Goal: Transaction & Acquisition: Purchase product/service

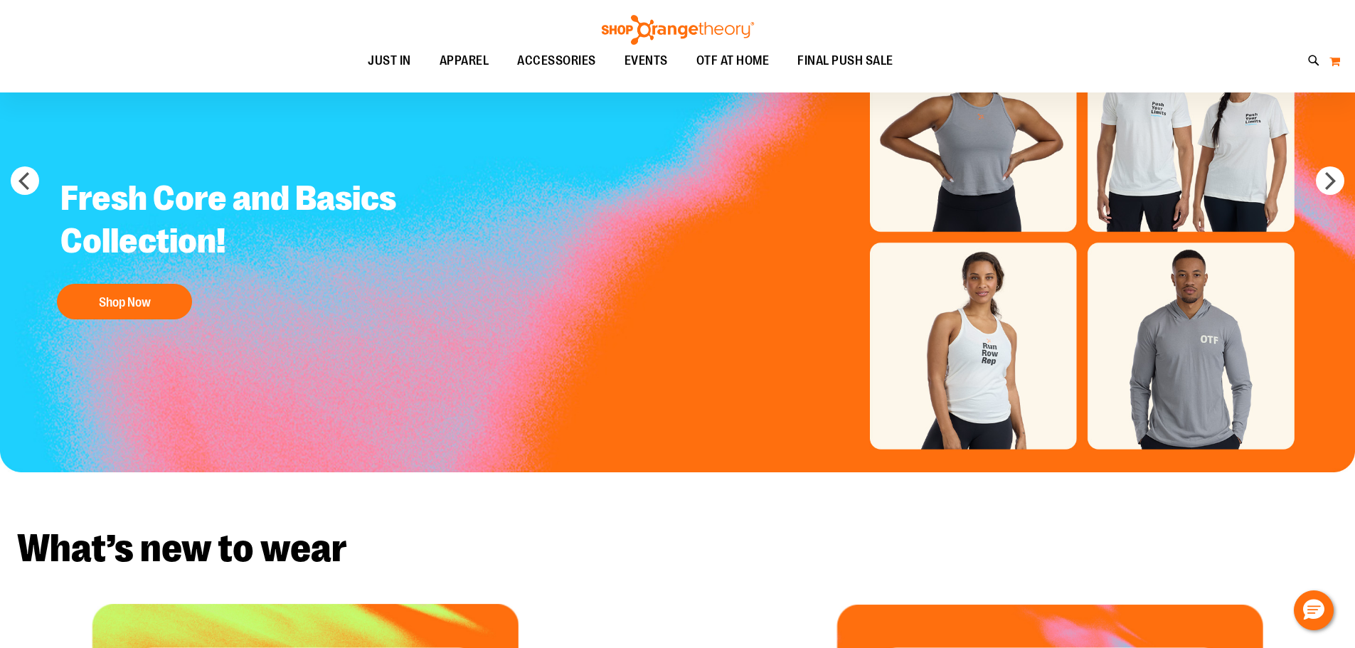
scroll to position [141, 0]
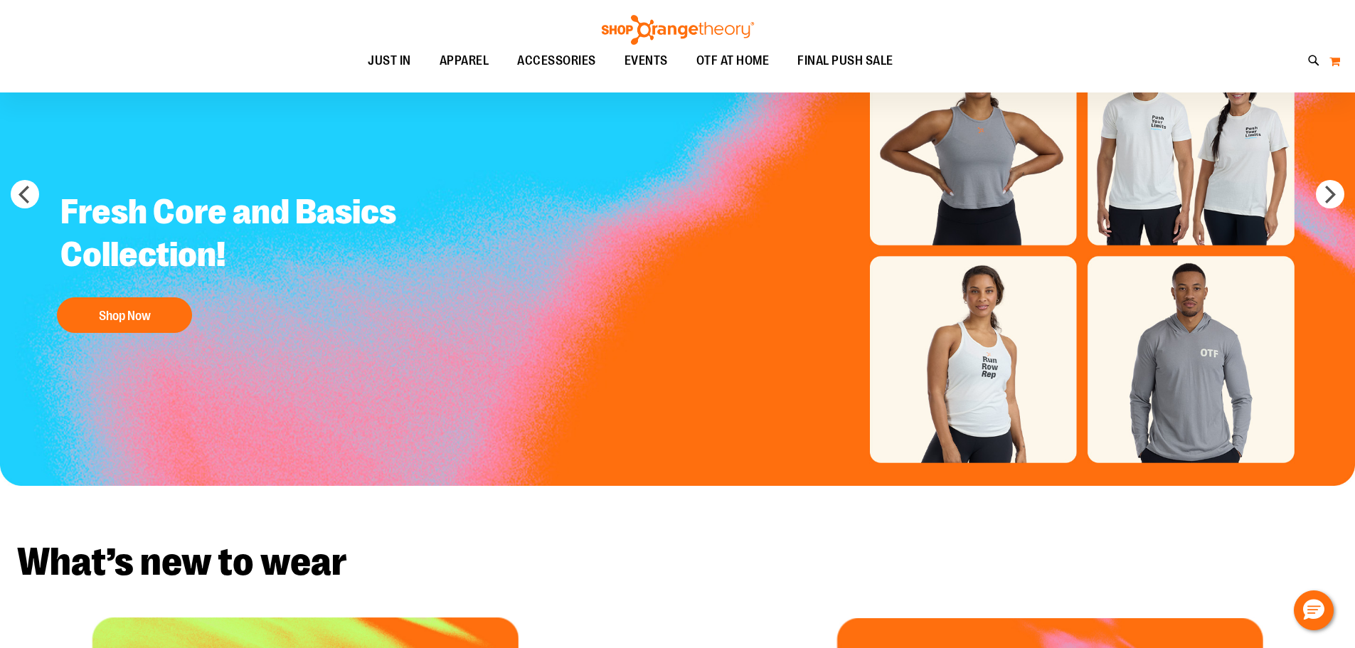
type input "**********"
click at [1329, 58] on button "My Cart" at bounding box center [1334, 61] width 12 height 23
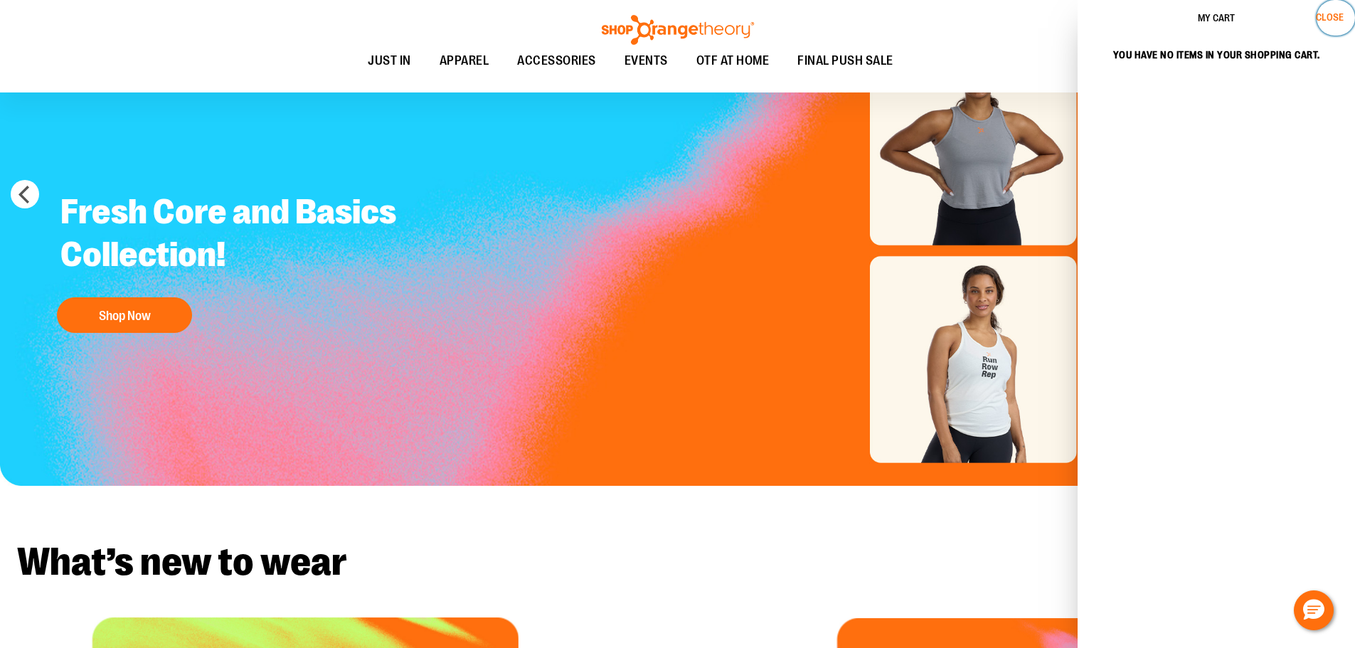
click at [1338, 22] on span "Close" at bounding box center [1329, 16] width 28 height 11
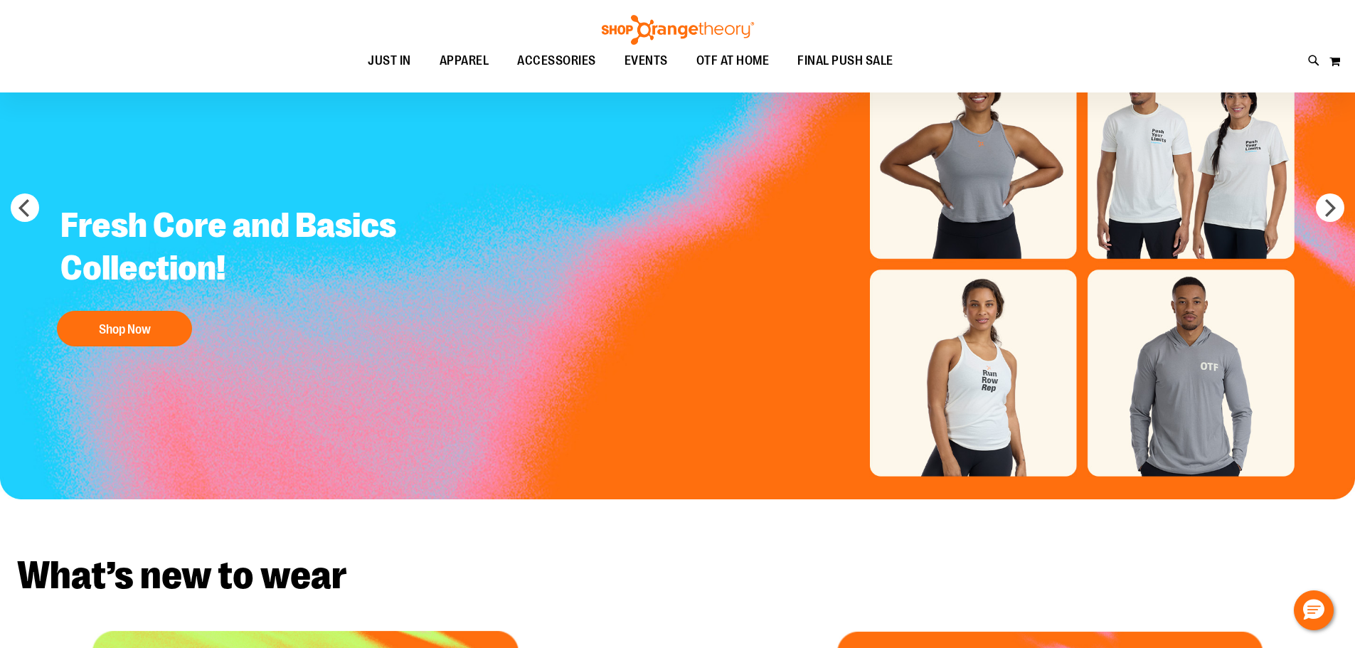
scroll to position [0, 0]
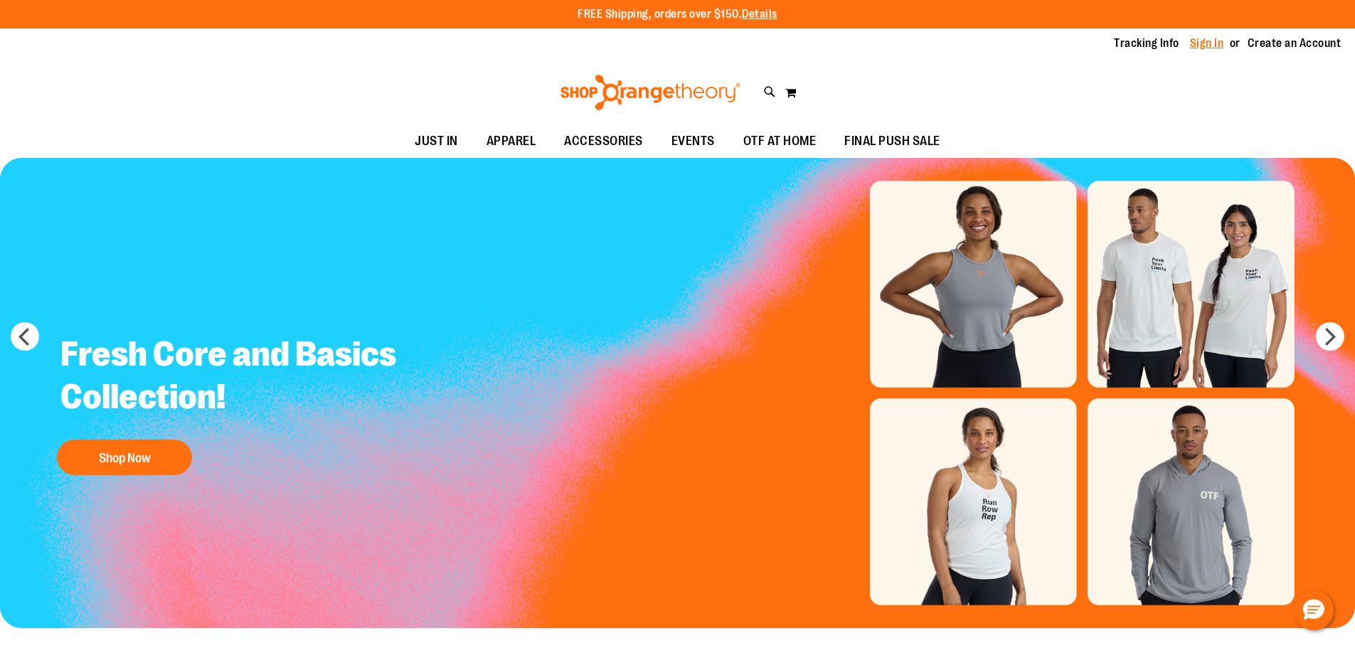
click at [1212, 46] on link "Sign In" at bounding box center [1207, 44] width 34 height 16
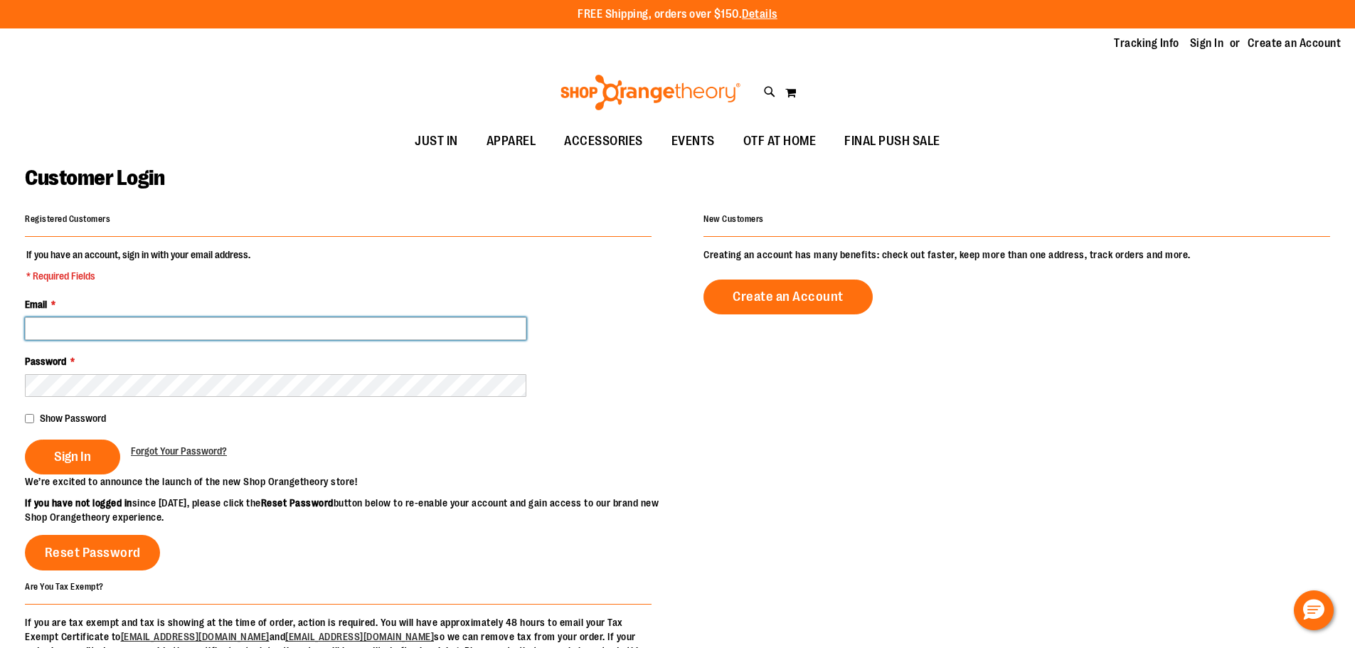
type input "**********"
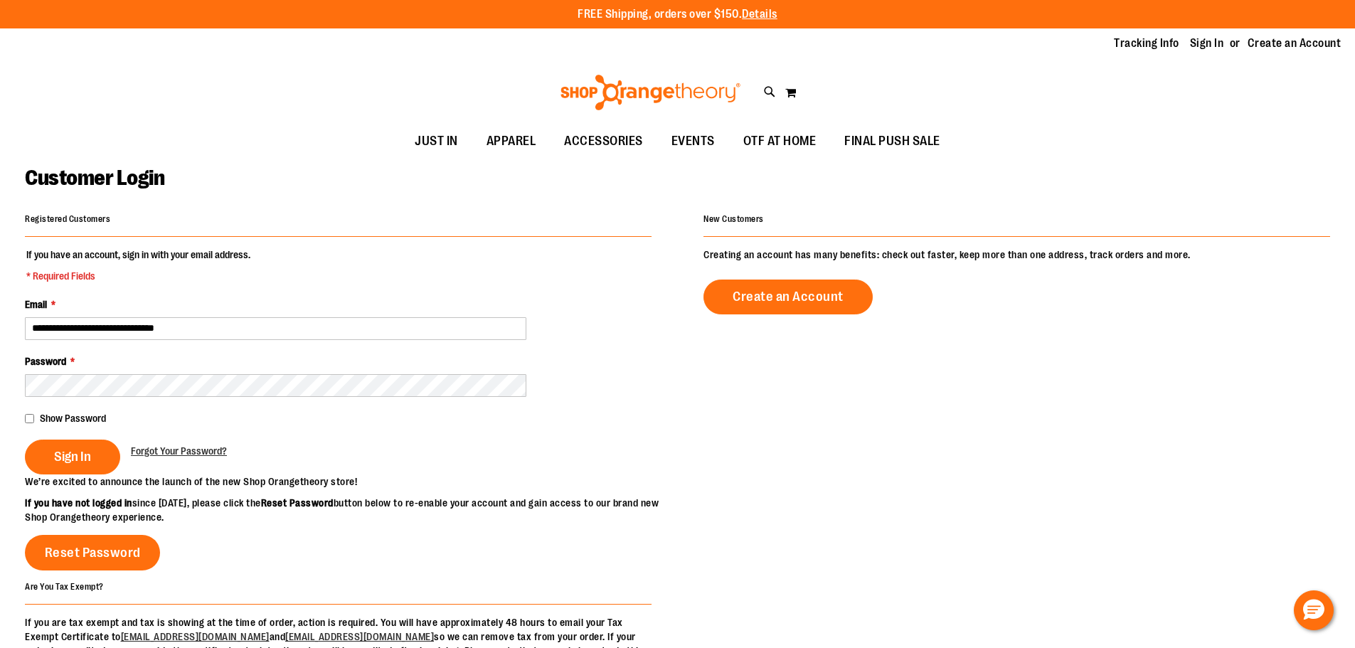
type input "**********"
click at [178, 326] on input "**********" at bounding box center [275, 328] width 501 height 23
click at [63, 447] on button "Sign In" at bounding box center [72, 456] width 95 height 35
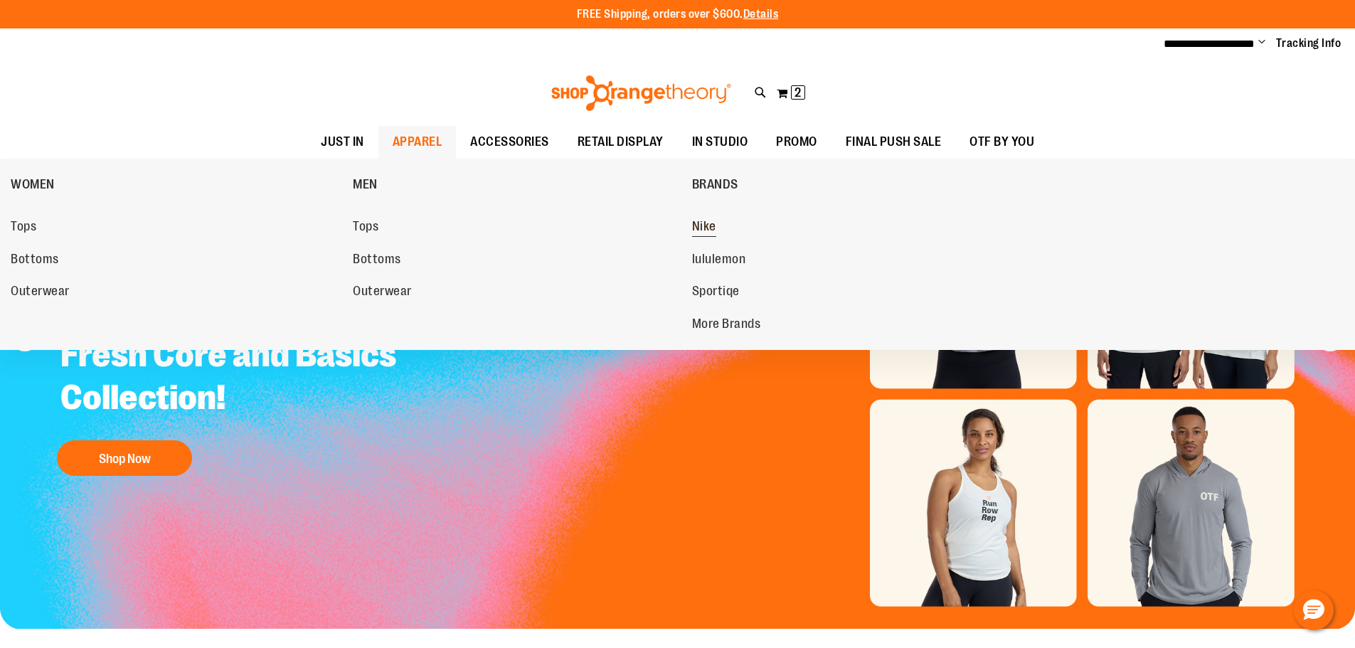
type input "**********"
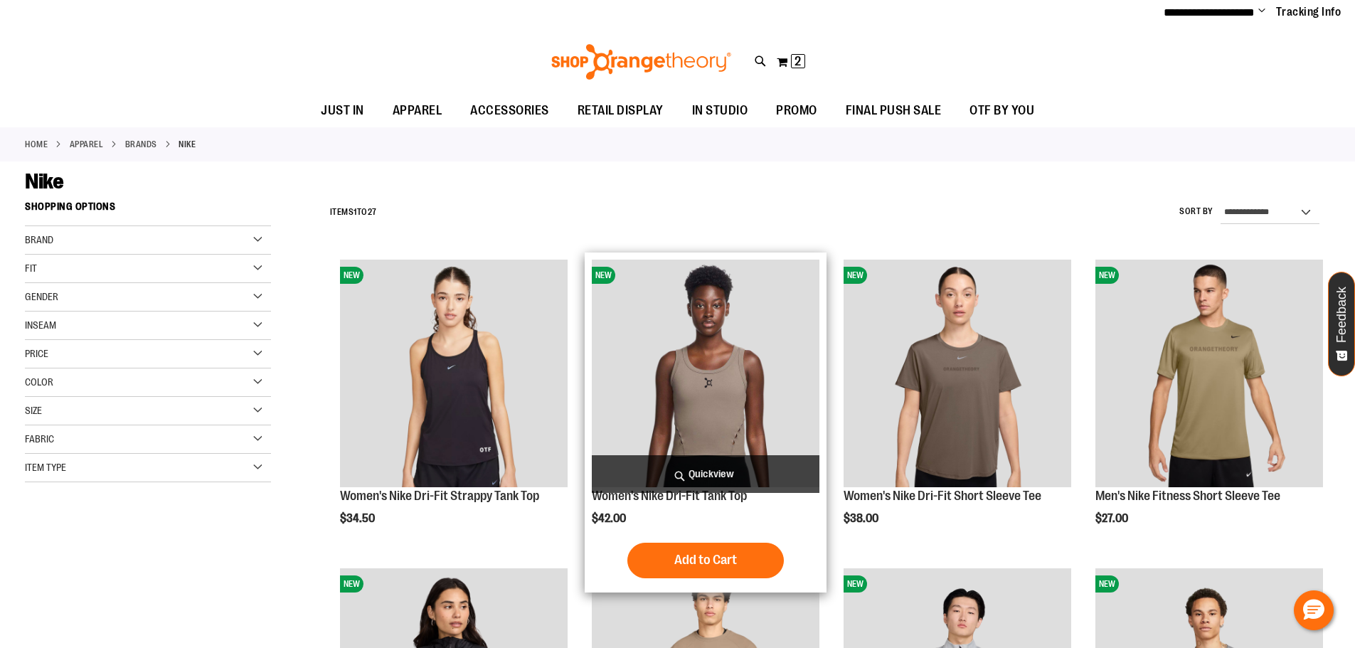
scroll to position [70, 0]
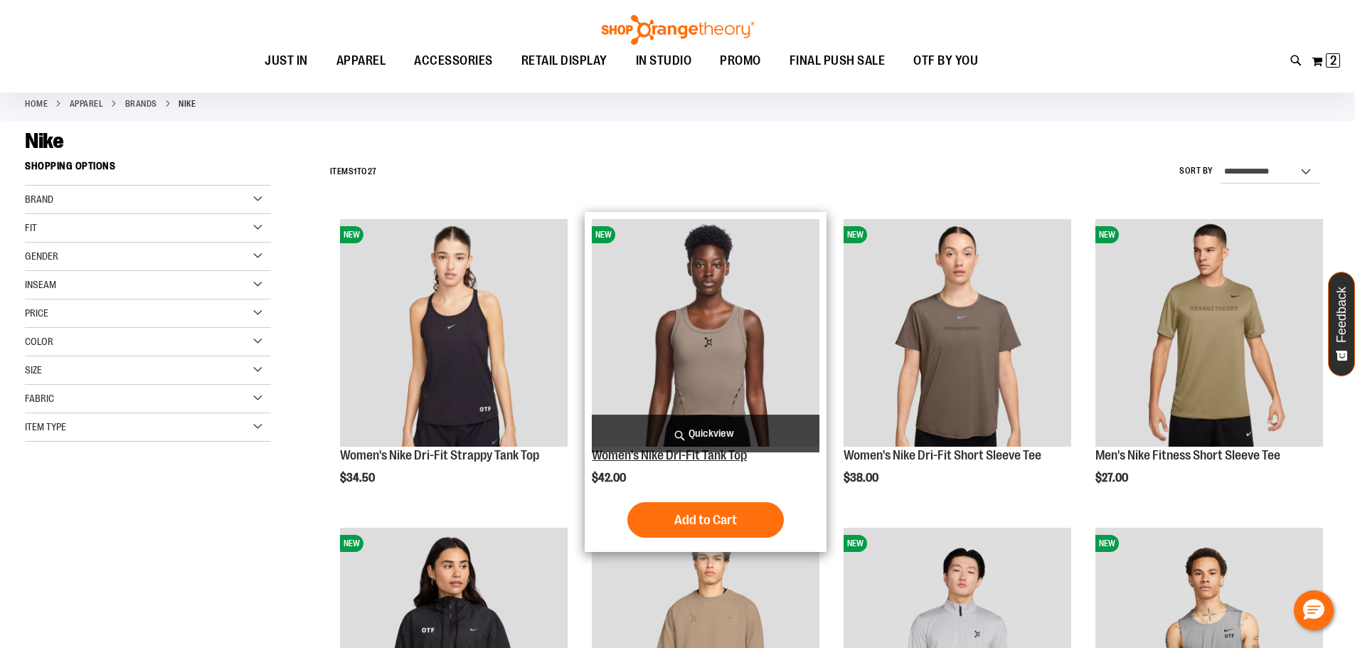
type input "**********"
click at [729, 455] on link "Women's Nike Dri-Fit Tank Top" at bounding box center [669, 455] width 155 height 14
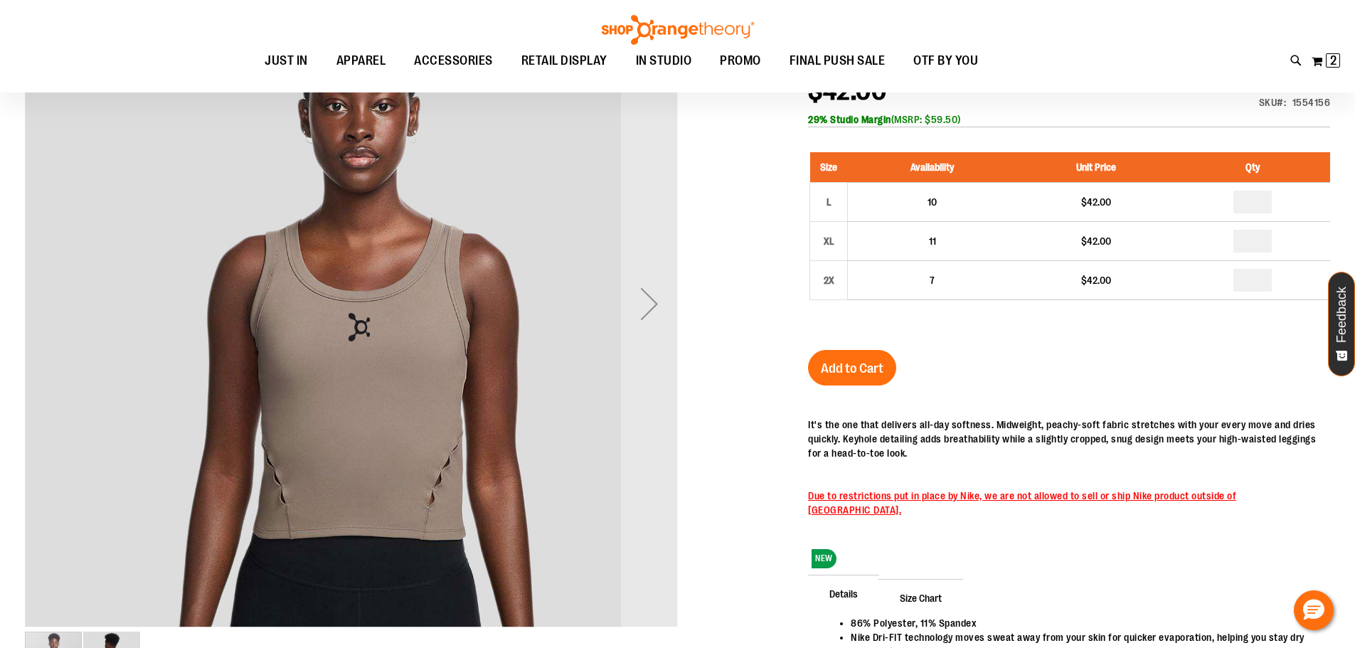
scroll to position [70, 0]
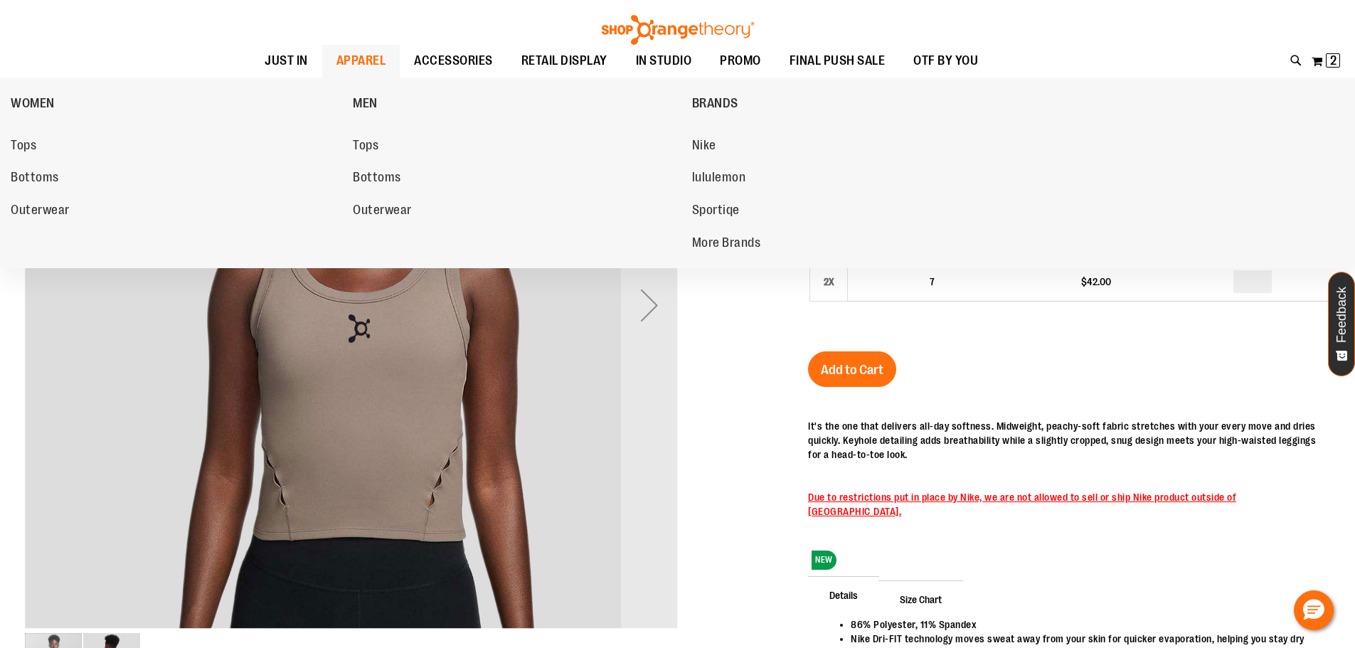
type input "**********"
click at [341, 65] on span "APPAREL" at bounding box center [361, 61] width 50 height 32
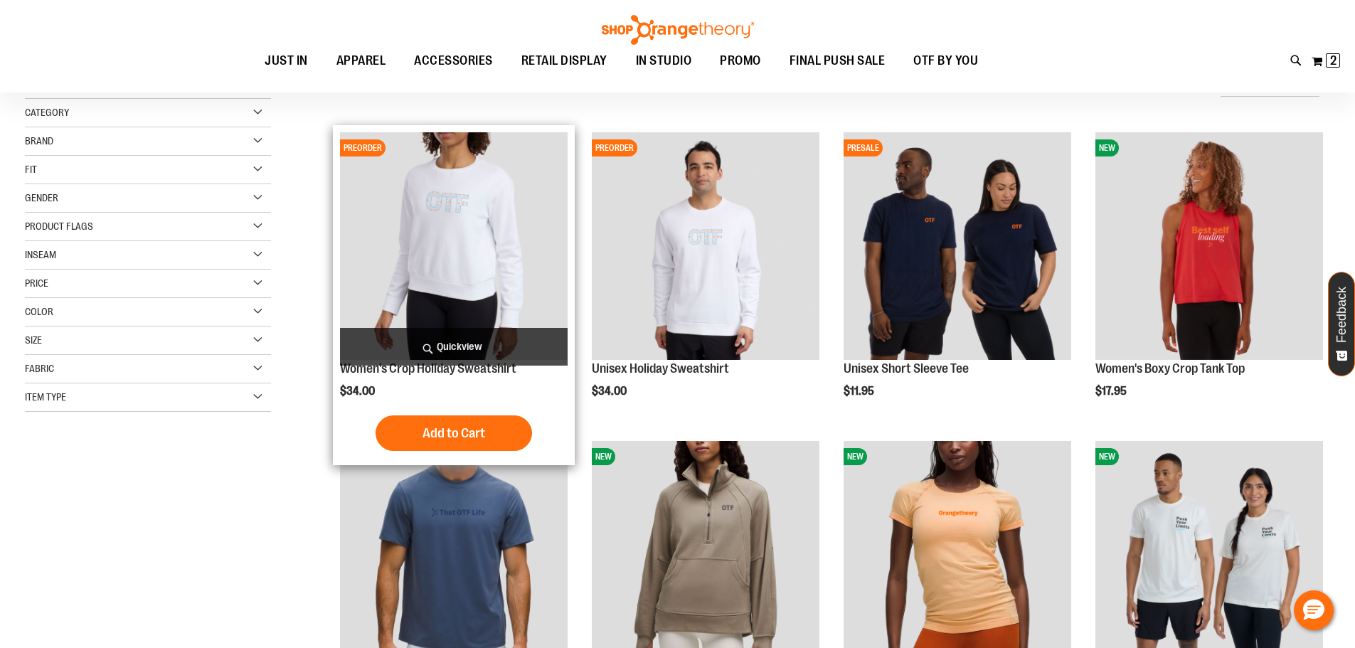
scroll to position [55, 0]
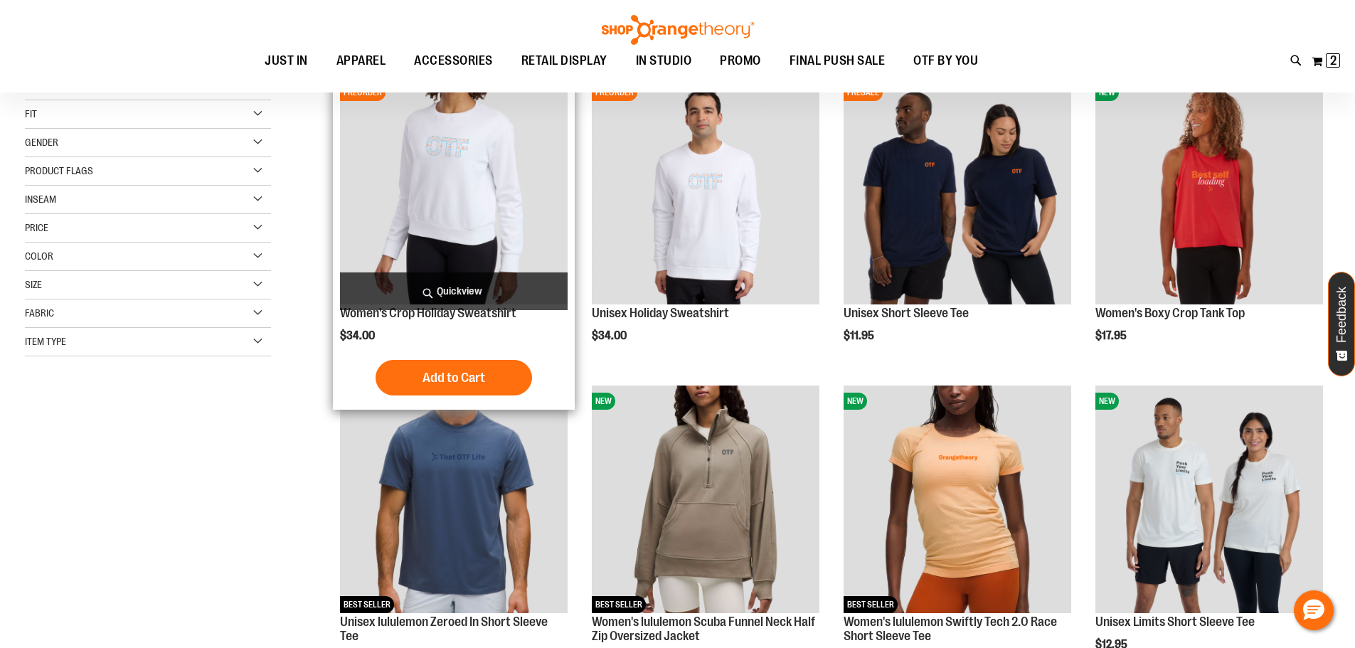
type input "**********"
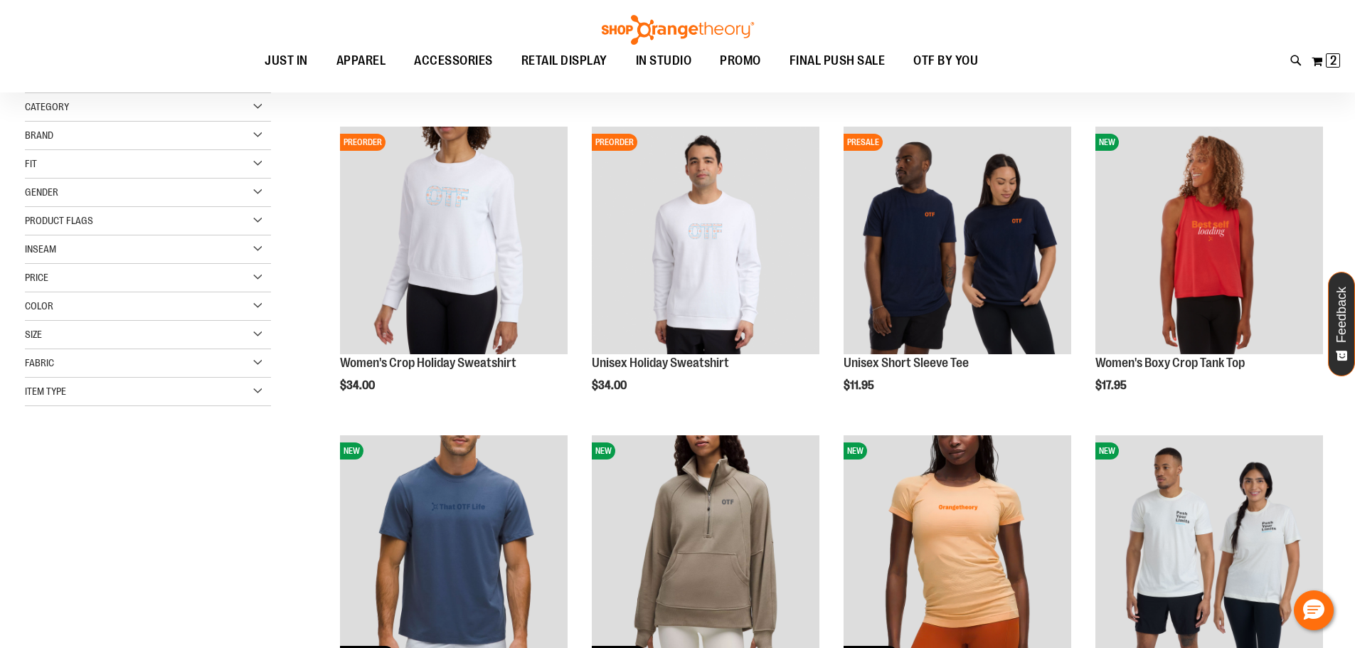
scroll to position [0, 0]
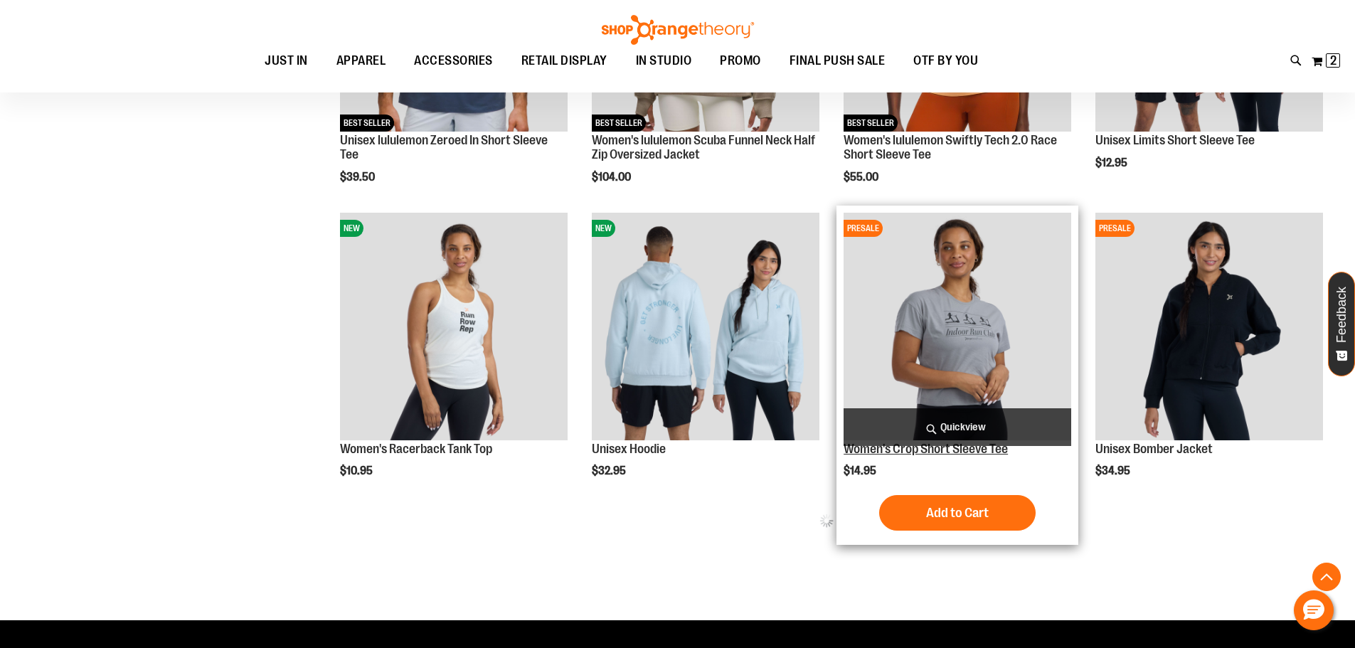
scroll to position [568, 0]
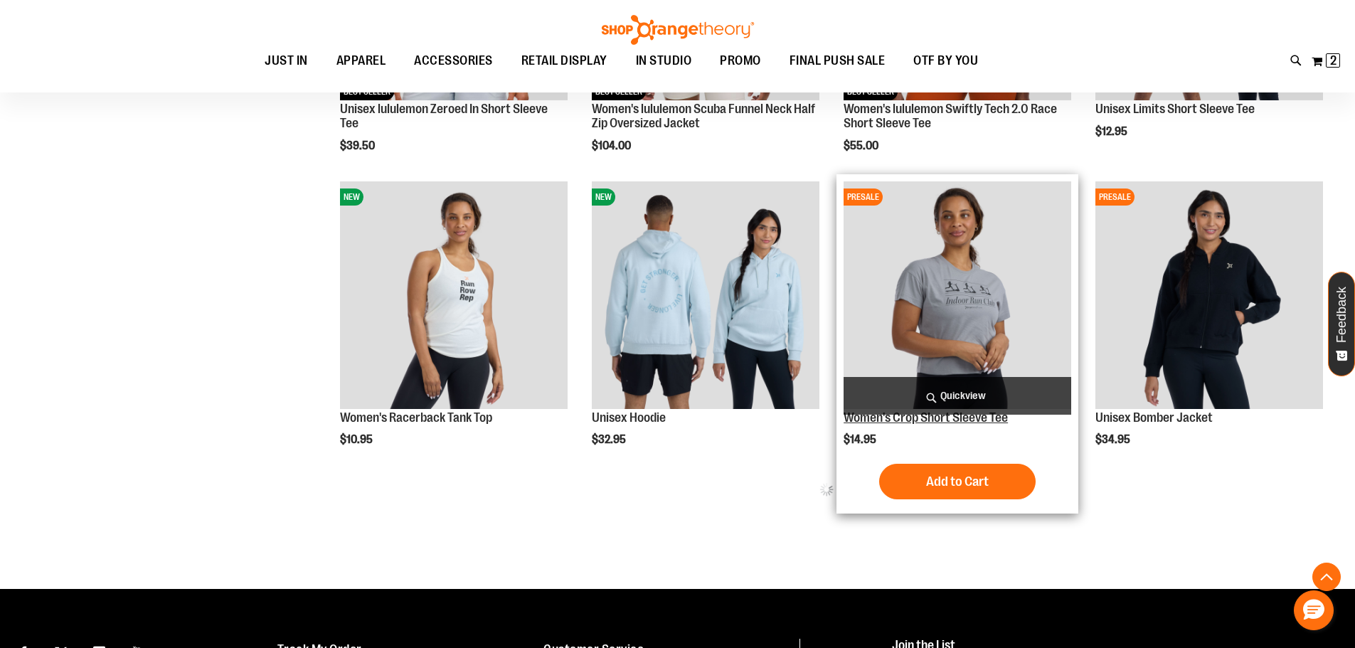
click at [956, 422] on link "Women's Crop Short Sleeve Tee" at bounding box center [925, 417] width 164 height 14
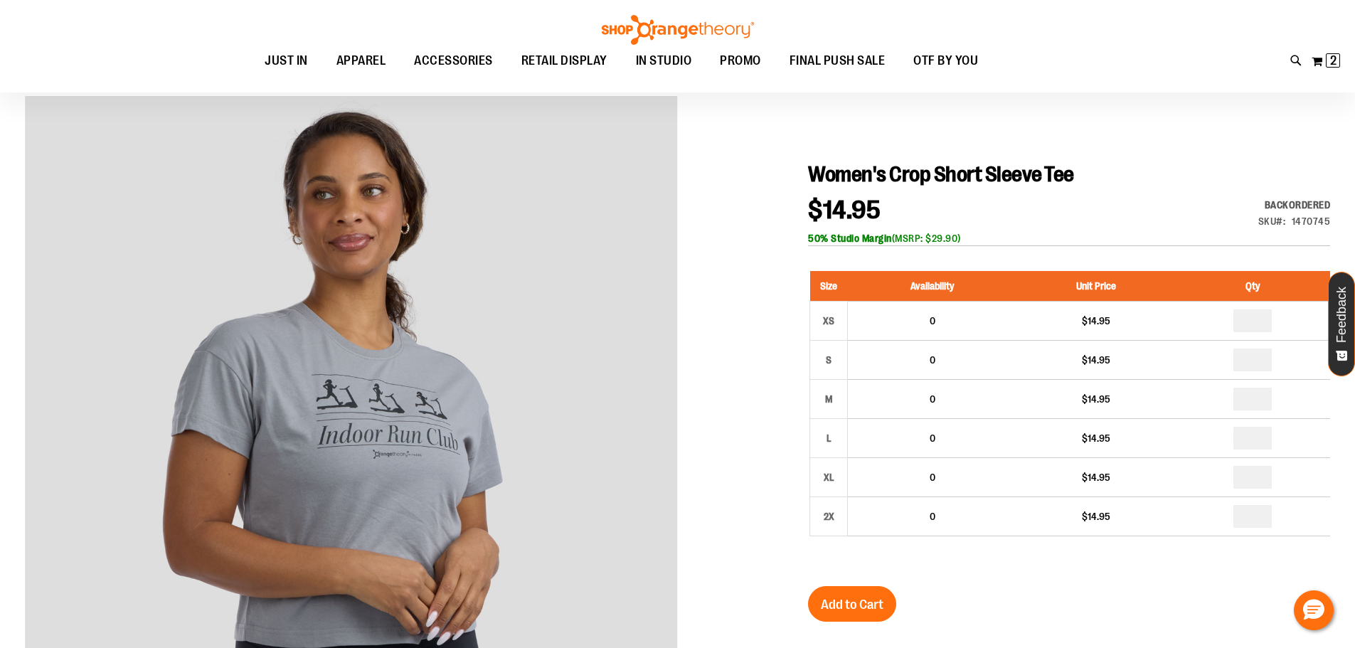
scroll to position [141, 0]
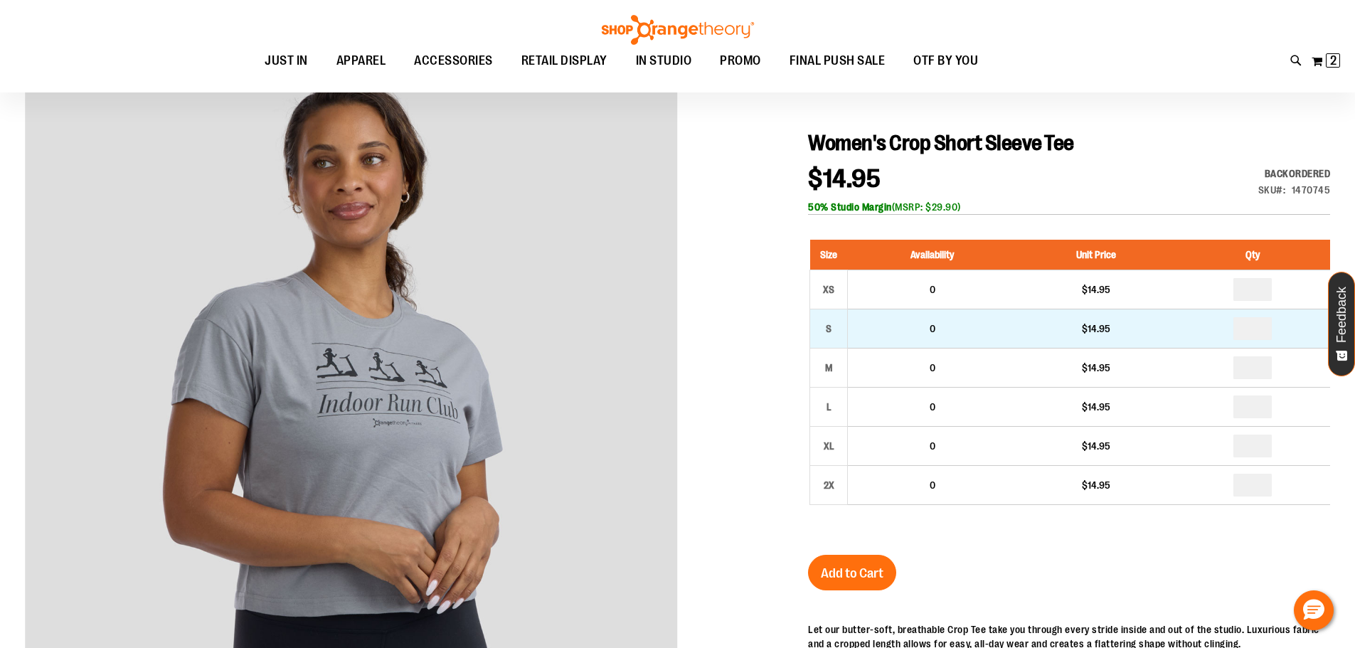
type input "**********"
click at [1271, 333] on input "number" at bounding box center [1252, 328] width 38 height 23
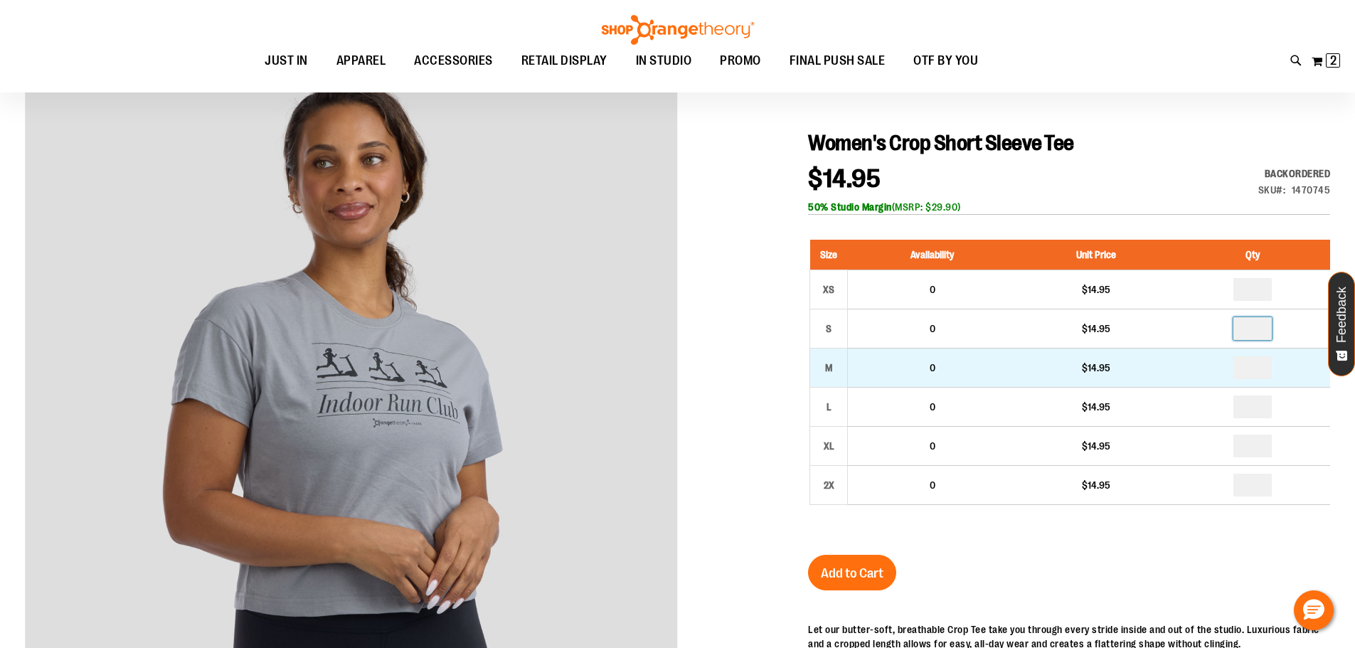
type input "*"
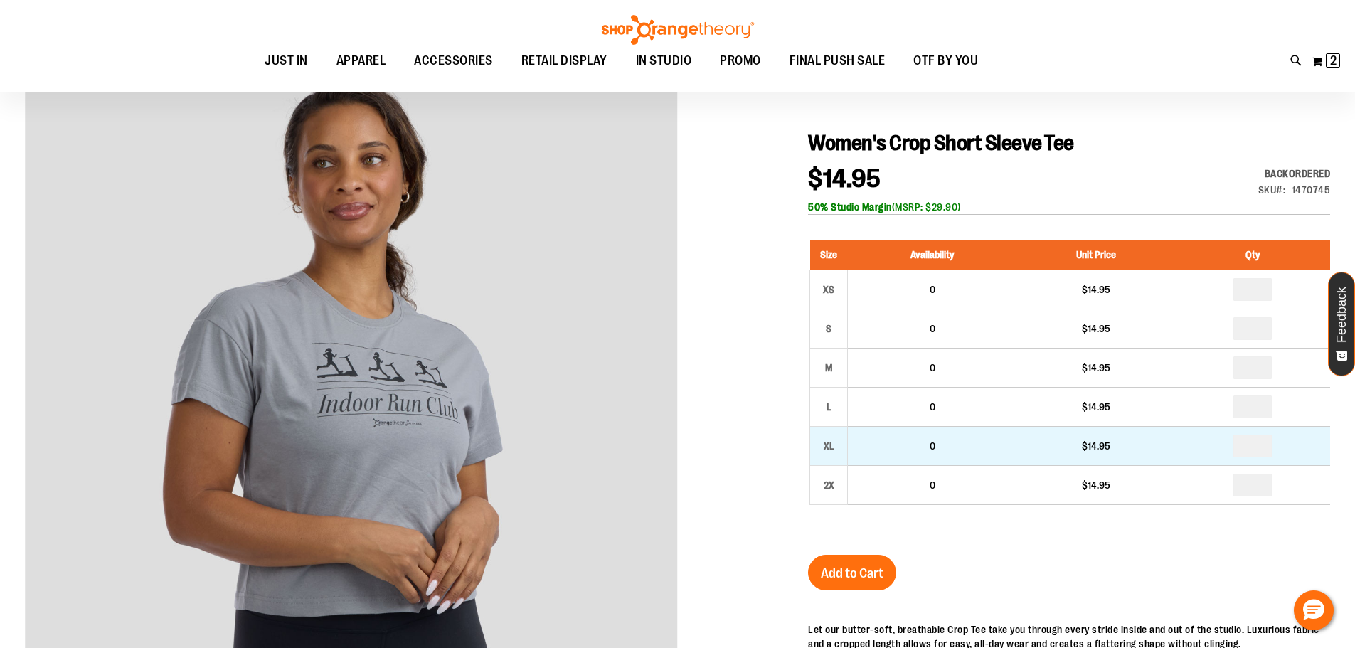
type input "*"
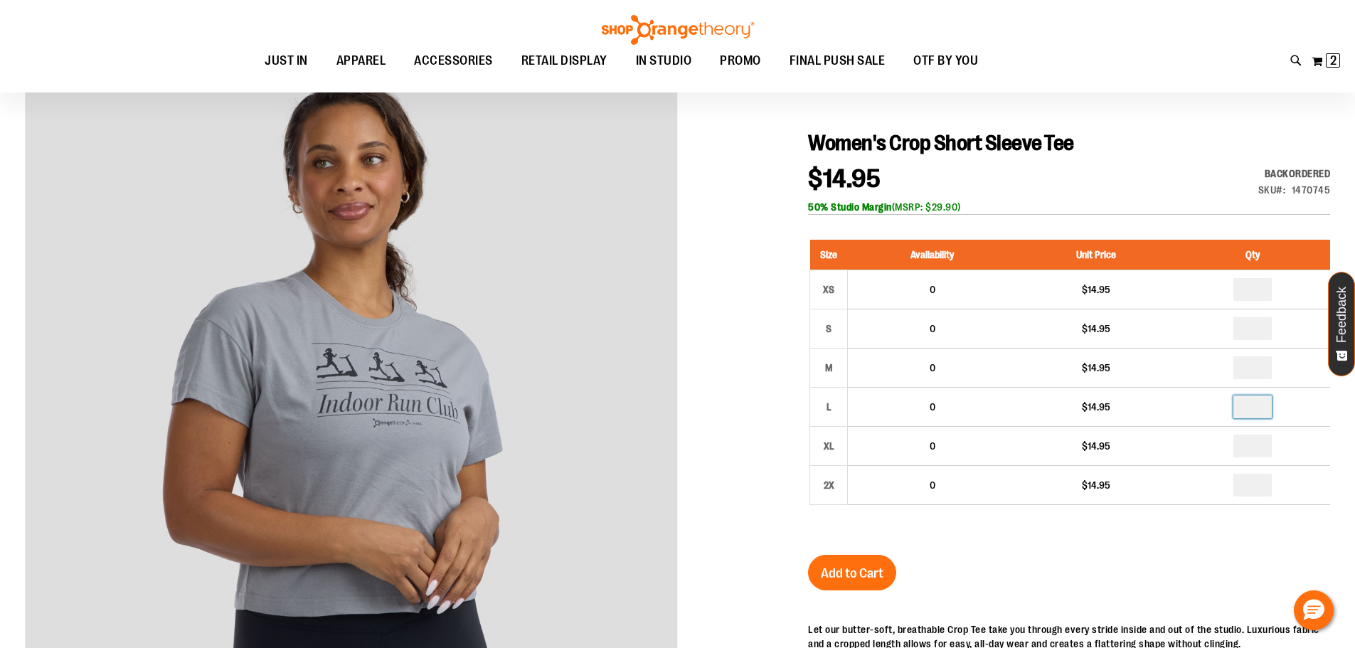
click at [1256, 408] on input "number" at bounding box center [1252, 406] width 38 height 23
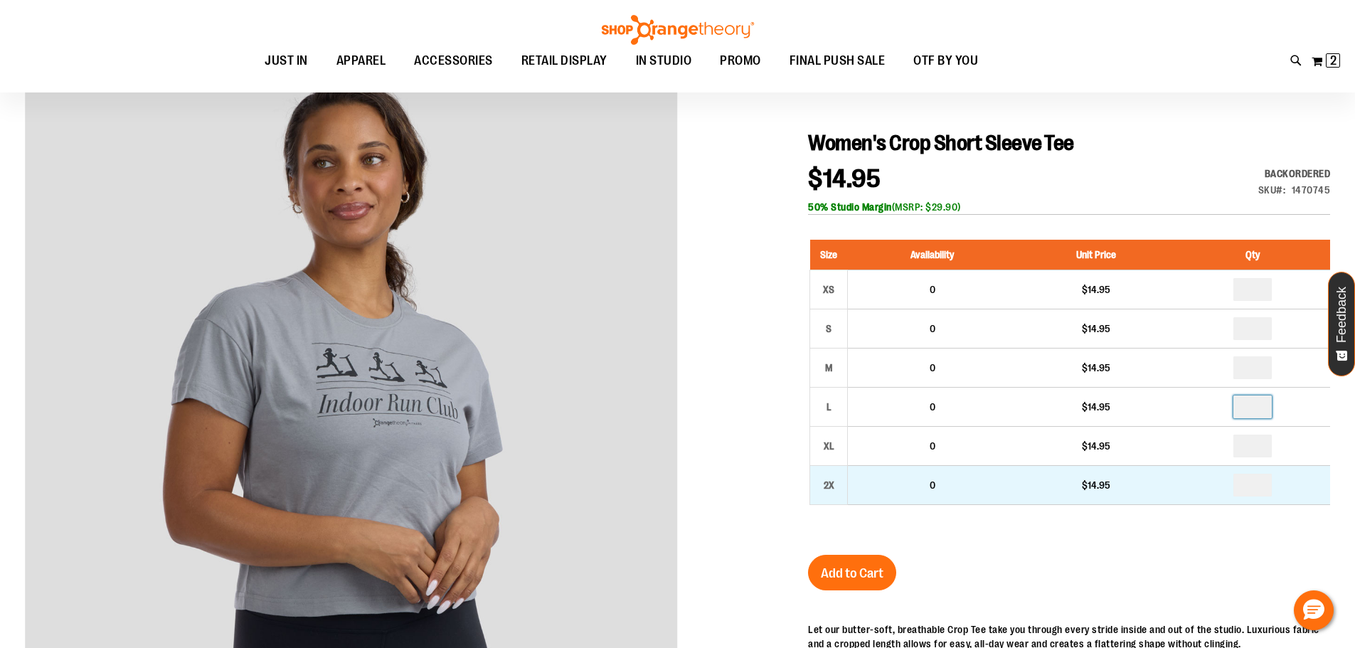
type input "*"
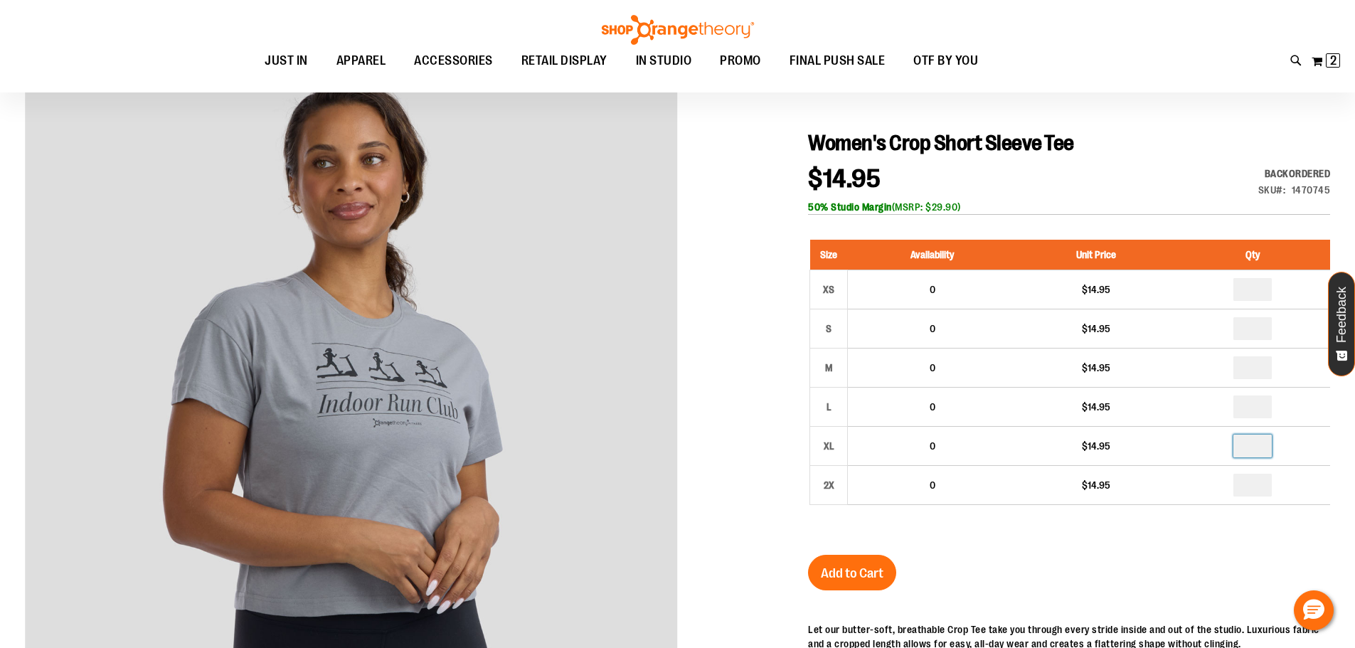
click at [1267, 453] on input "number" at bounding box center [1252, 445] width 38 height 23
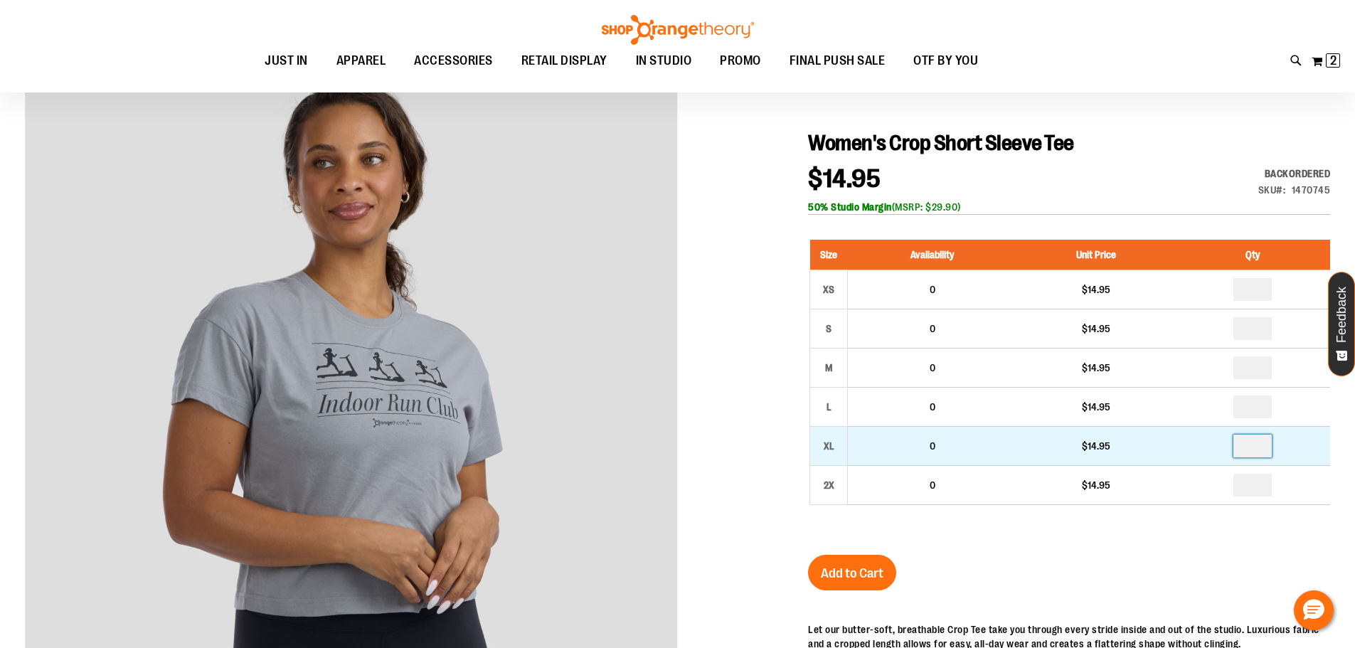
type input "*"
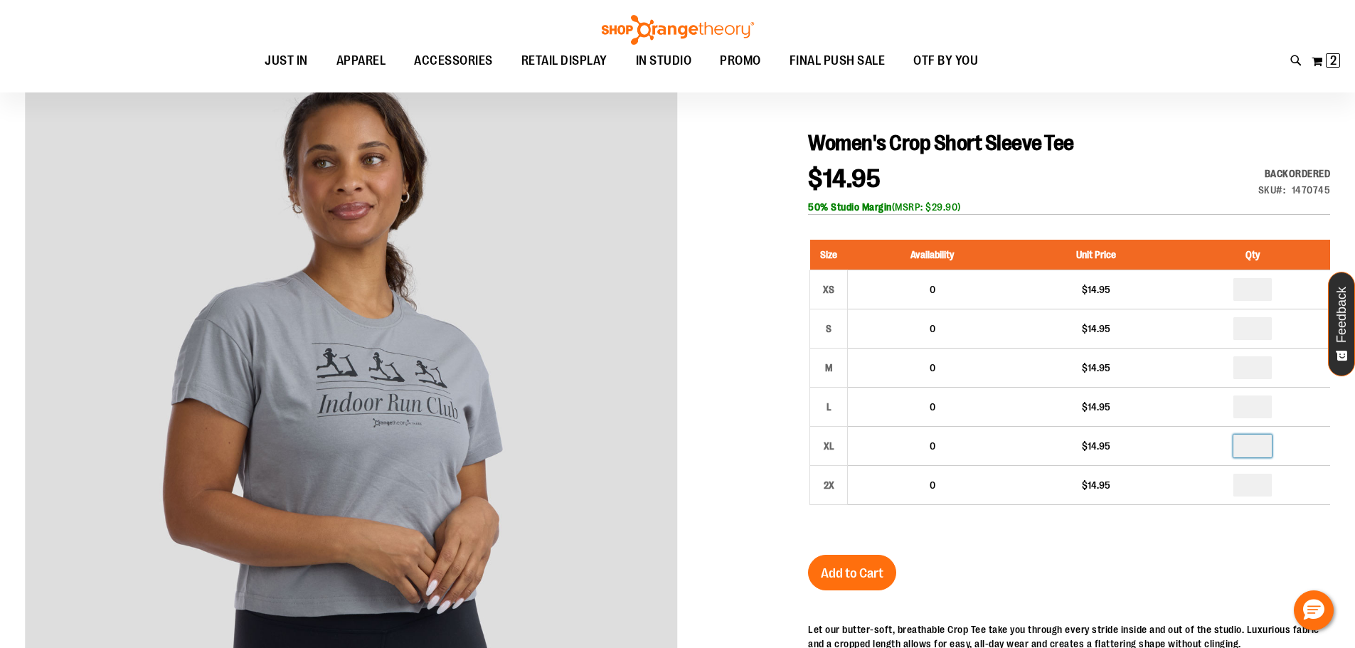
click at [1201, 538] on div "Size Availability Unit Price Qty XS 0 $14.95 * S 0" at bounding box center [1069, 382] width 522 height 315
click at [868, 581] on button "Add to Cart" at bounding box center [852, 573] width 88 height 36
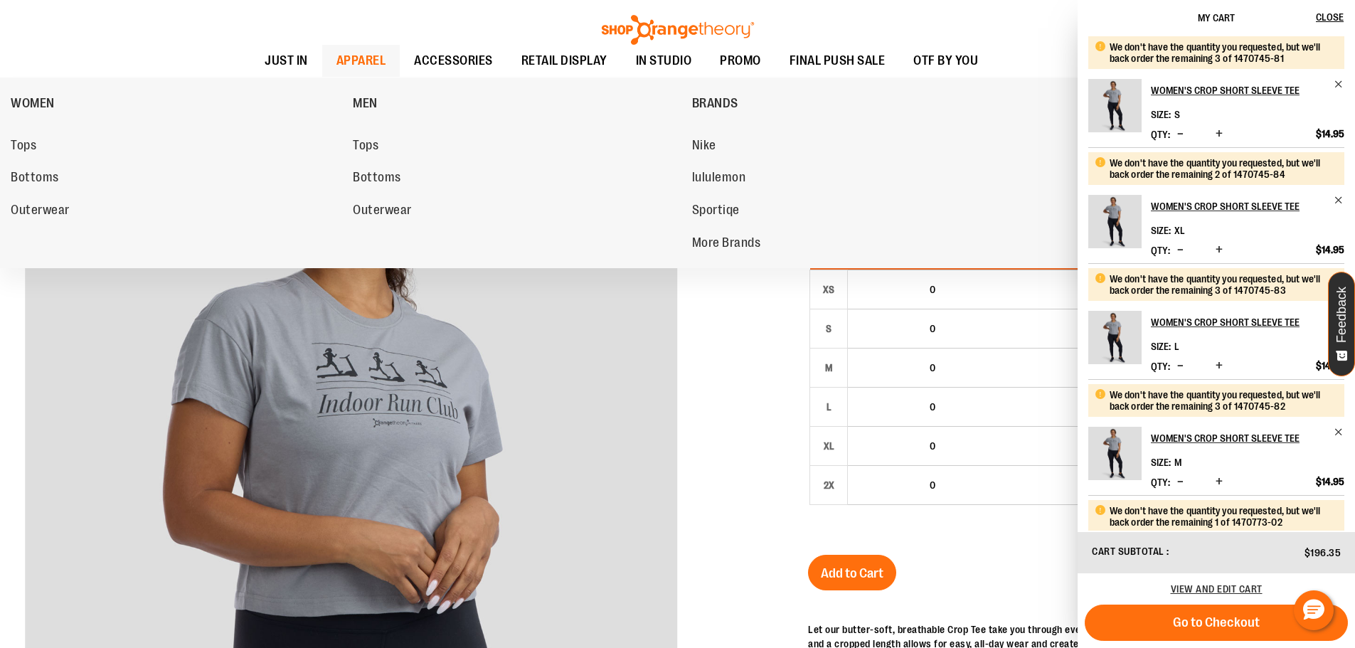
click at [361, 59] on span "APPAREL" at bounding box center [361, 61] width 50 height 32
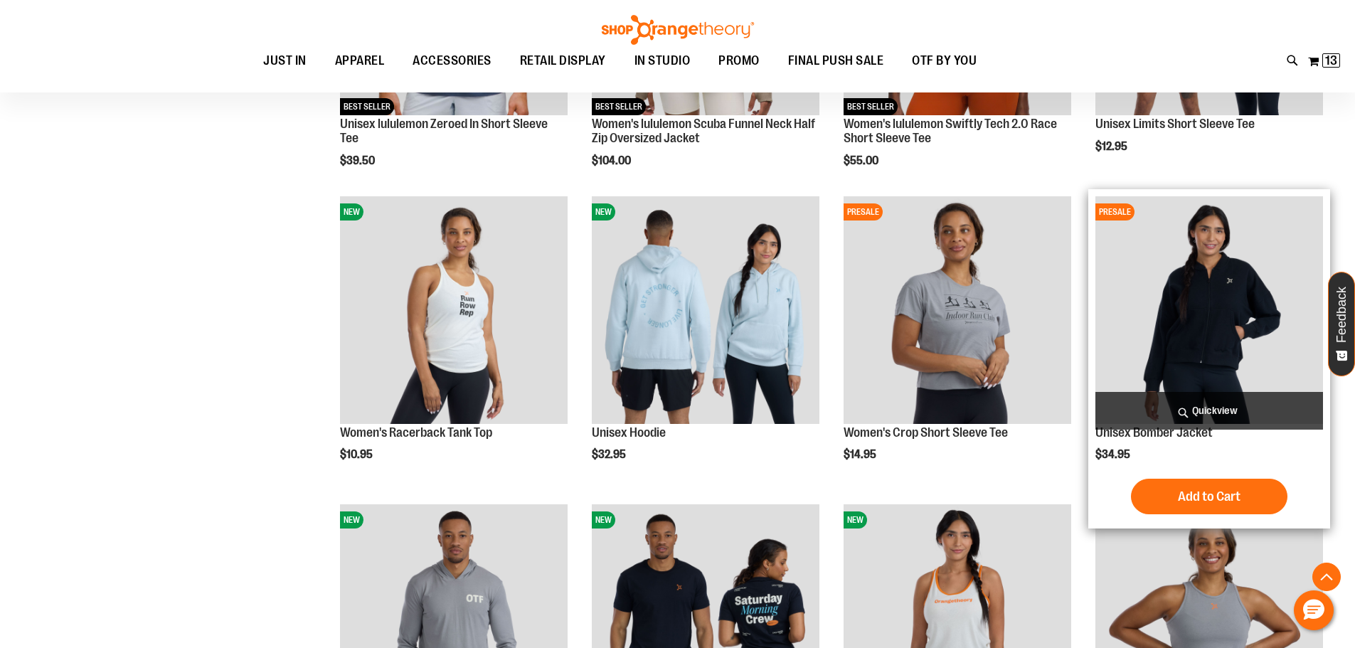
scroll to position [411, 0]
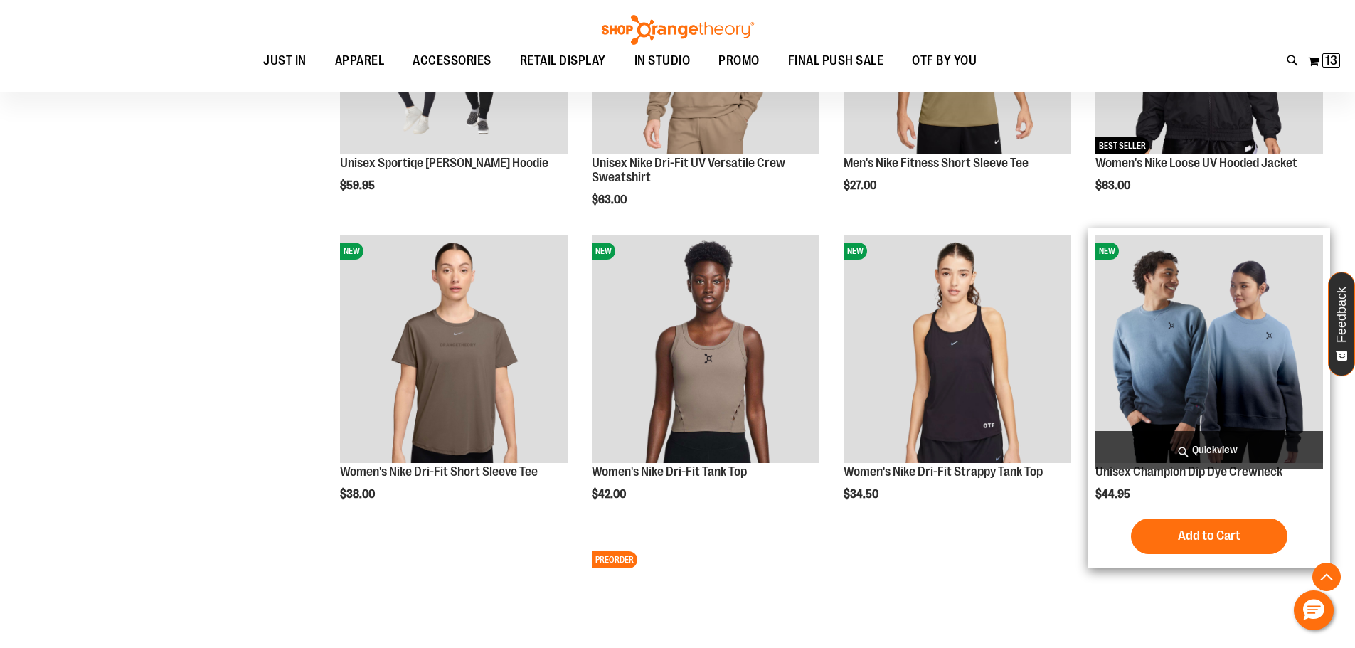
scroll to position [1777, 0]
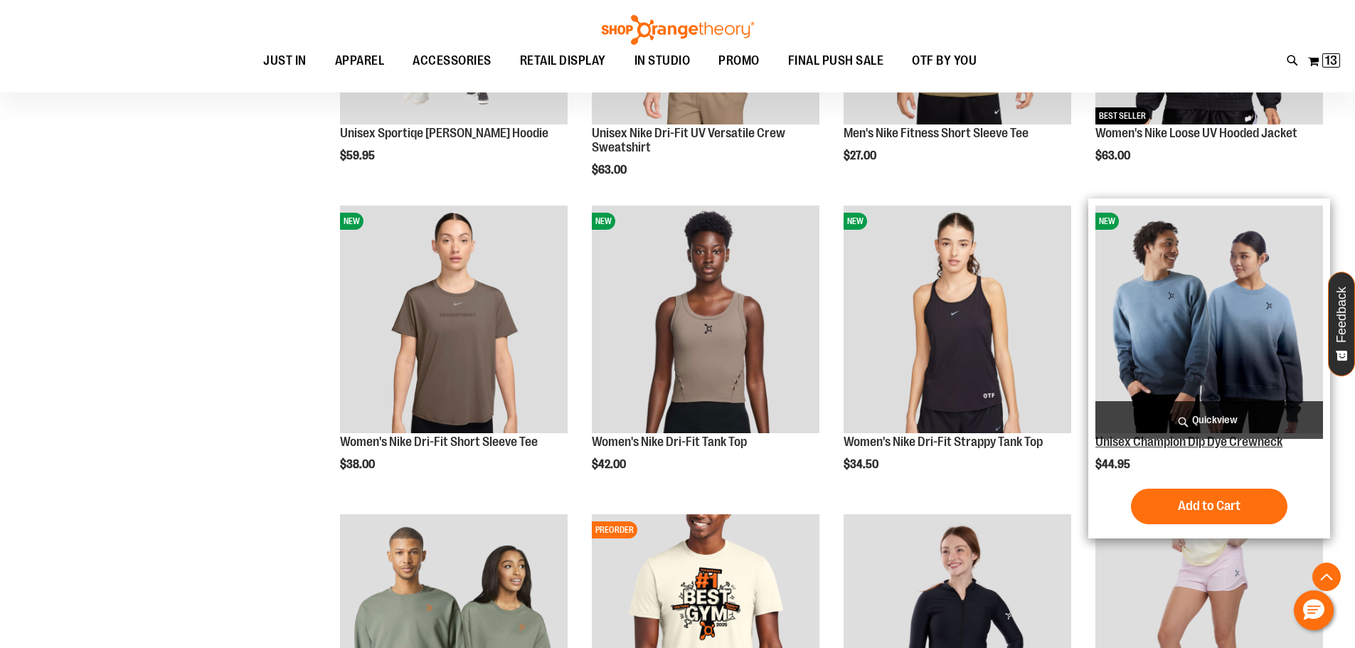
type input "**********"
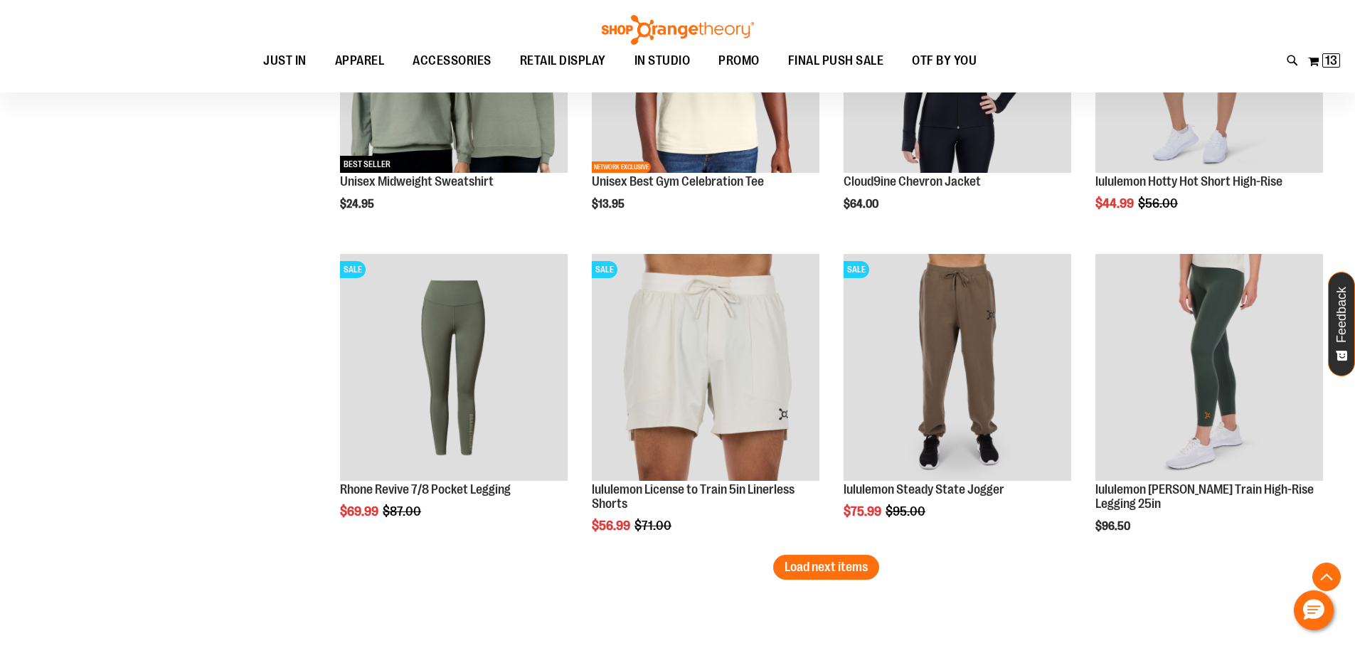
scroll to position [2417, 0]
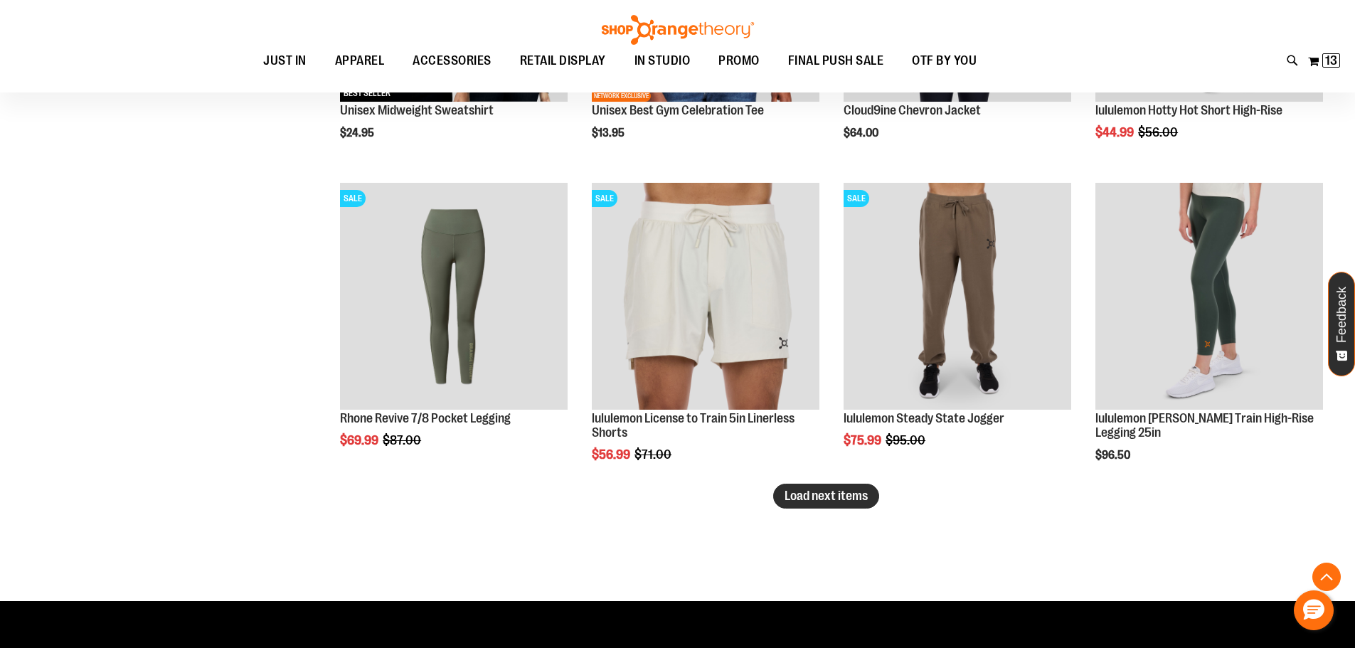
click at [848, 494] on span "Load next items" at bounding box center [825, 495] width 83 height 14
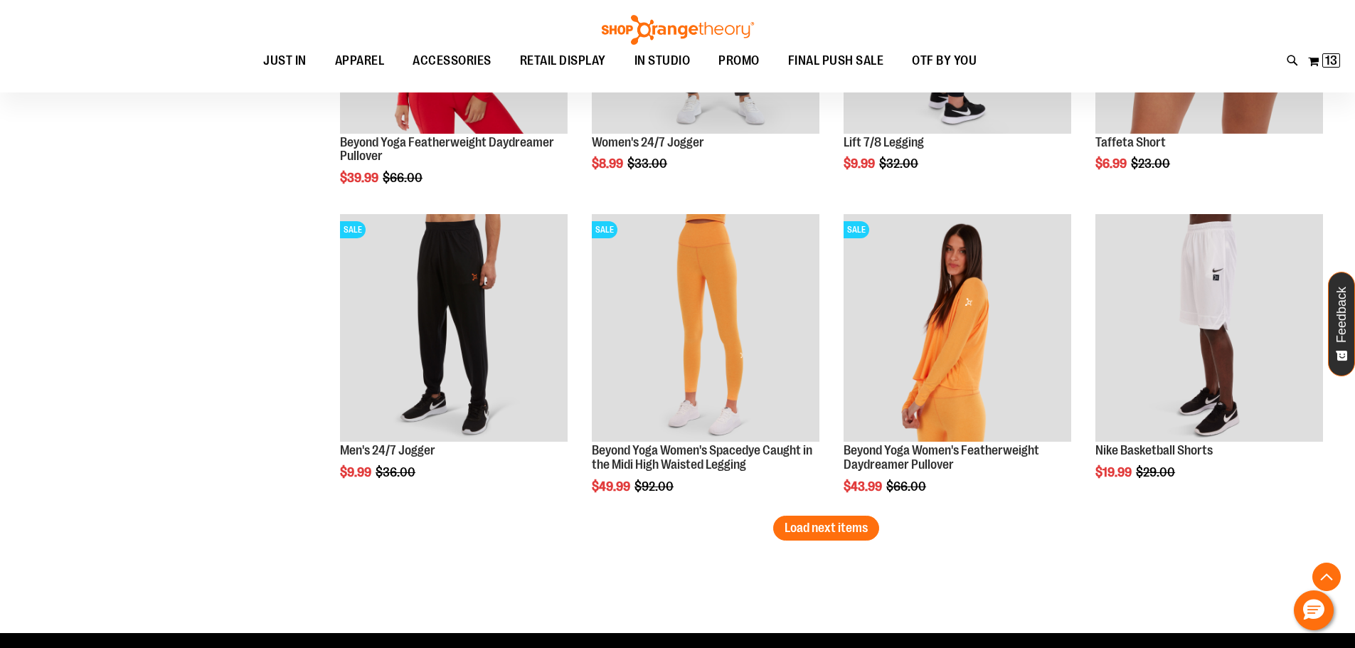
scroll to position [3412, 0]
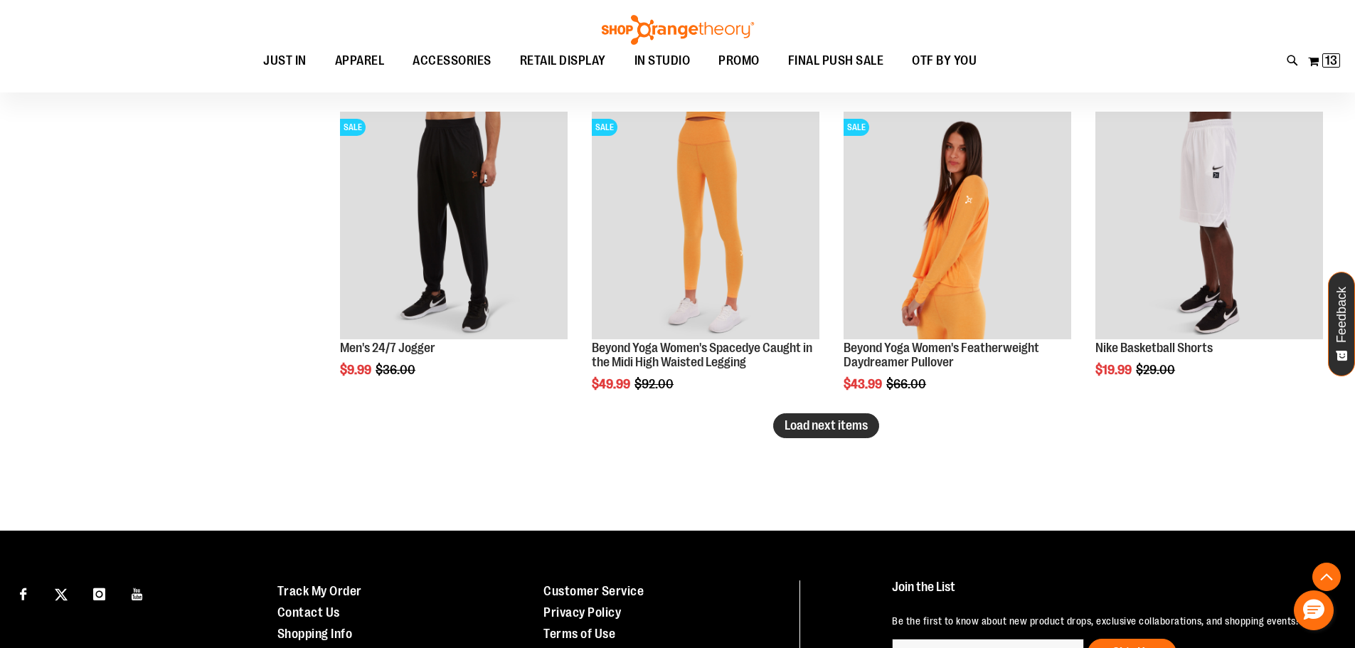
click at [803, 434] on button "Load next items" at bounding box center [826, 425] width 106 height 25
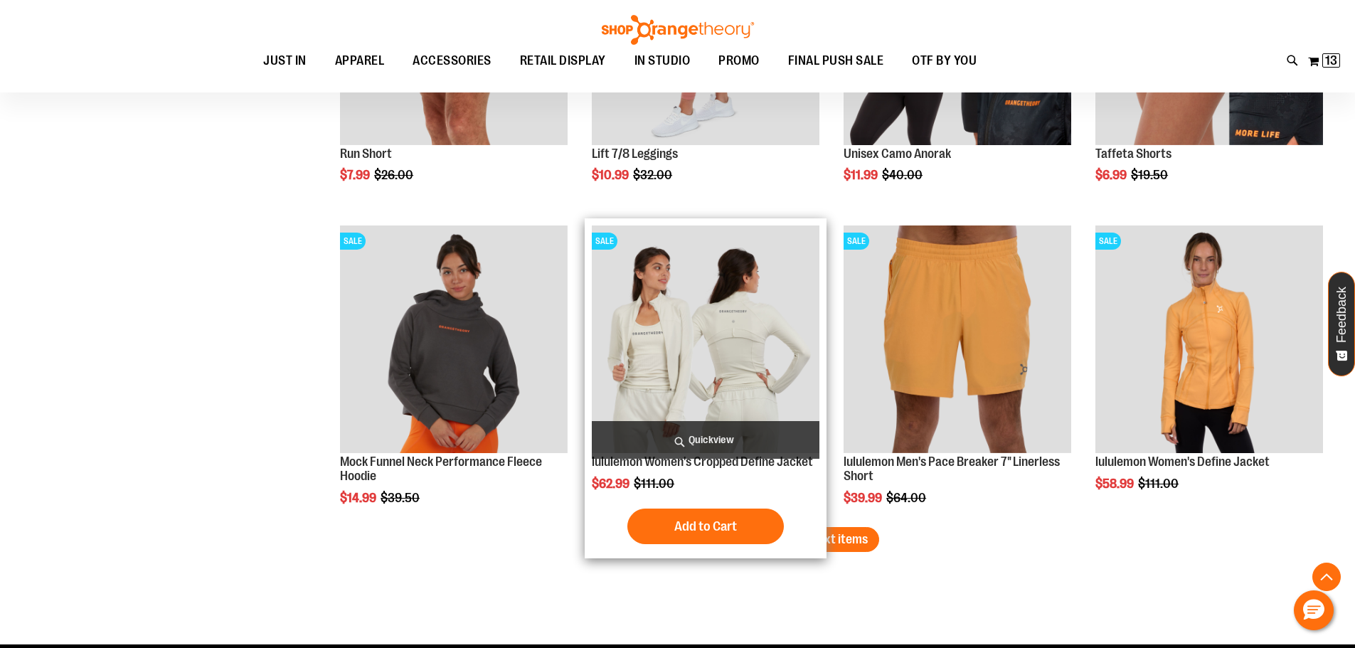
scroll to position [4266, 0]
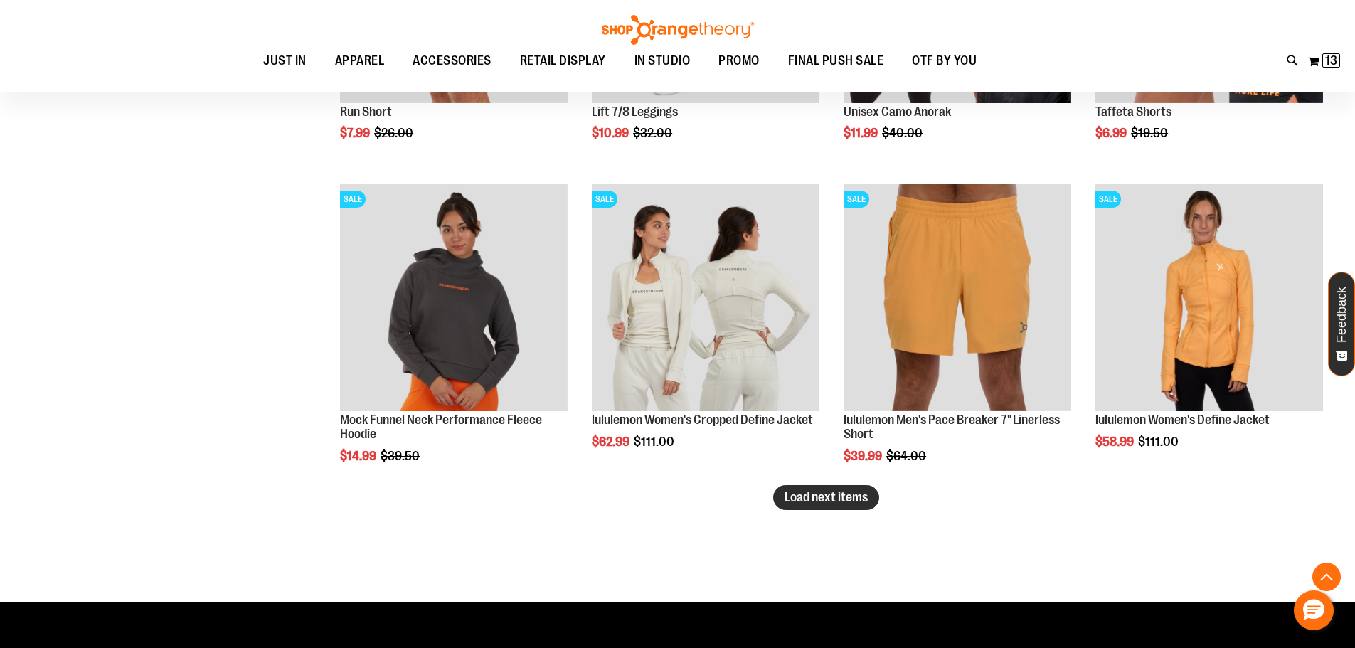
click at [837, 508] on button "Load next items" at bounding box center [826, 497] width 106 height 25
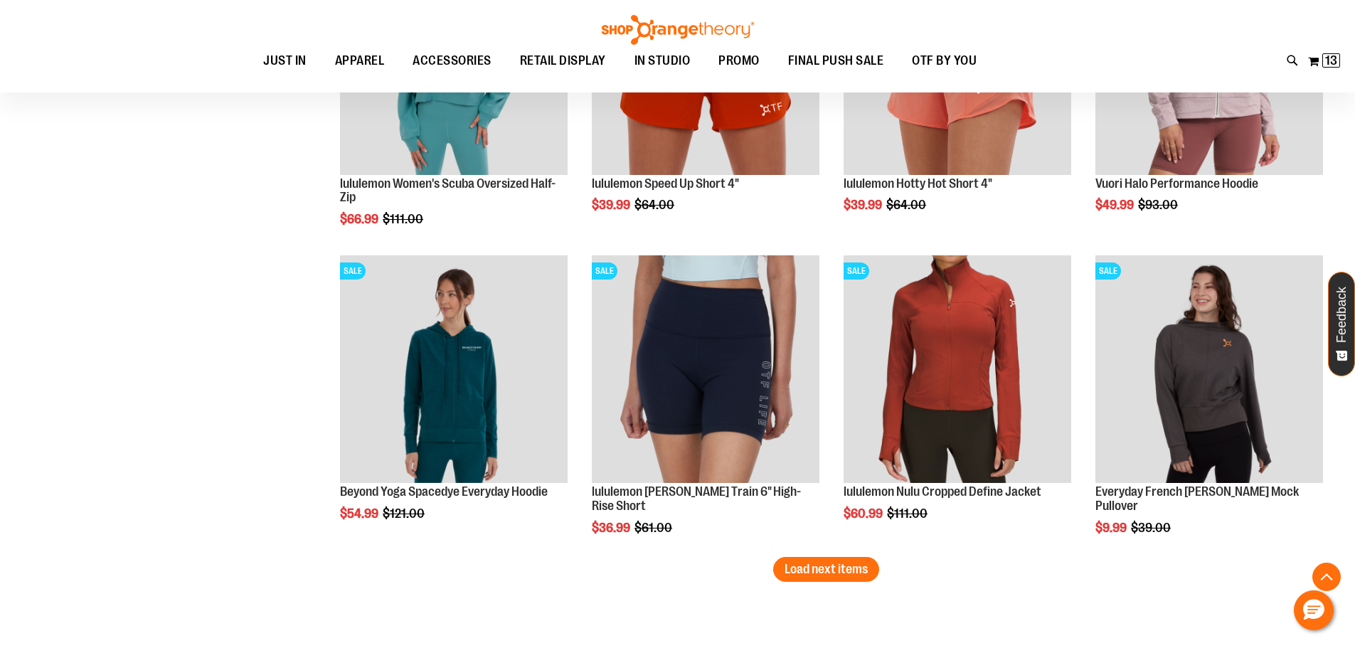
scroll to position [5190, 0]
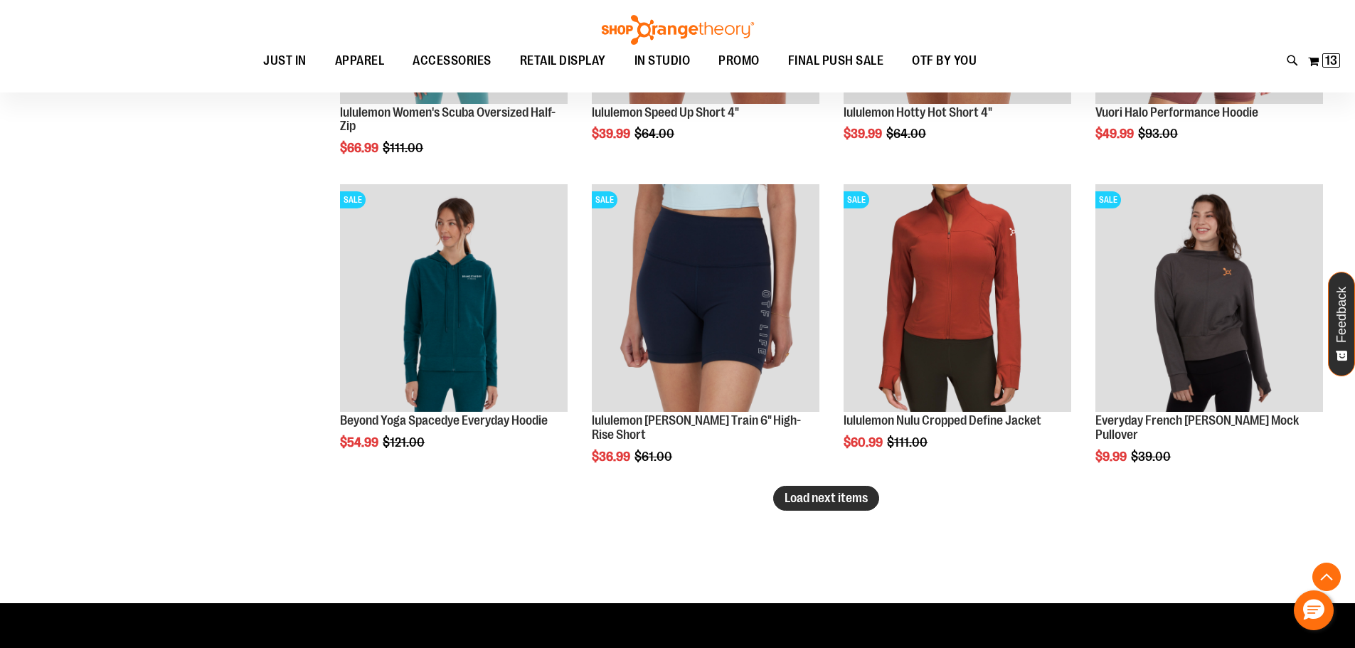
click at [802, 499] on span "Load next items" at bounding box center [825, 498] width 83 height 14
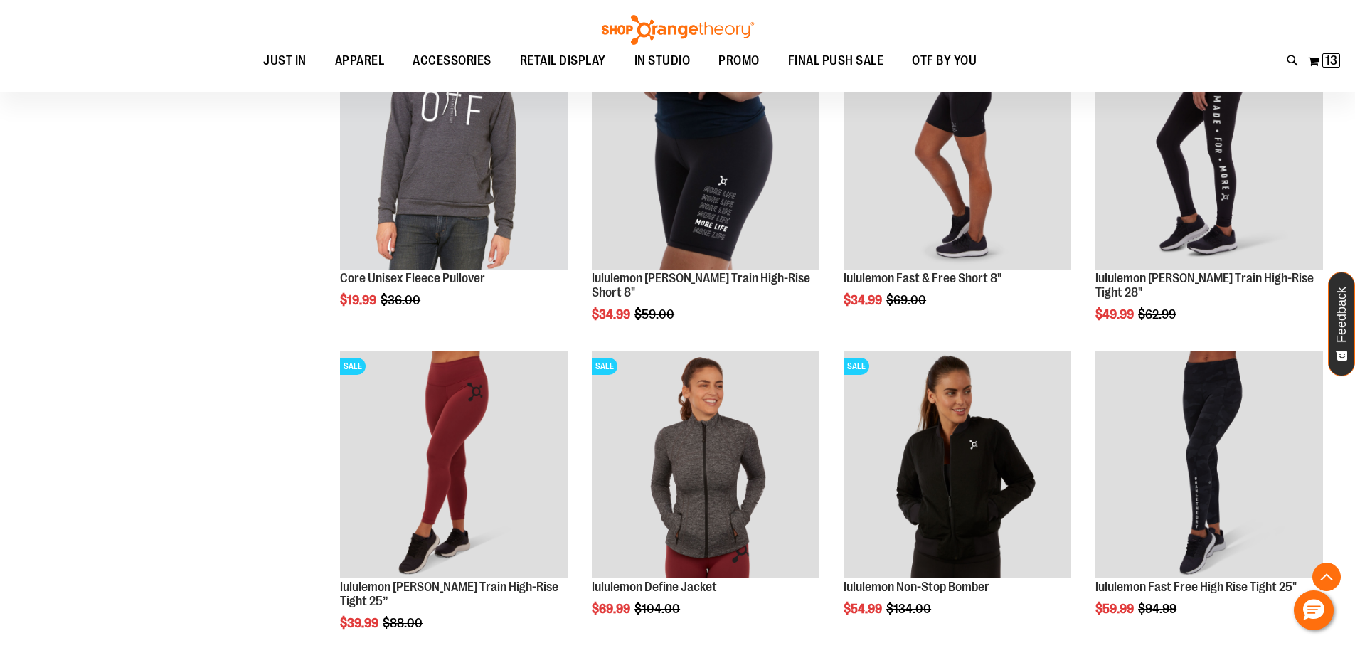
scroll to position [6043, 0]
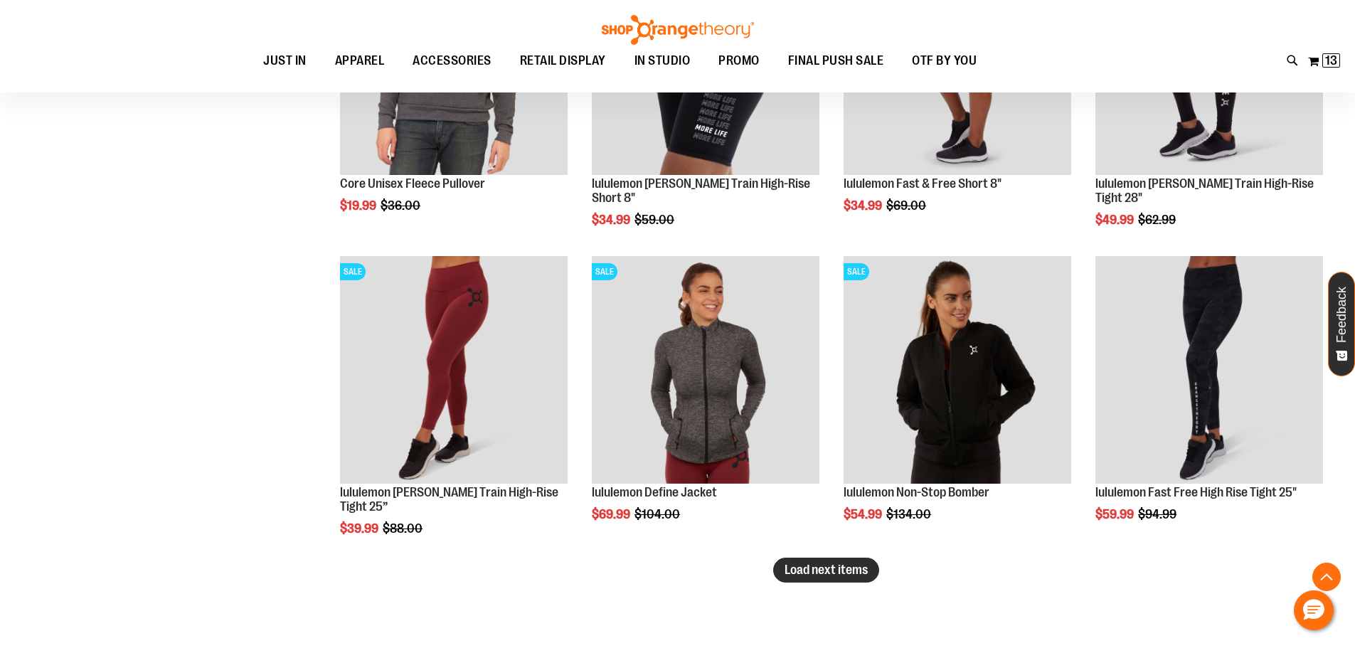
click at [810, 575] on span "Load next items" at bounding box center [825, 569] width 83 height 14
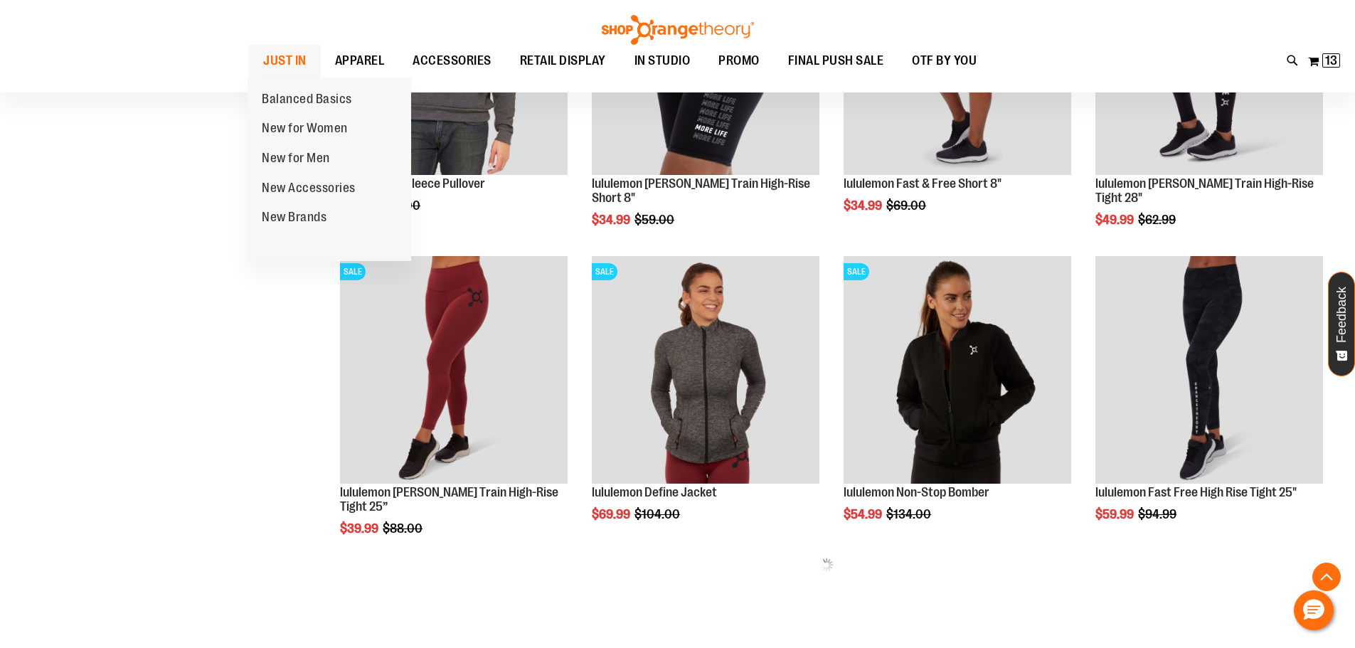
click at [306, 55] on link "JUST IN" at bounding box center [285, 61] width 72 height 33
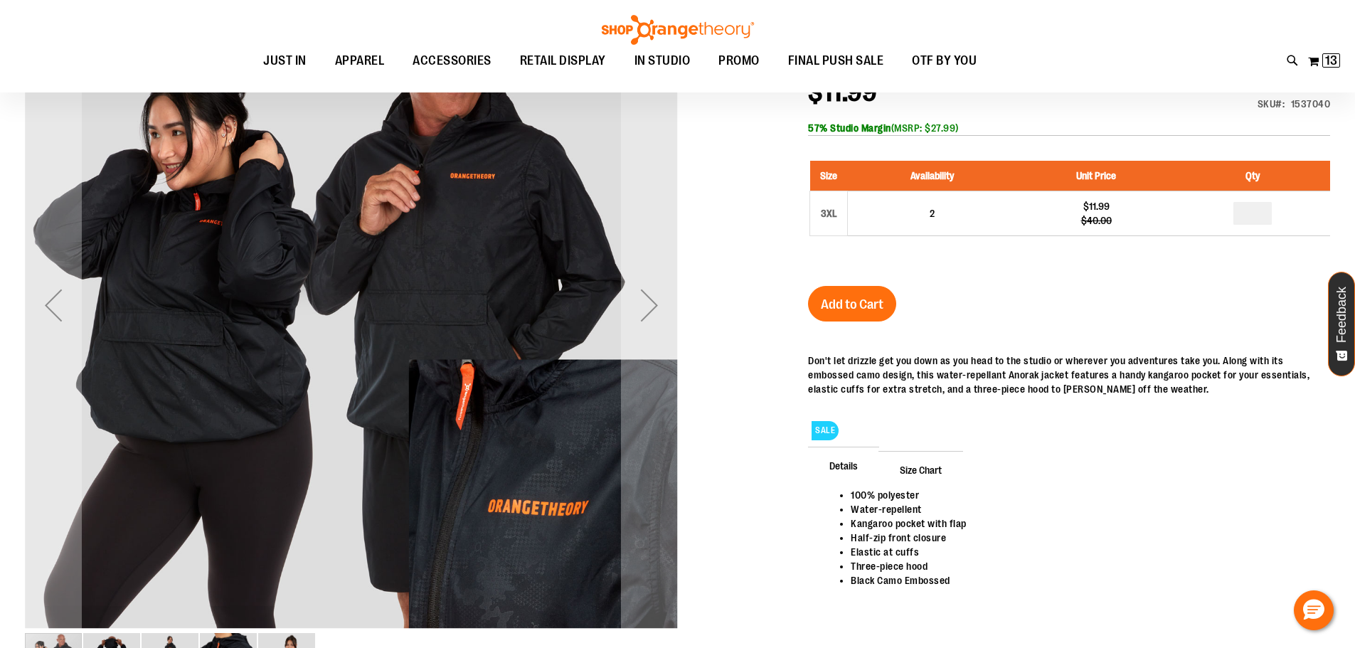
scroll to position [70, 0]
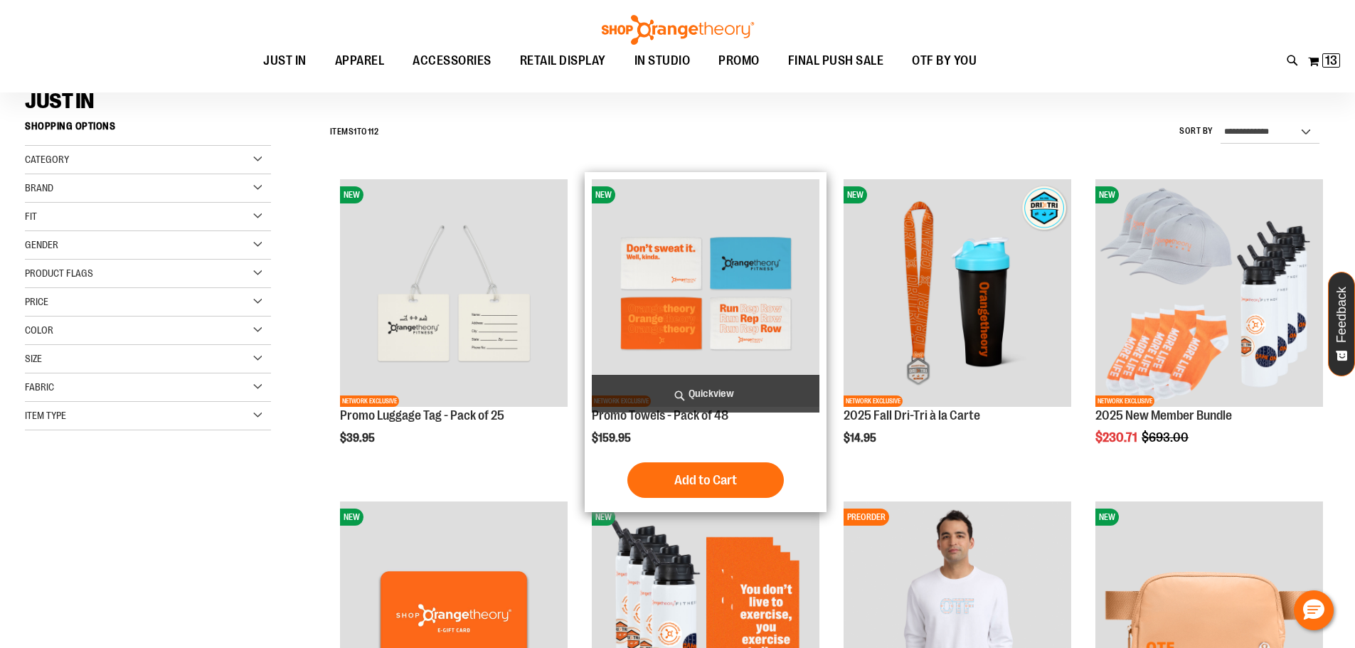
scroll to position [141, 0]
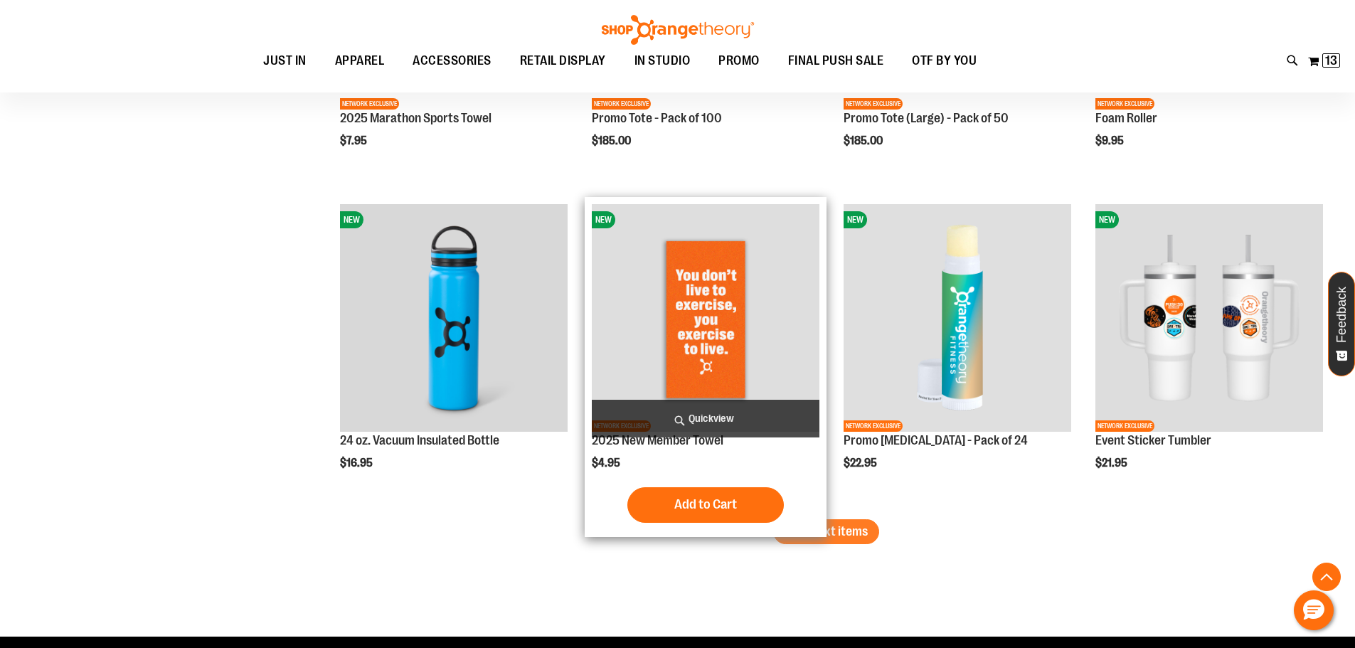
scroll to position [2772, 0]
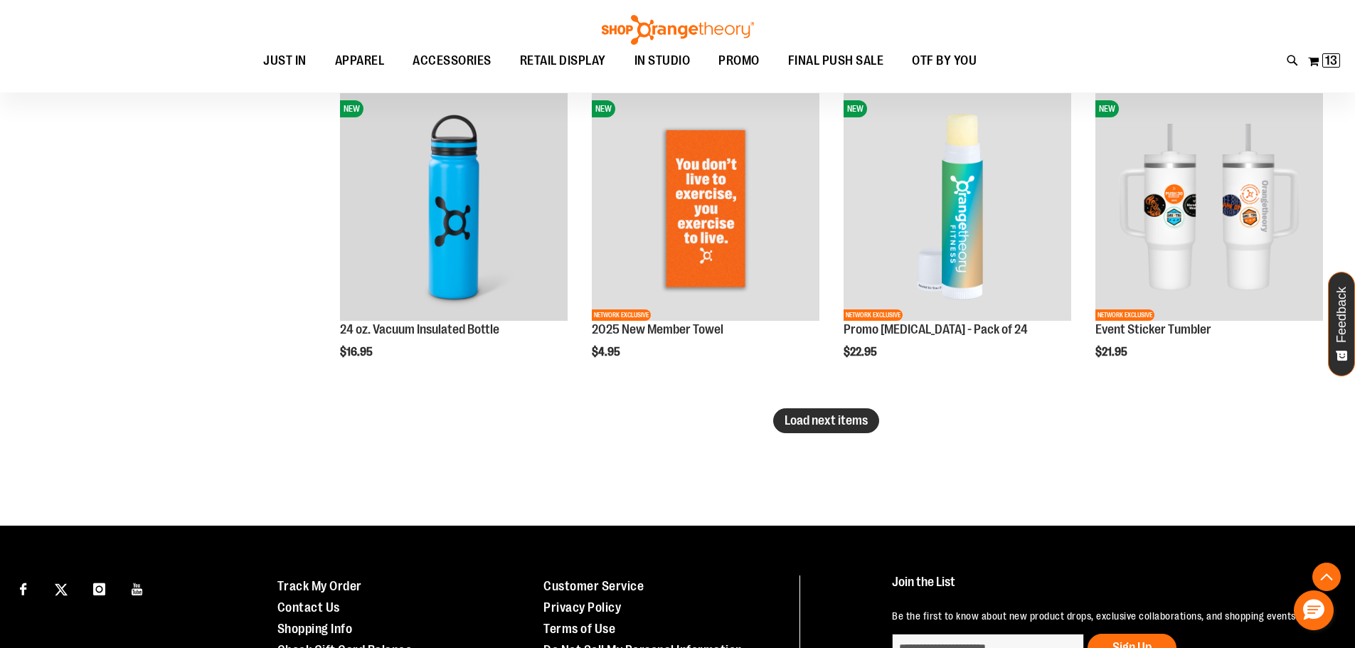
type input "**********"
click at [853, 418] on span "Load next items" at bounding box center [825, 420] width 83 height 14
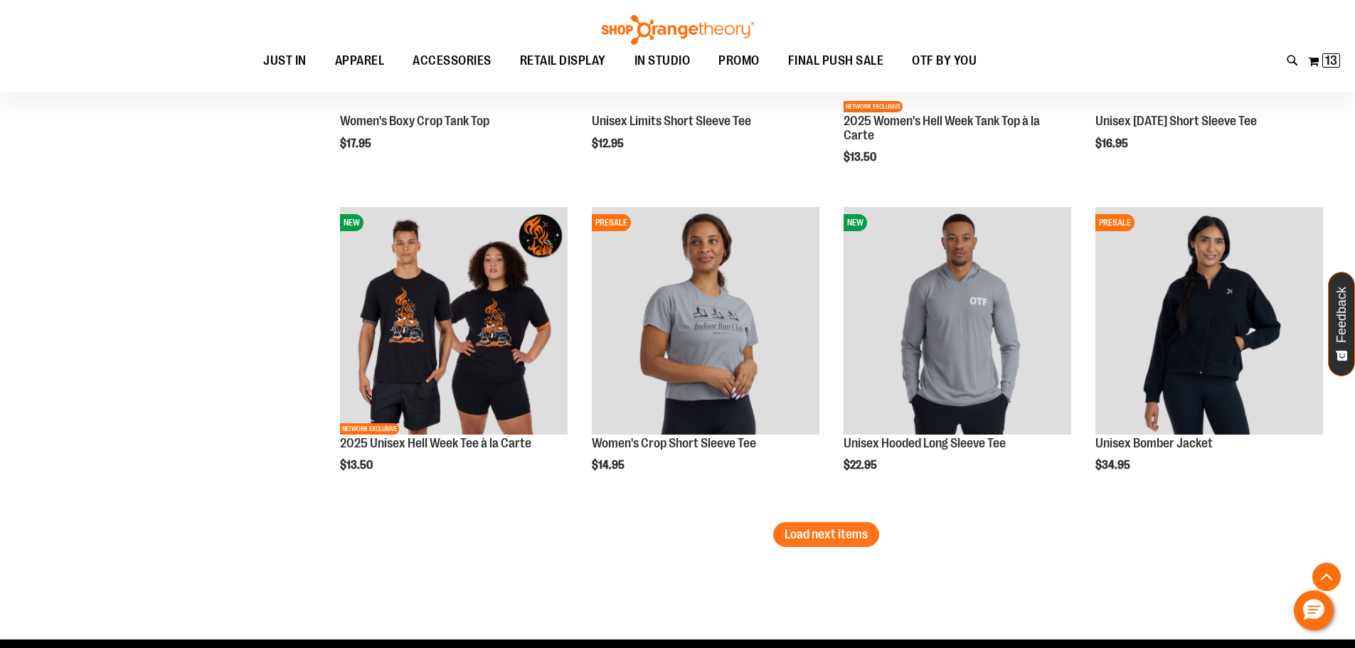
scroll to position [3626, 0]
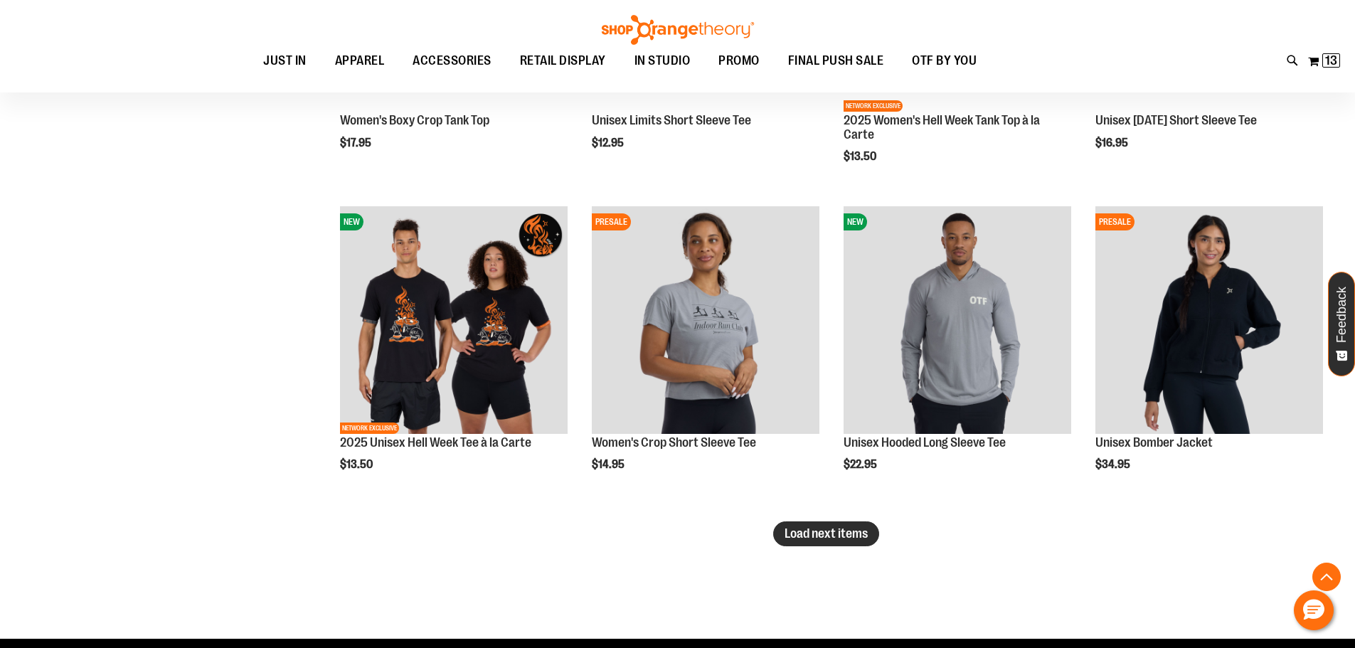
click at [867, 537] on span "Load next items" at bounding box center [825, 533] width 83 height 14
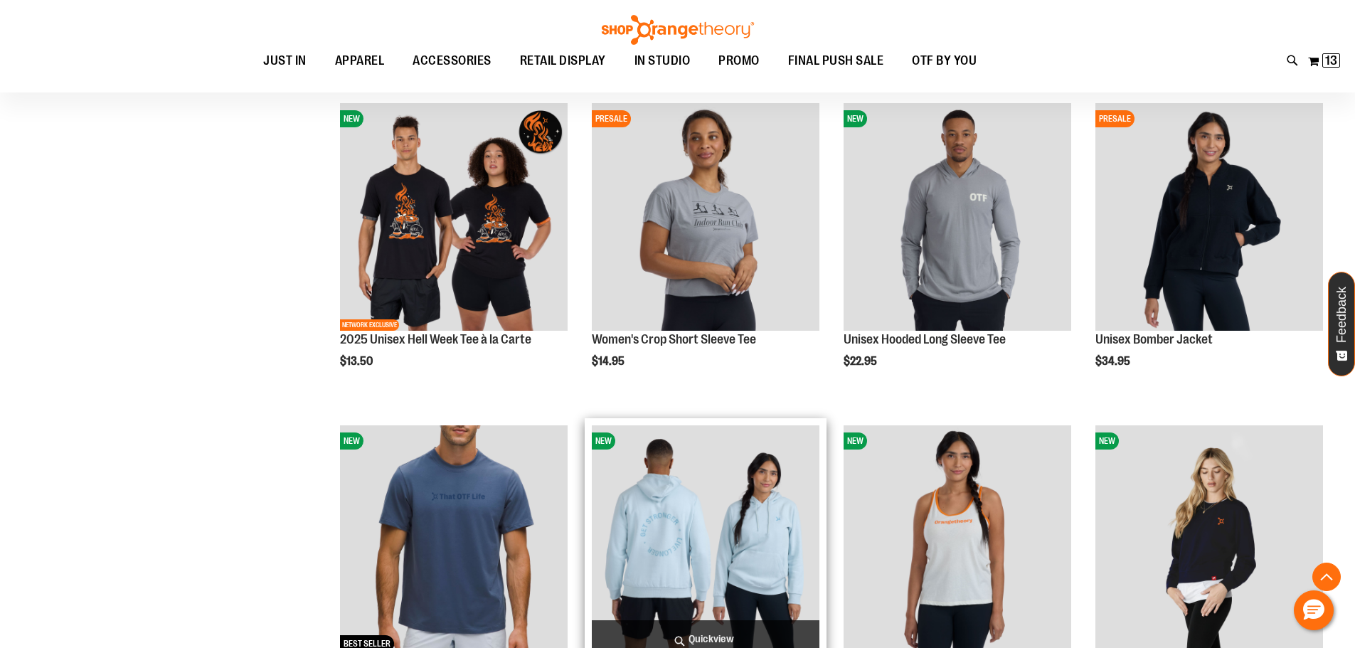
scroll to position [3626, 0]
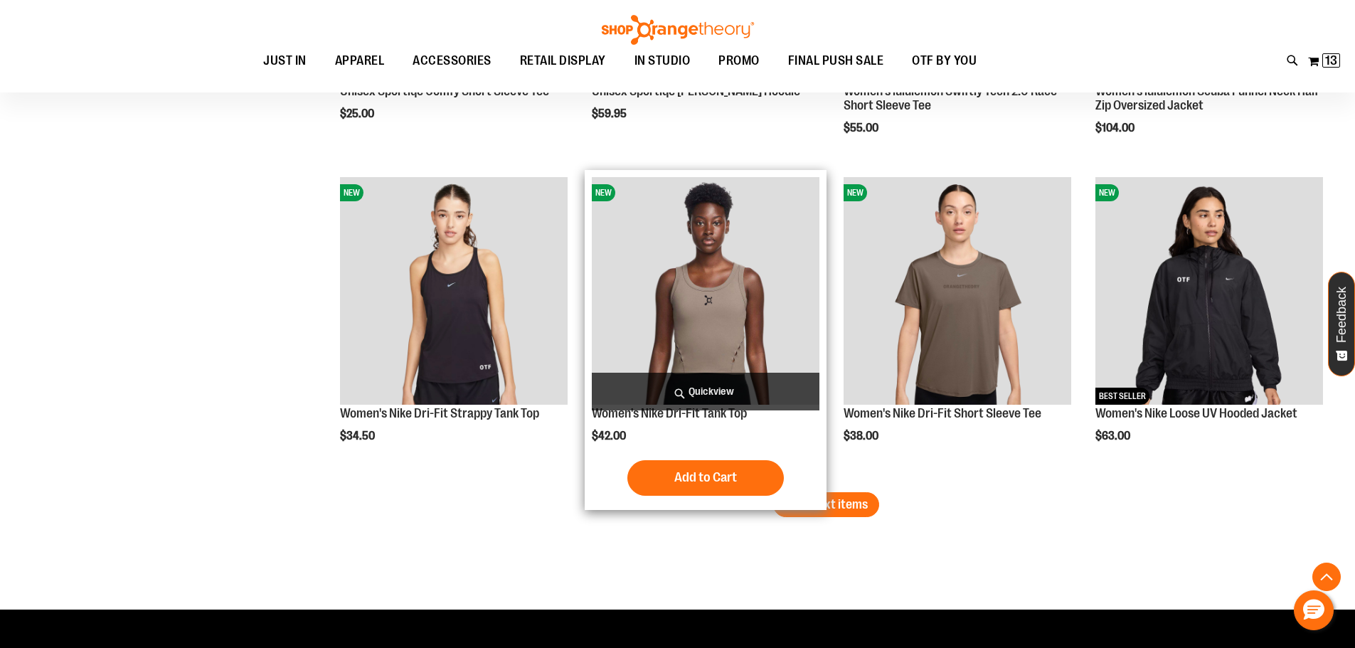
scroll to position [4621, 0]
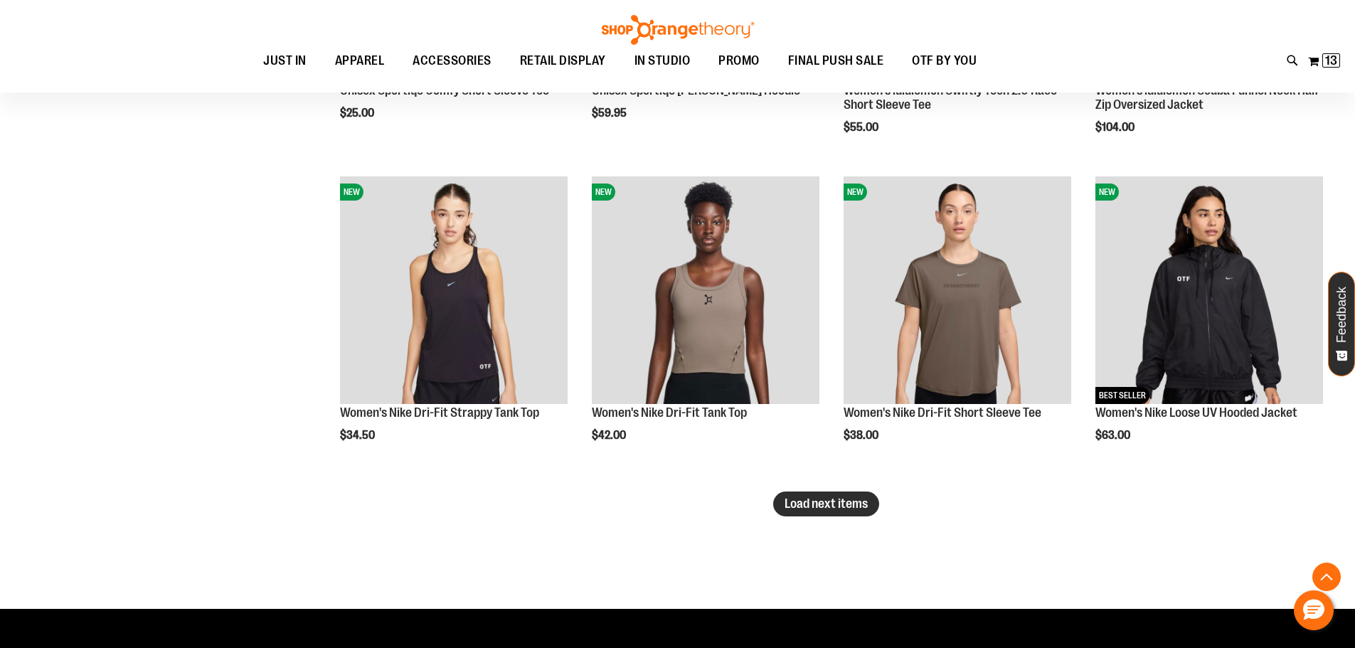
click at [801, 496] on button "Load next items" at bounding box center [826, 503] width 106 height 25
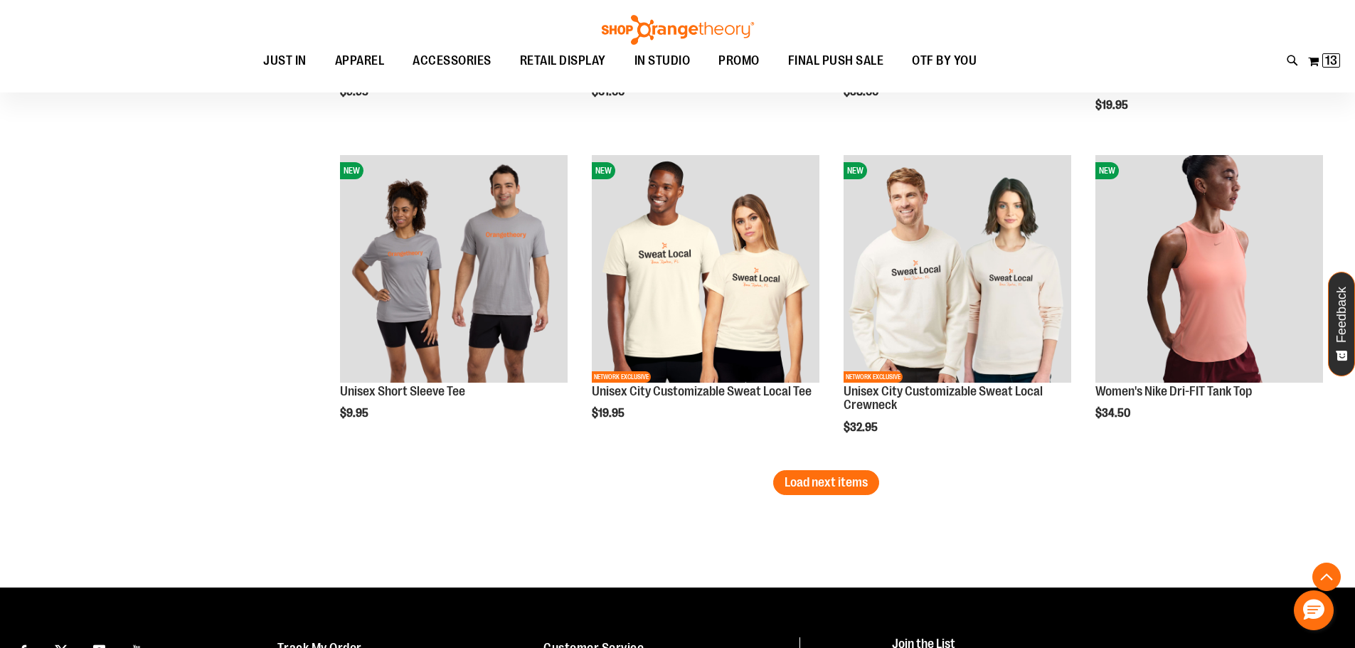
scroll to position [5617, 0]
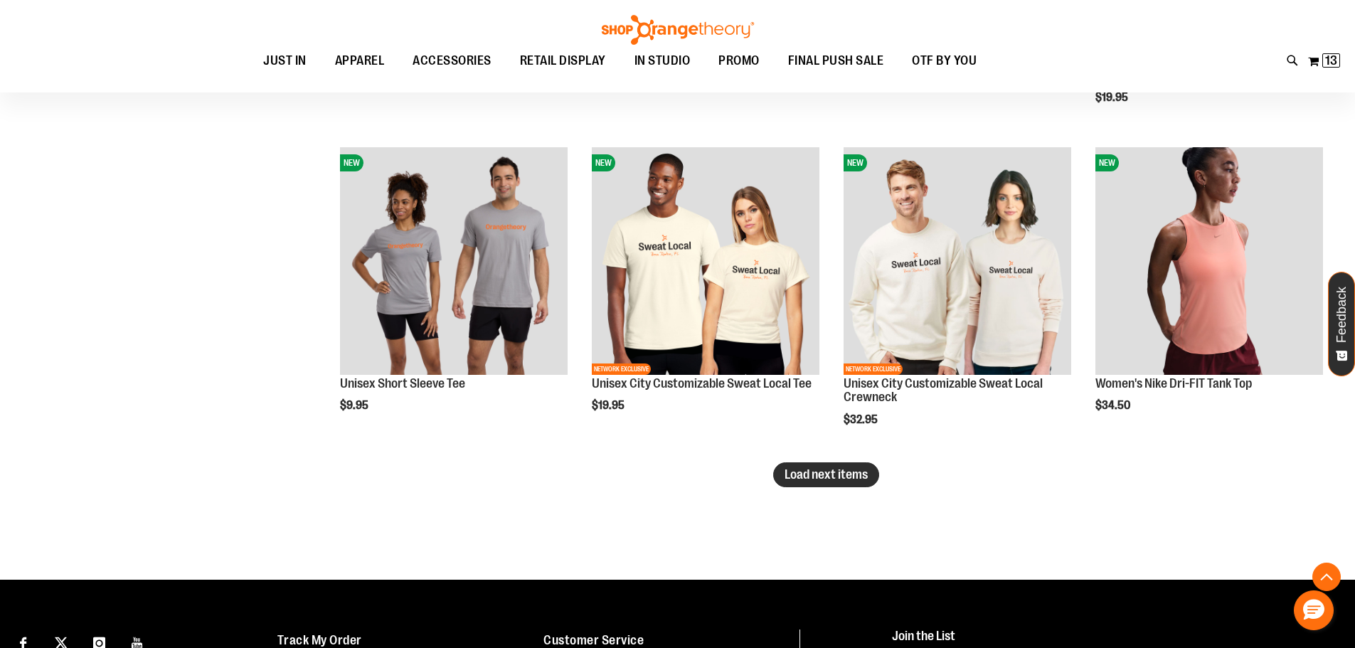
click at [841, 469] on span "Load next items" at bounding box center [825, 474] width 83 height 14
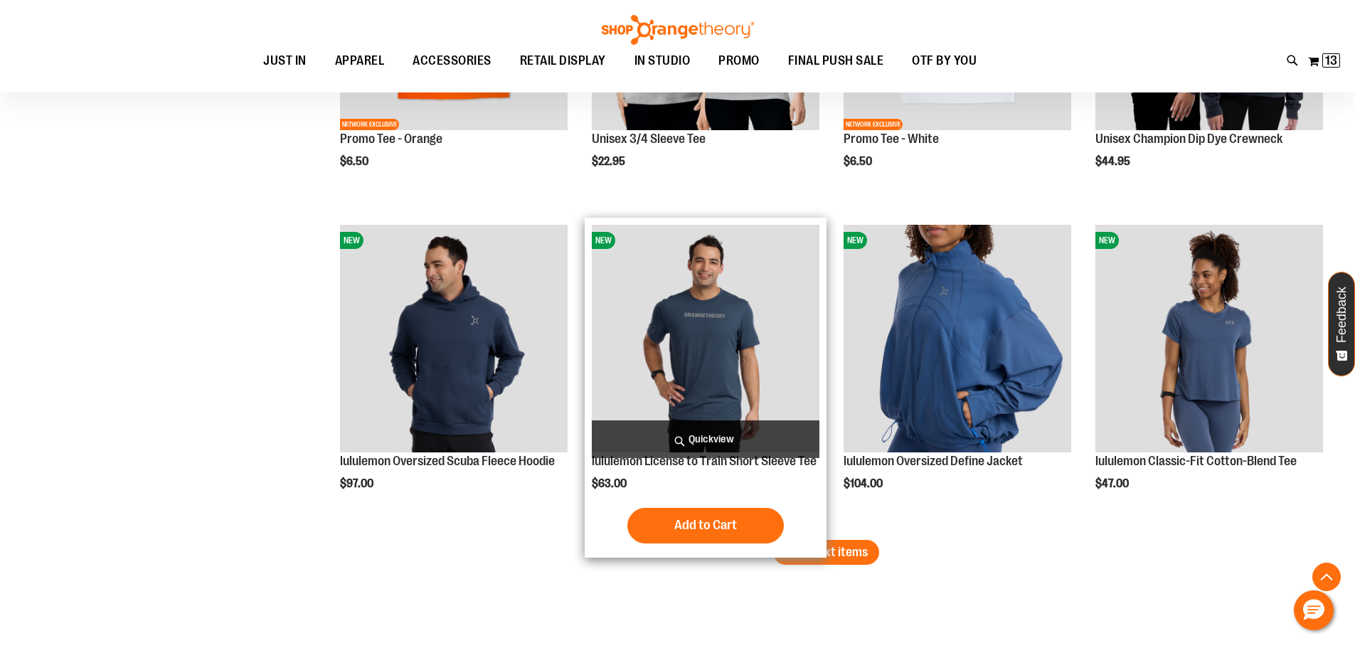
scroll to position [6541, 0]
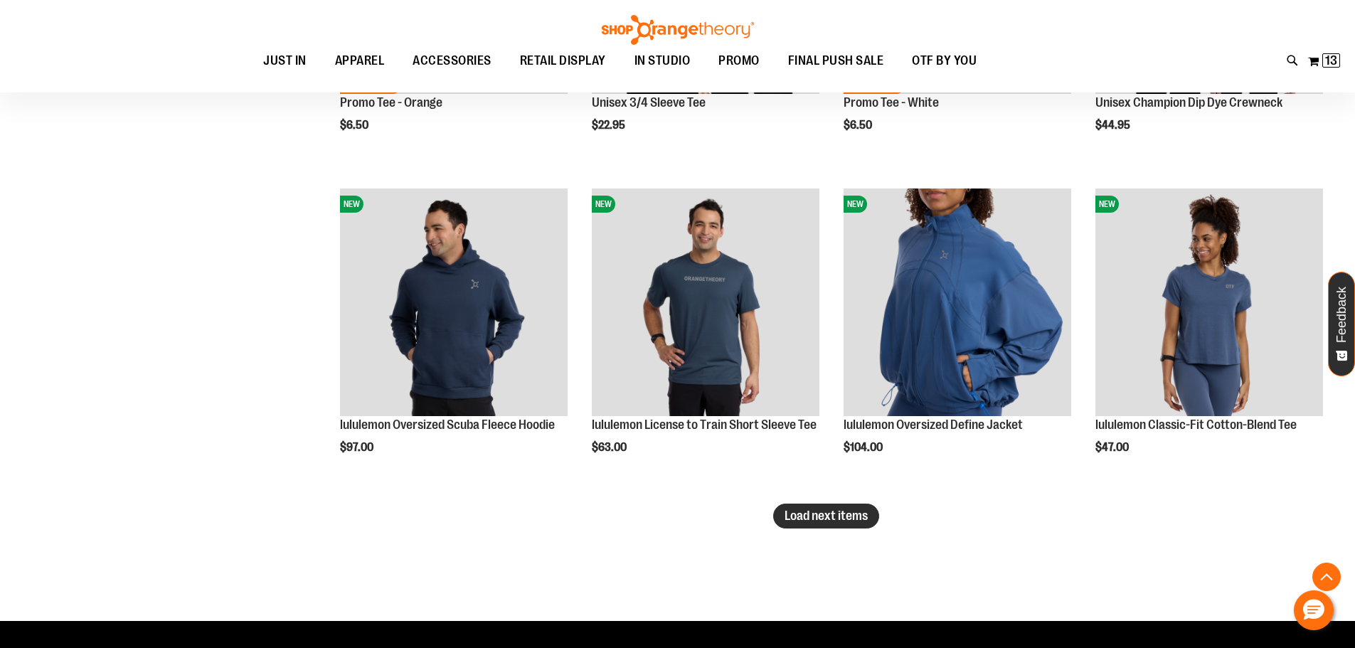
click at [840, 523] on span "Load next items" at bounding box center [825, 515] width 83 height 14
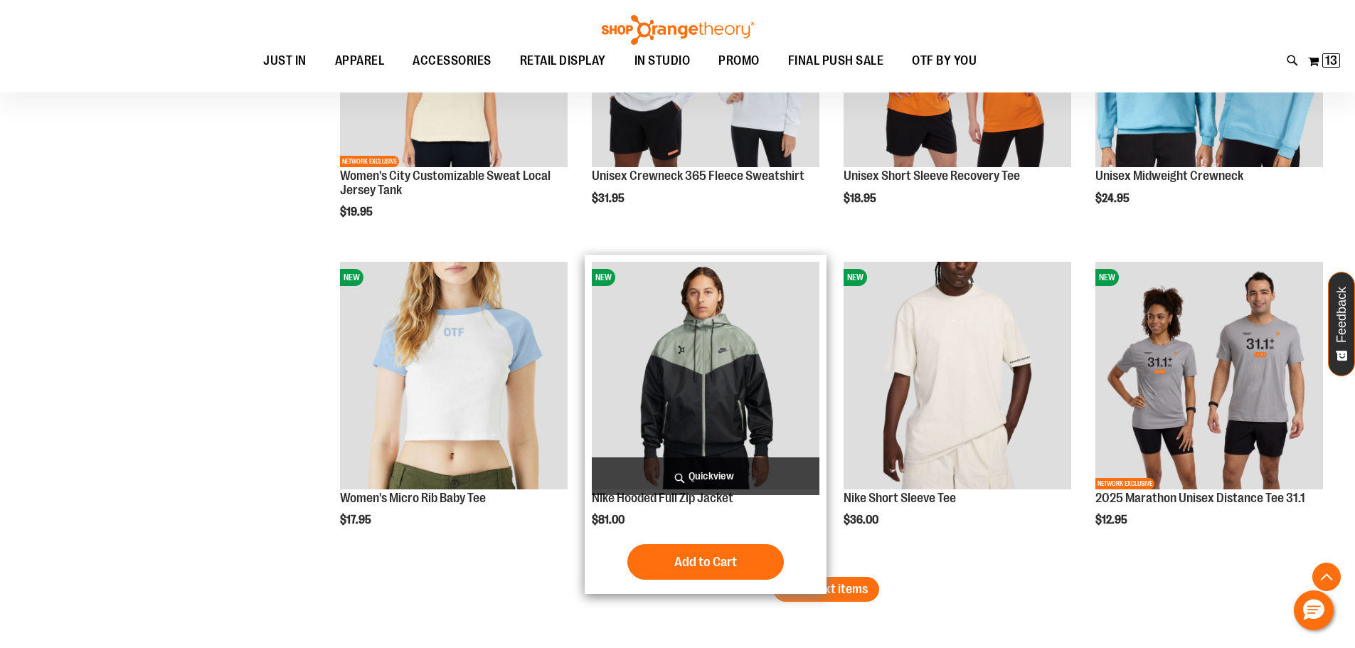
scroll to position [7465, 0]
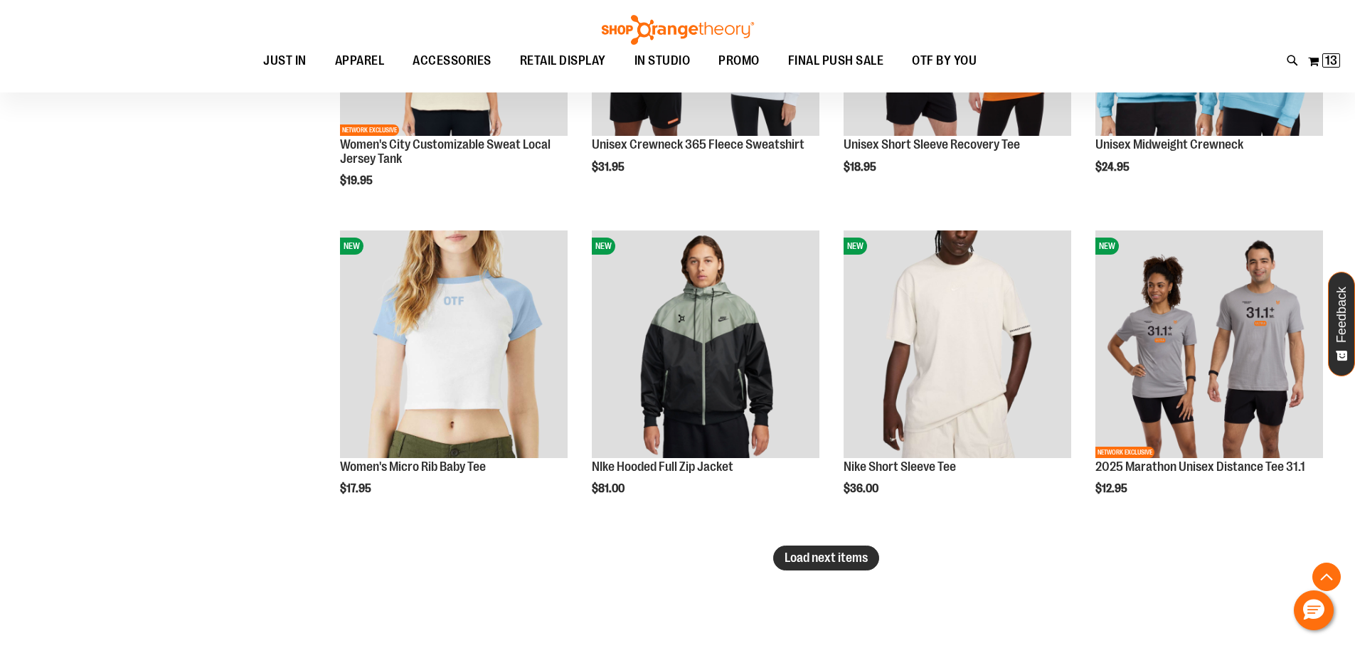
click at [837, 555] on span "Load next items" at bounding box center [825, 557] width 83 height 14
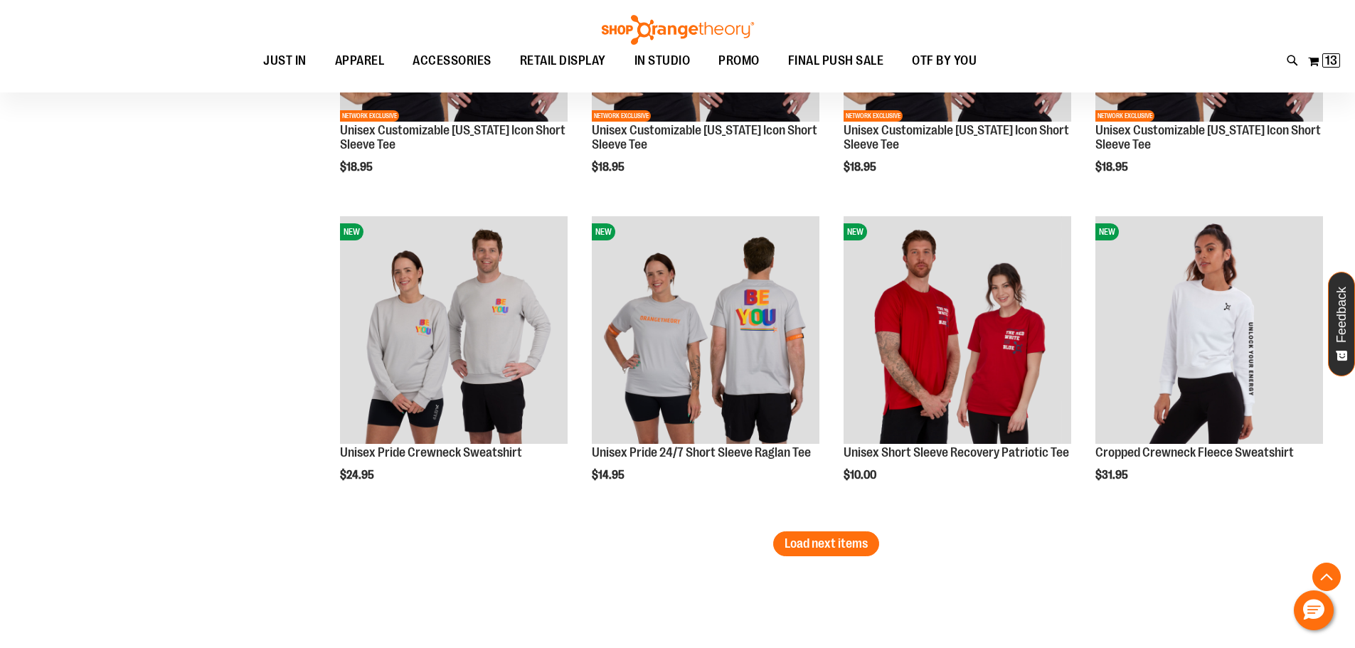
scroll to position [8532, 0]
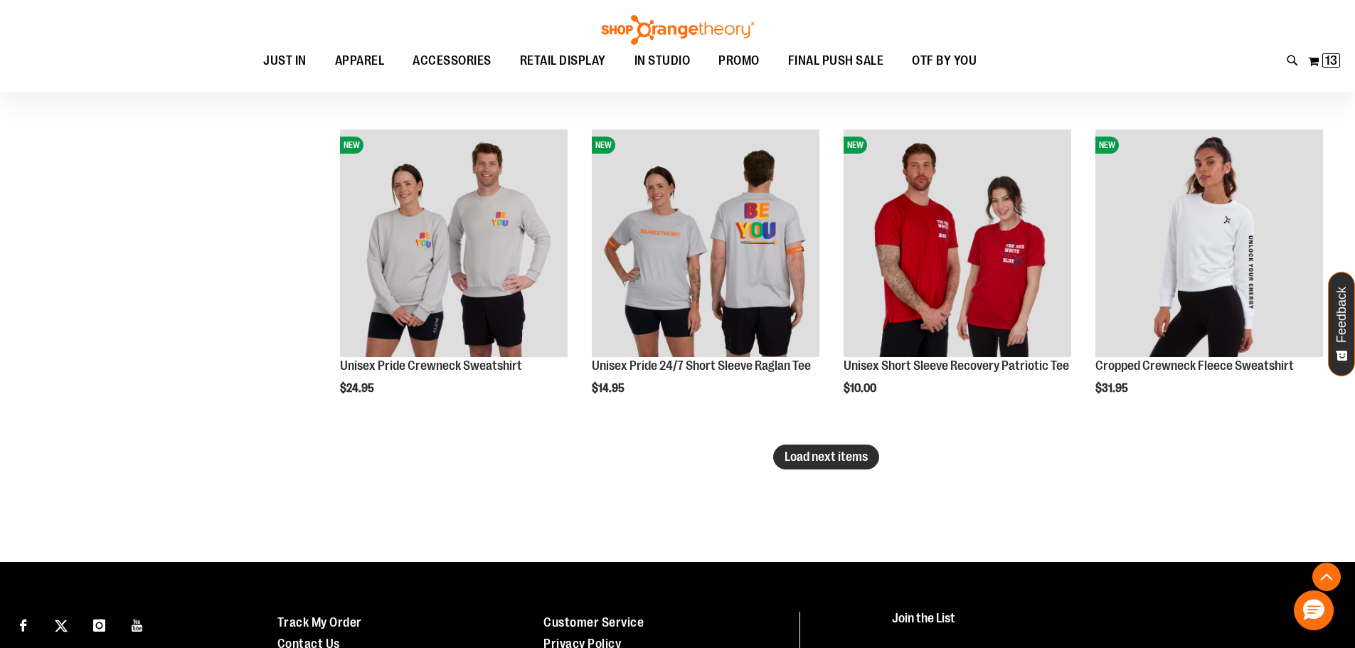
click at [833, 462] on span "Load next items" at bounding box center [825, 456] width 83 height 14
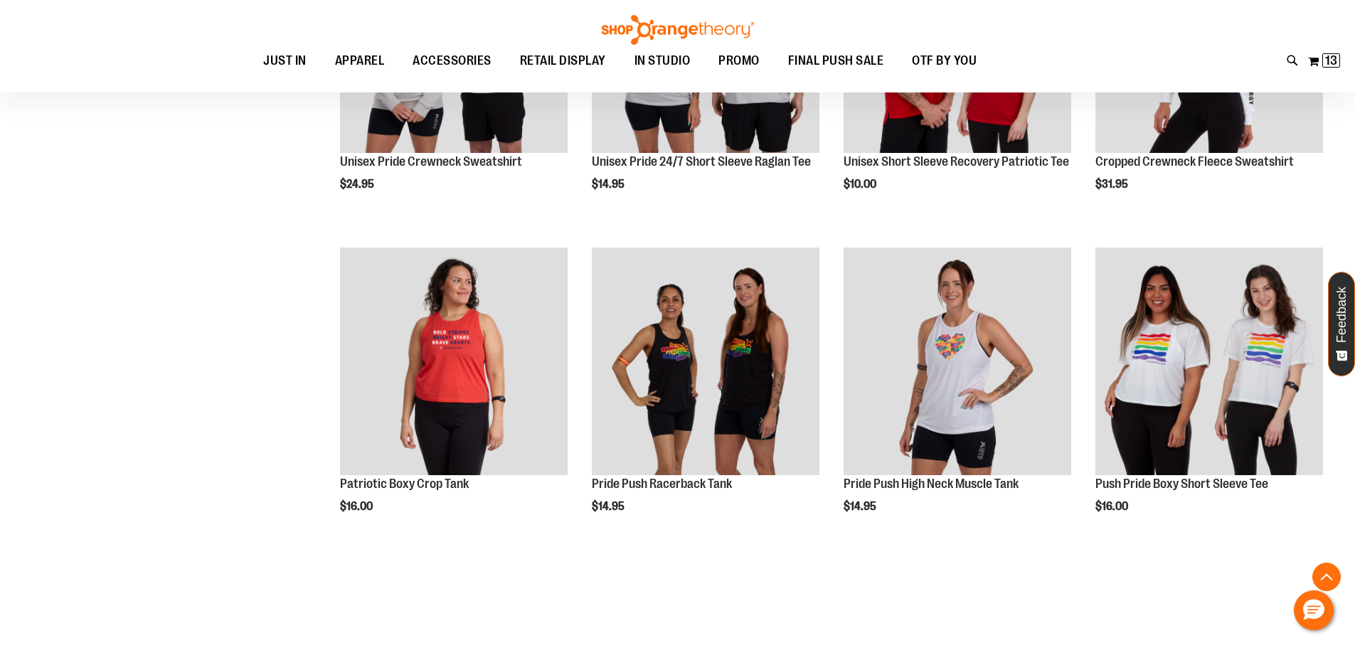
scroll to position [8745, 0]
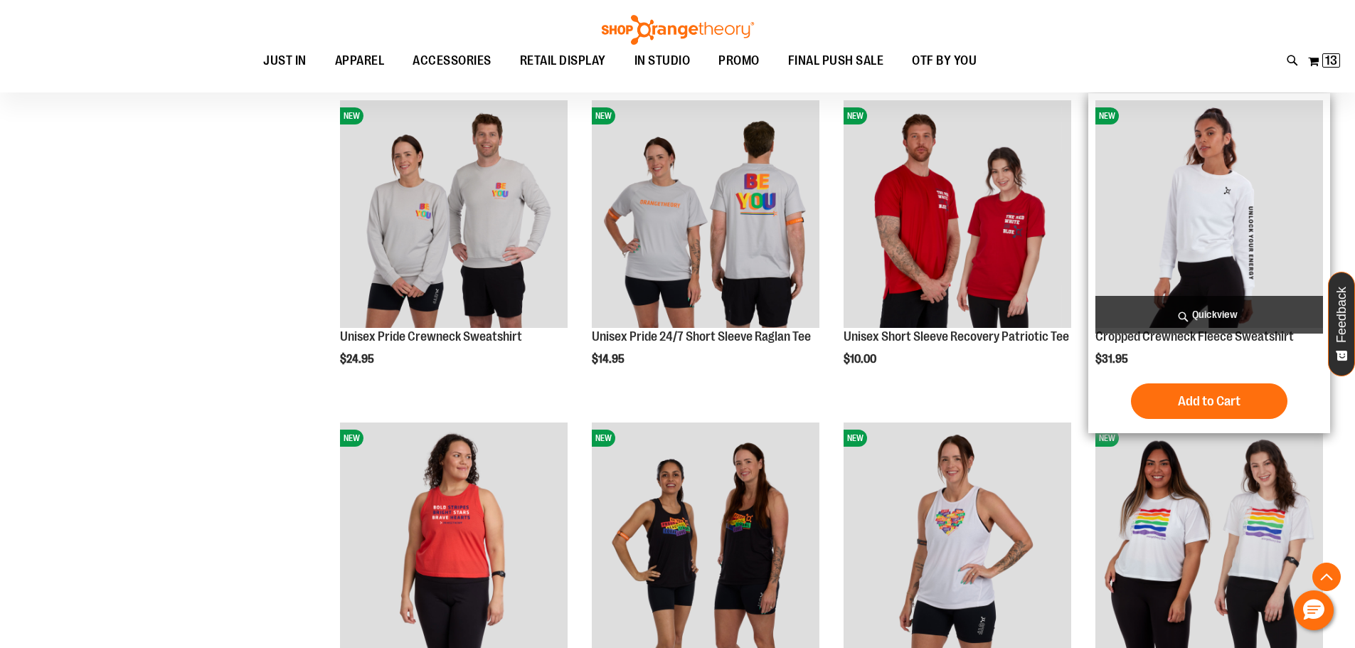
scroll to position [8461, 0]
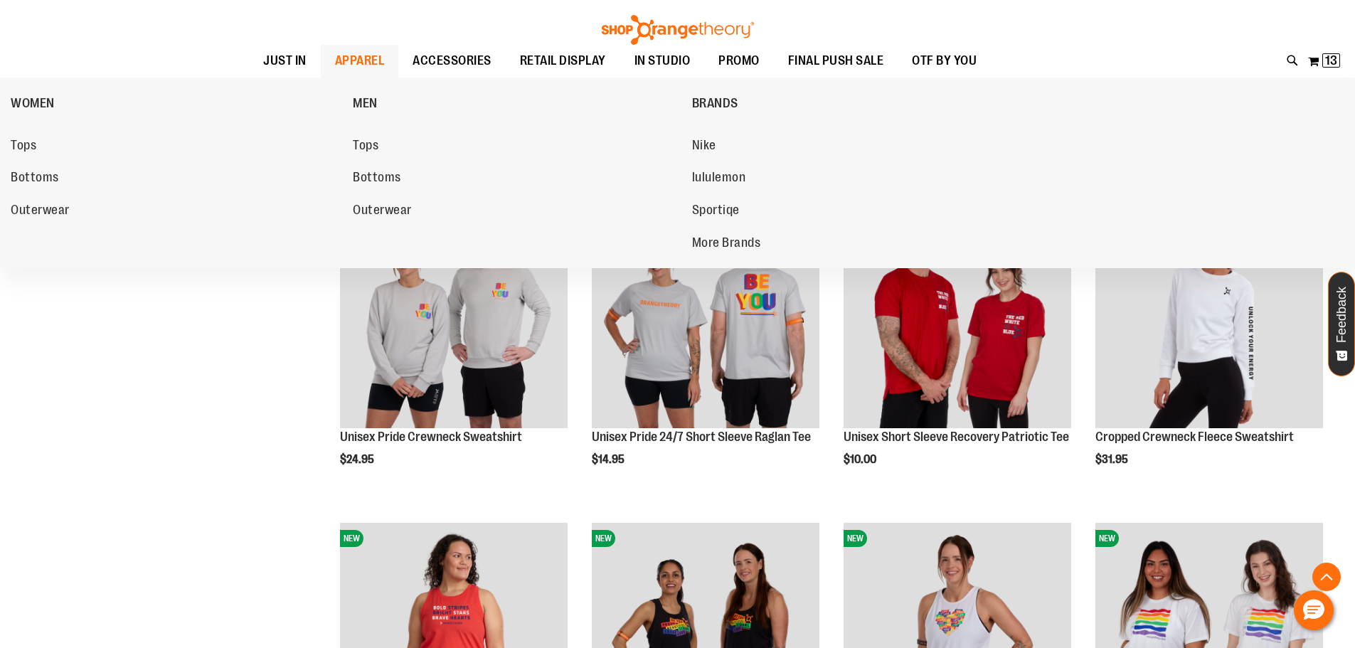
click at [367, 55] on span "APPAREL" at bounding box center [360, 61] width 50 height 32
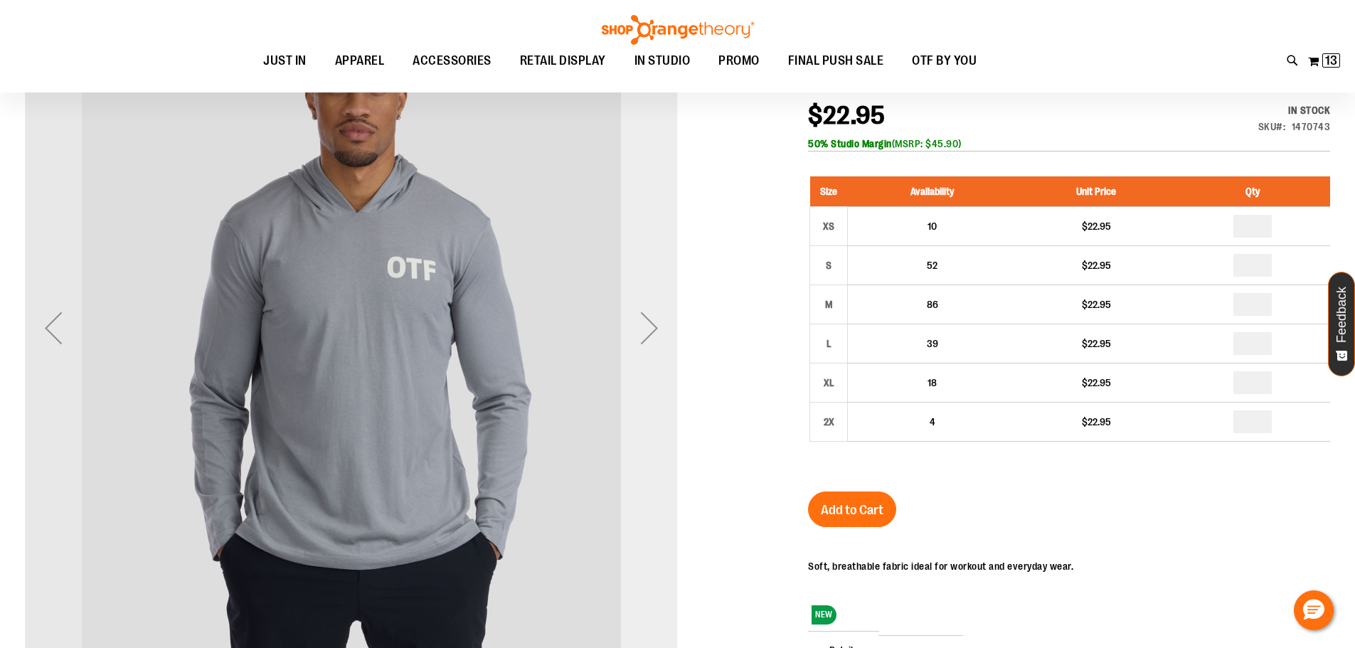
scroll to position [70, 0]
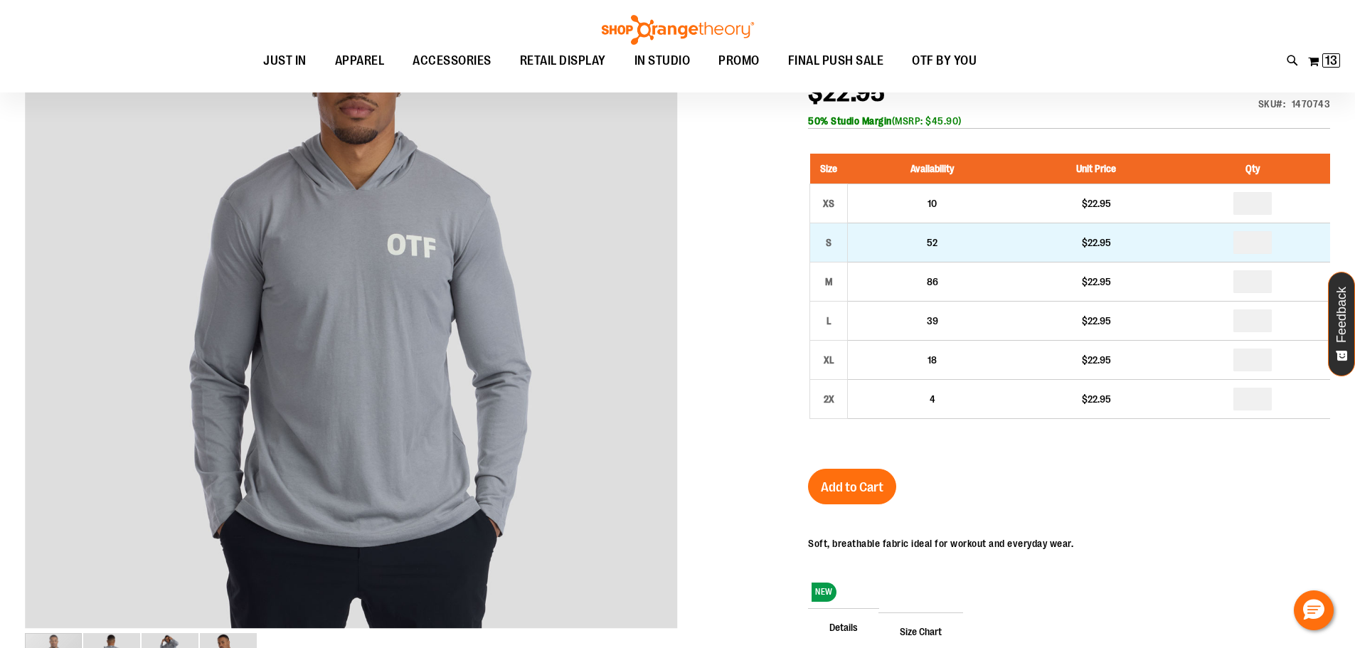
type input "**********"
click at [1252, 245] on input "number" at bounding box center [1252, 242] width 38 height 23
type input "*"
click at [1249, 246] on input "*" at bounding box center [1252, 242] width 38 height 23
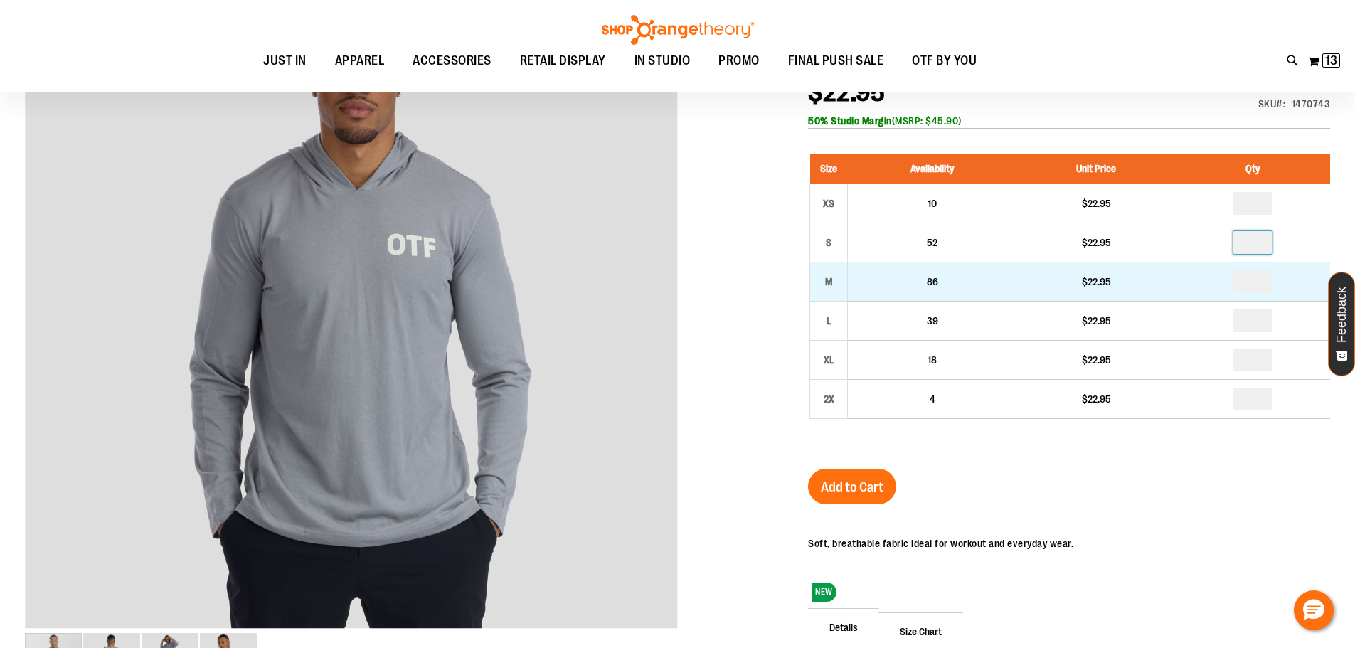
type input "*"
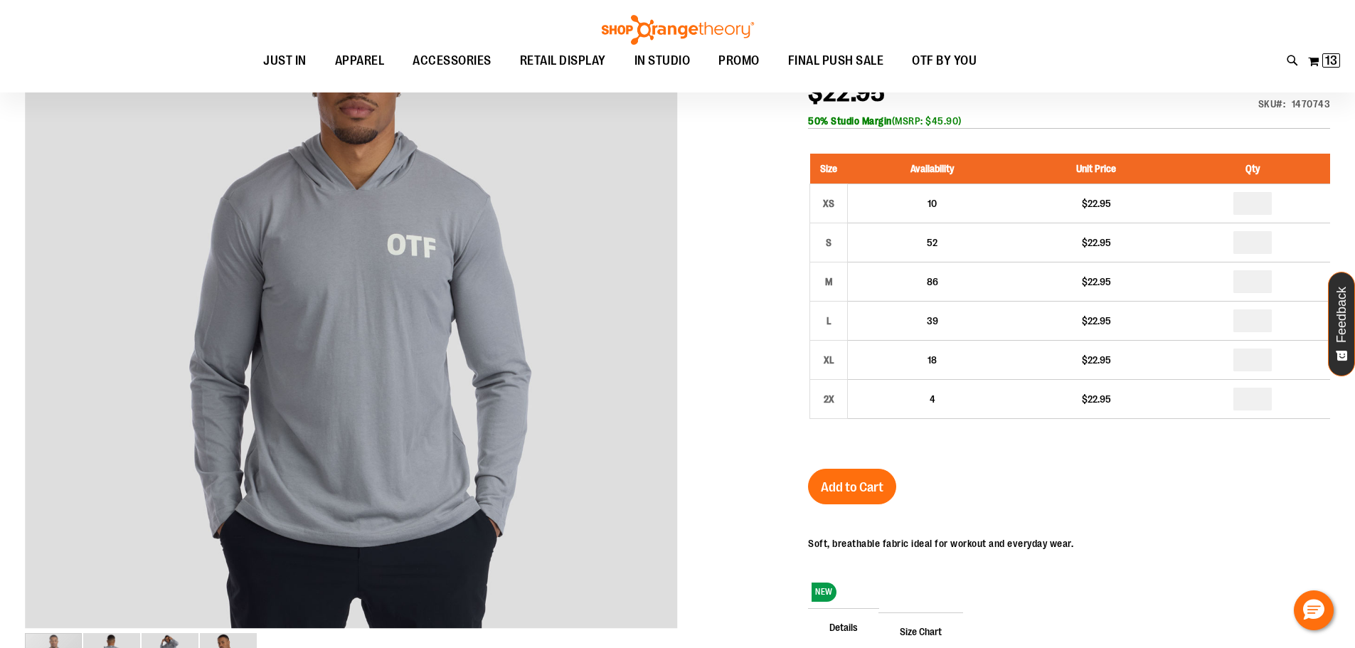
click at [1254, 286] on input "number" at bounding box center [1252, 281] width 38 height 23
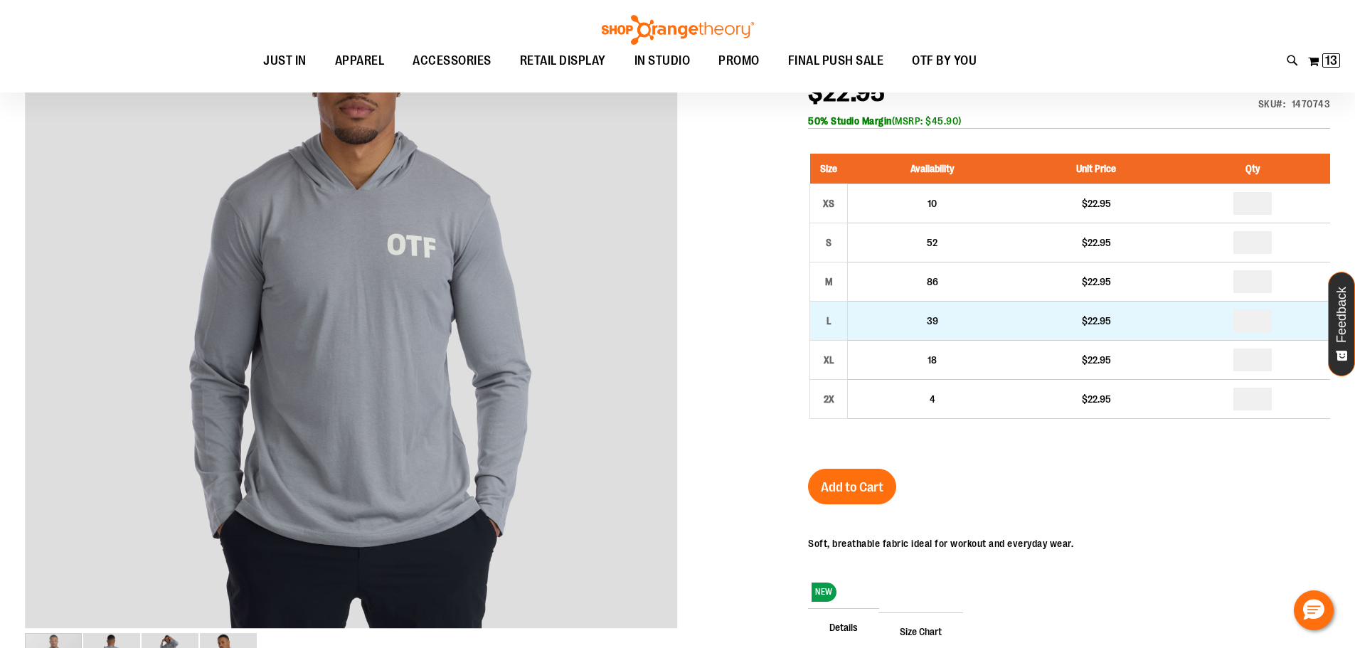
type input "*"
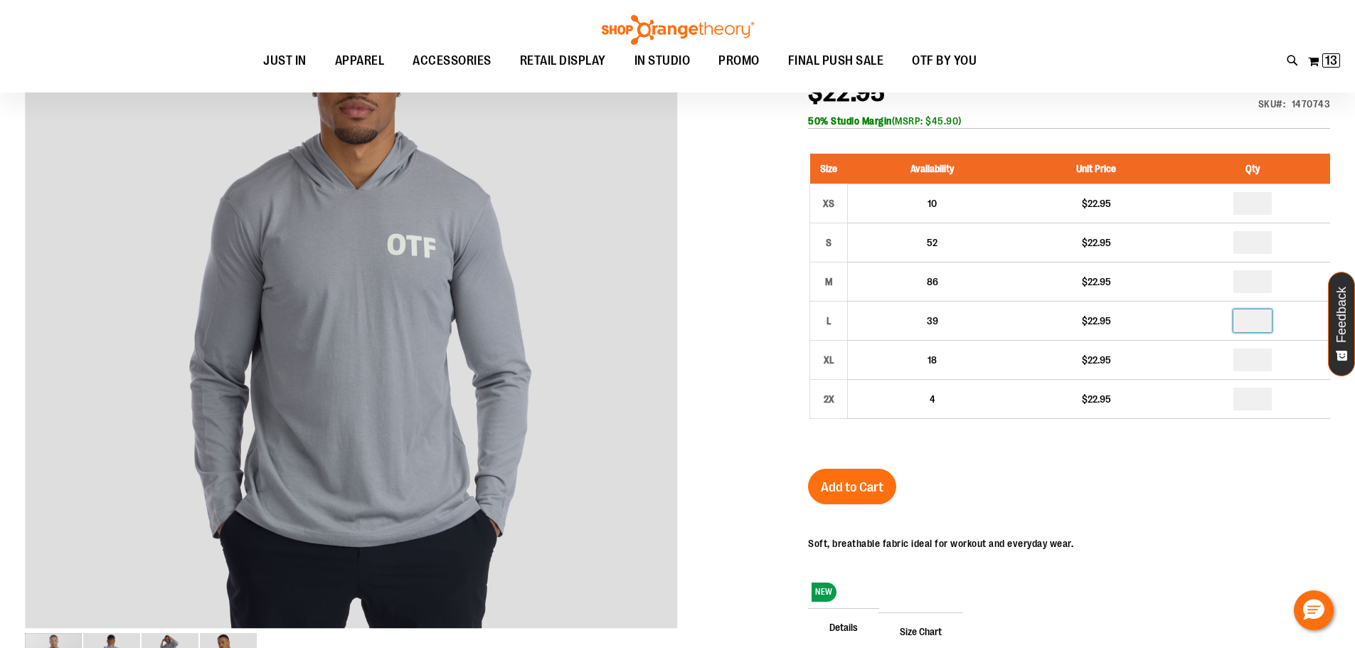
click at [1256, 326] on input "number" at bounding box center [1252, 320] width 38 height 23
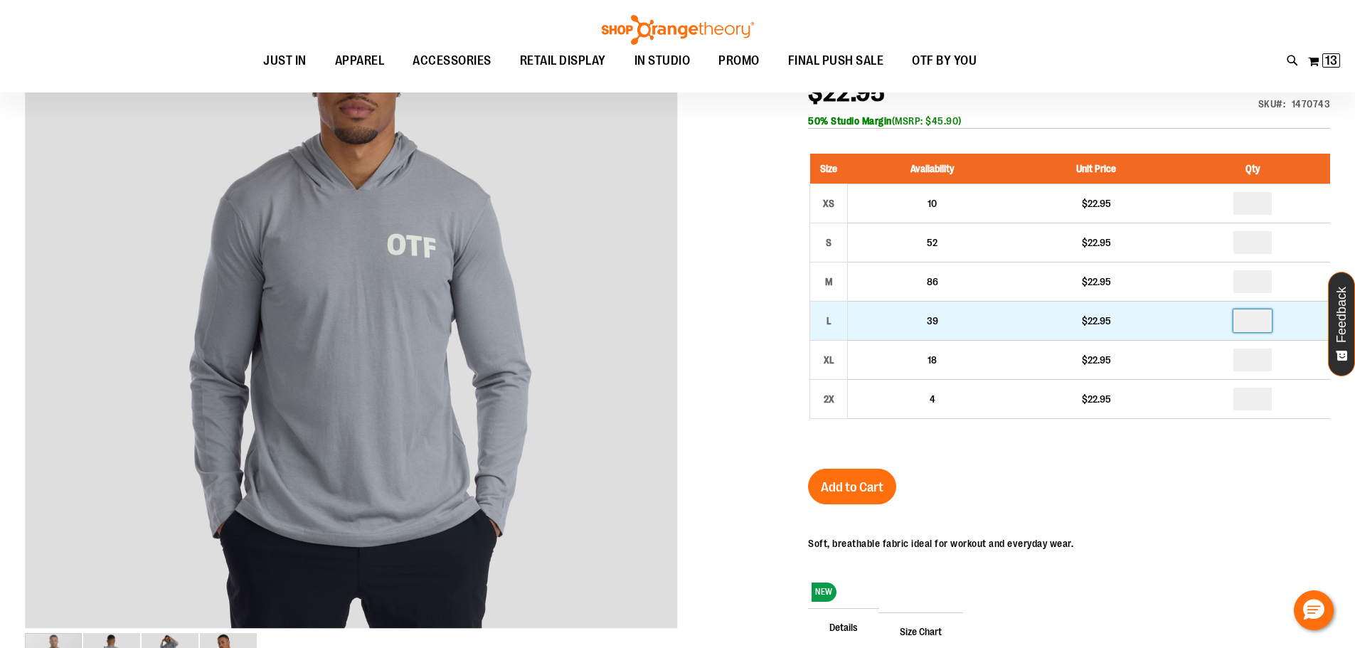
type input "*"
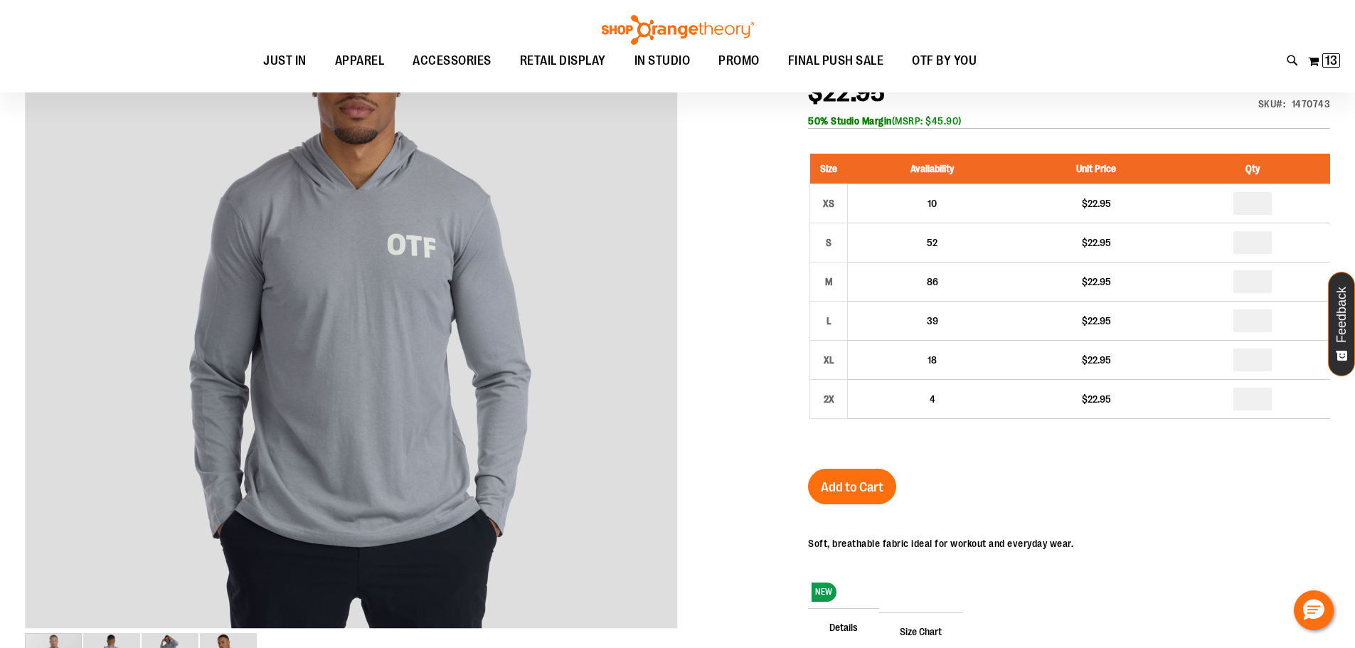
type input "*"
click at [994, 492] on div "Unisex Hooded Long Sleeve Tee $22.95 In stock Only %1 left SKU 1470743 50% Stud…" at bounding box center [1069, 411] width 522 height 734
click at [880, 491] on span "Add to Cart" at bounding box center [852, 487] width 63 height 16
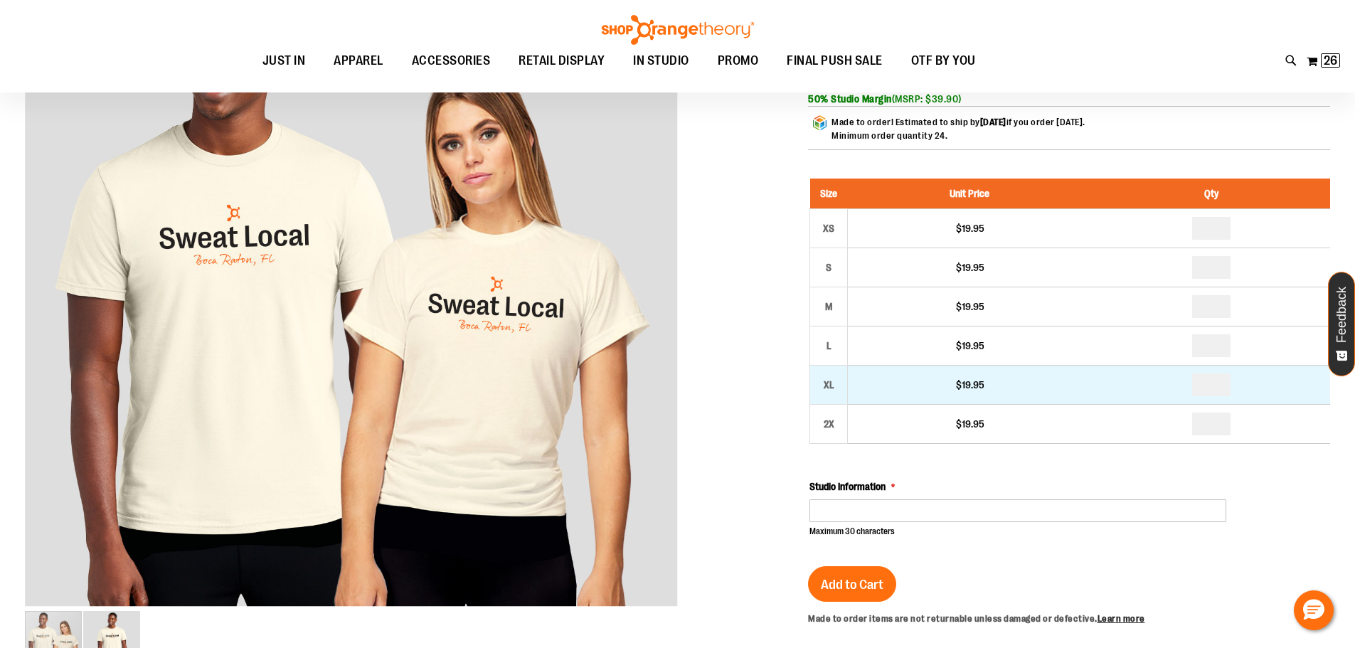
scroll to position [70, 0]
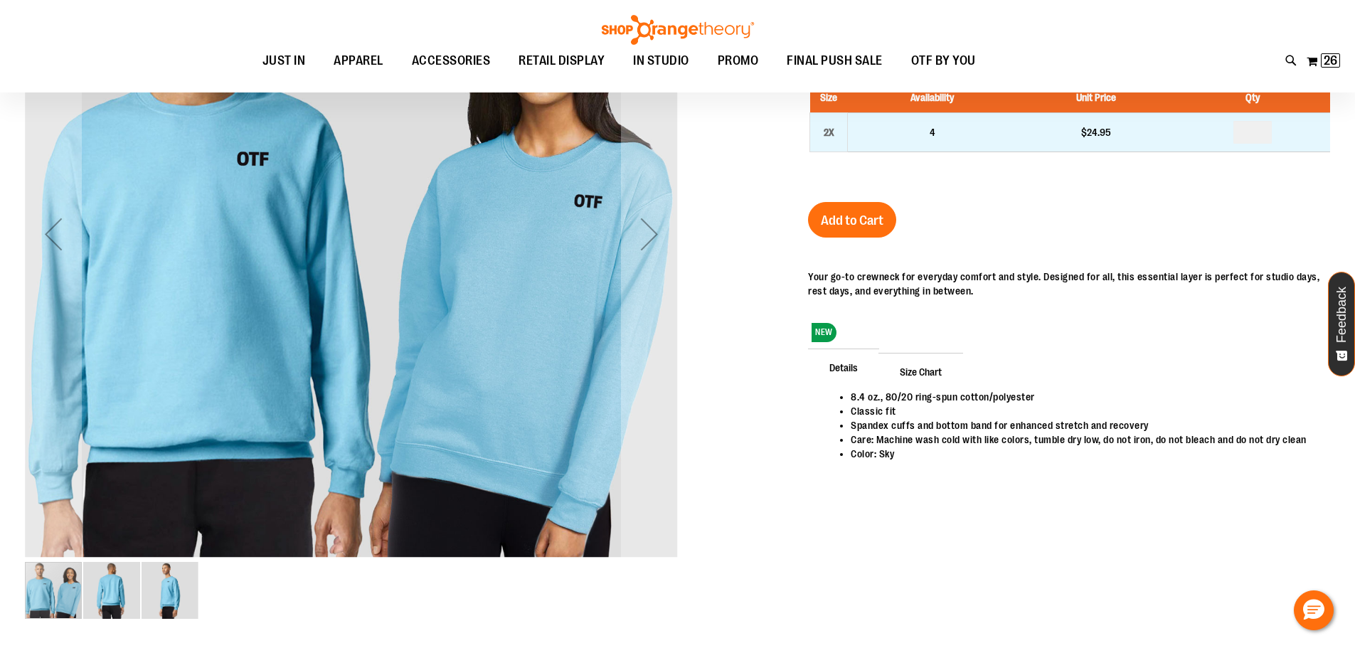
scroll to position [141, 0]
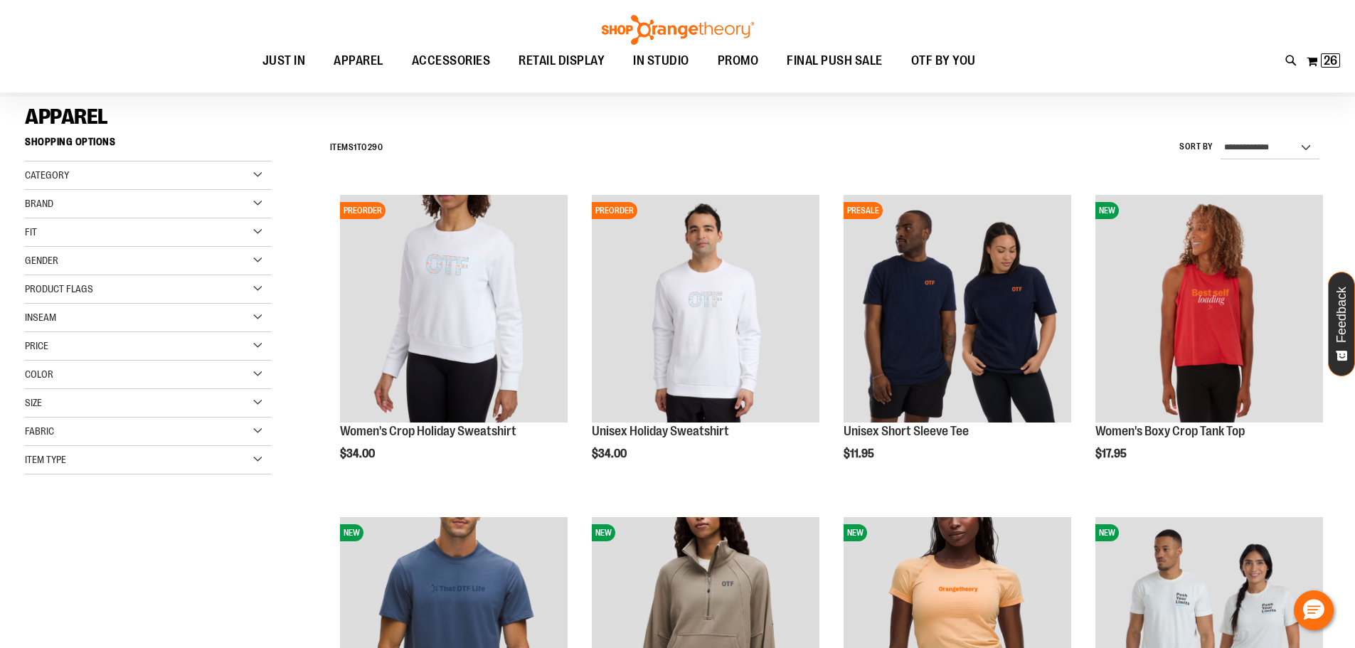
scroll to position [141, 0]
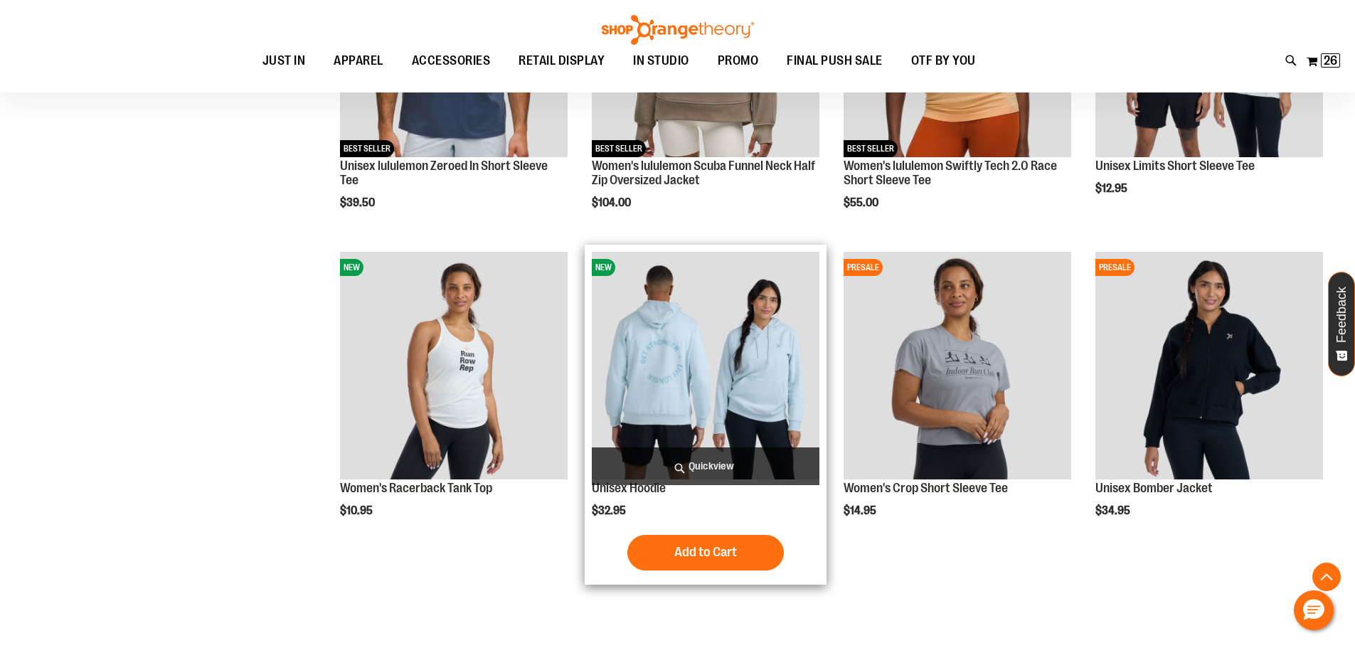
scroll to position [710, 0]
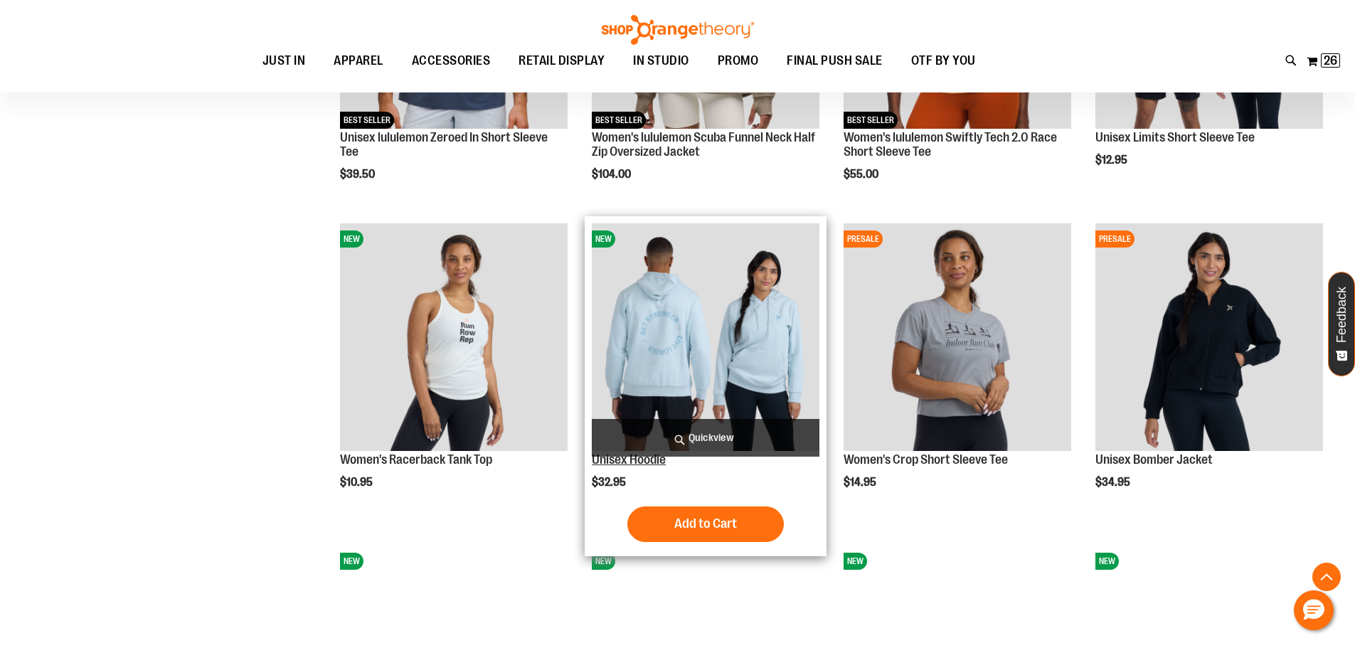
type input "**********"
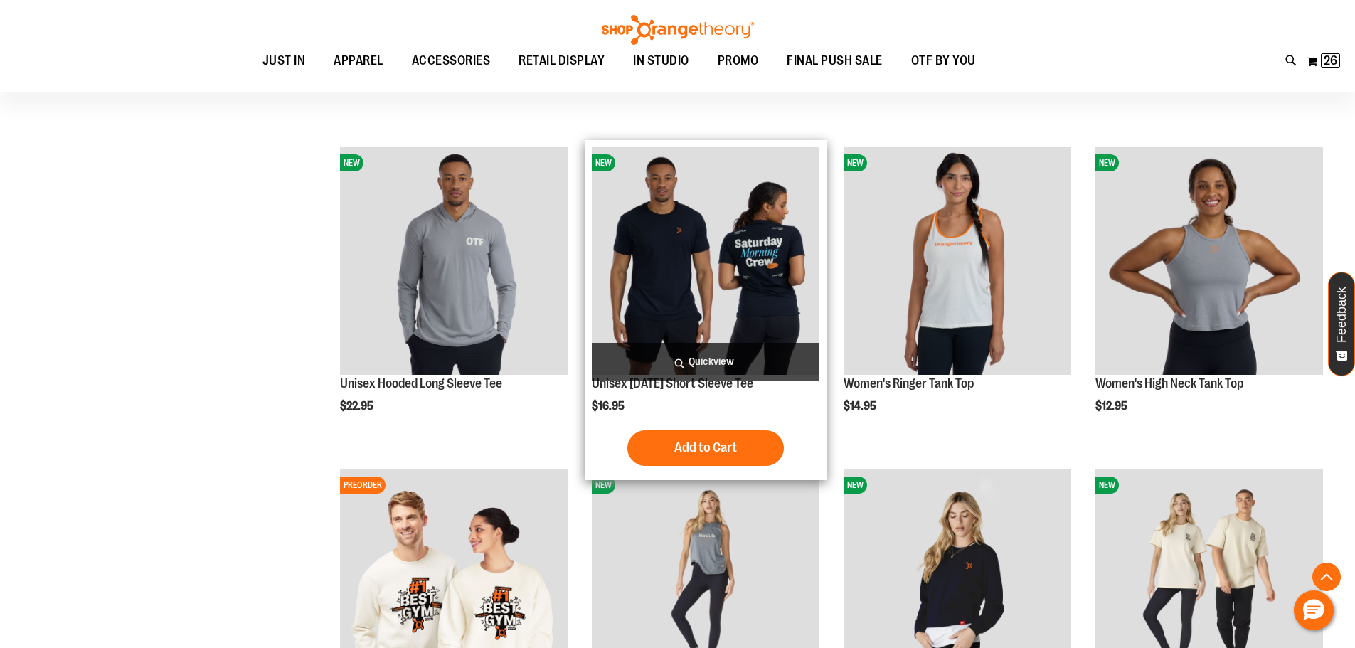
scroll to position [1137, 0]
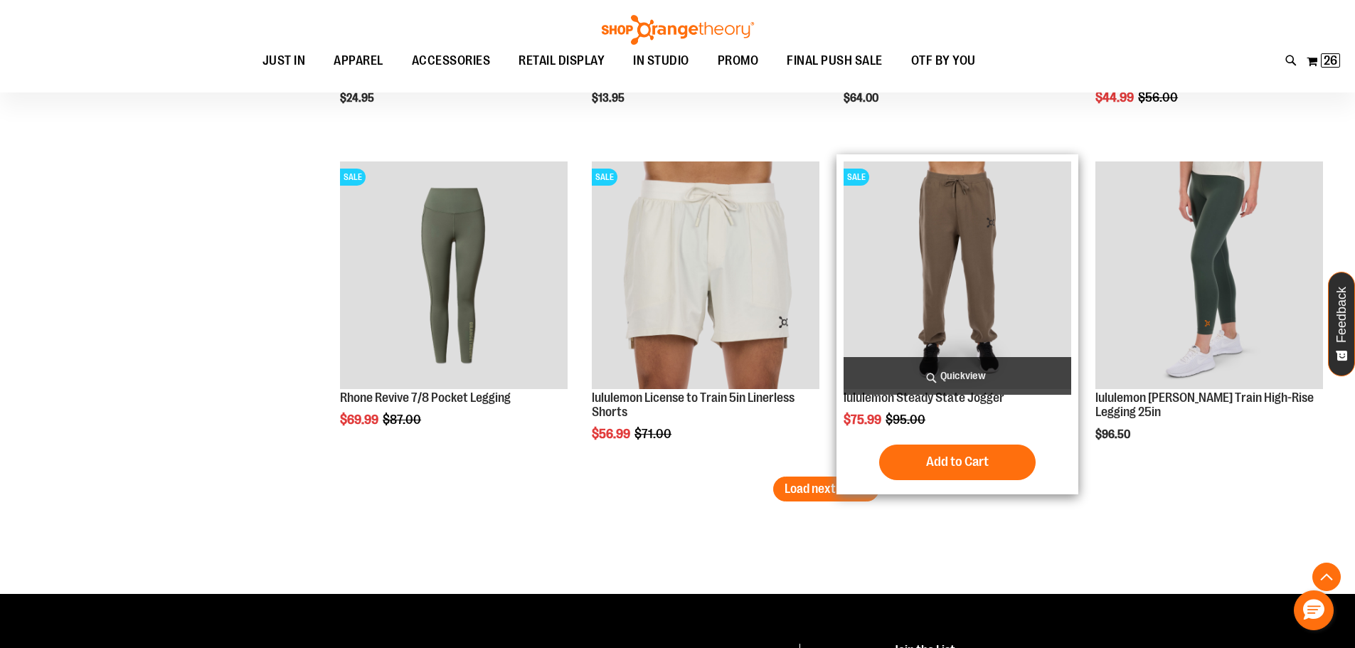
scroll to position [2844, 0]
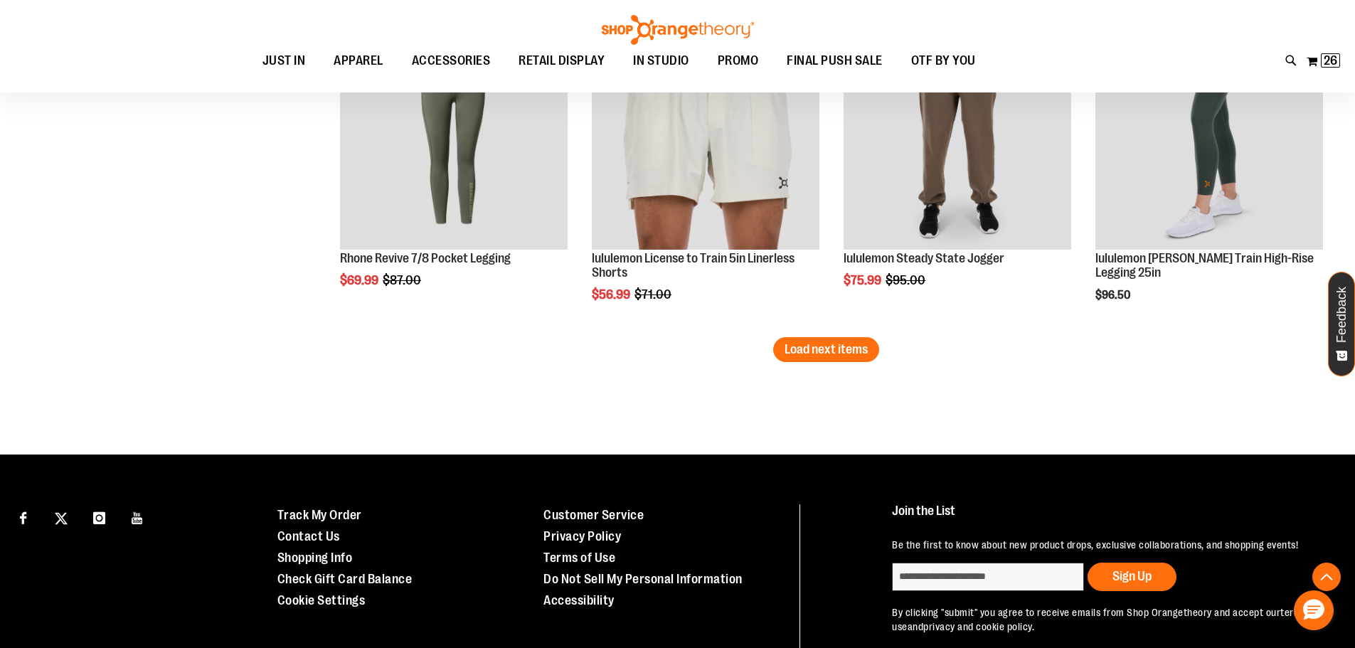
click at [824, 361] on button "Load next items" at bounding box center [826, 349] width 106 height 25
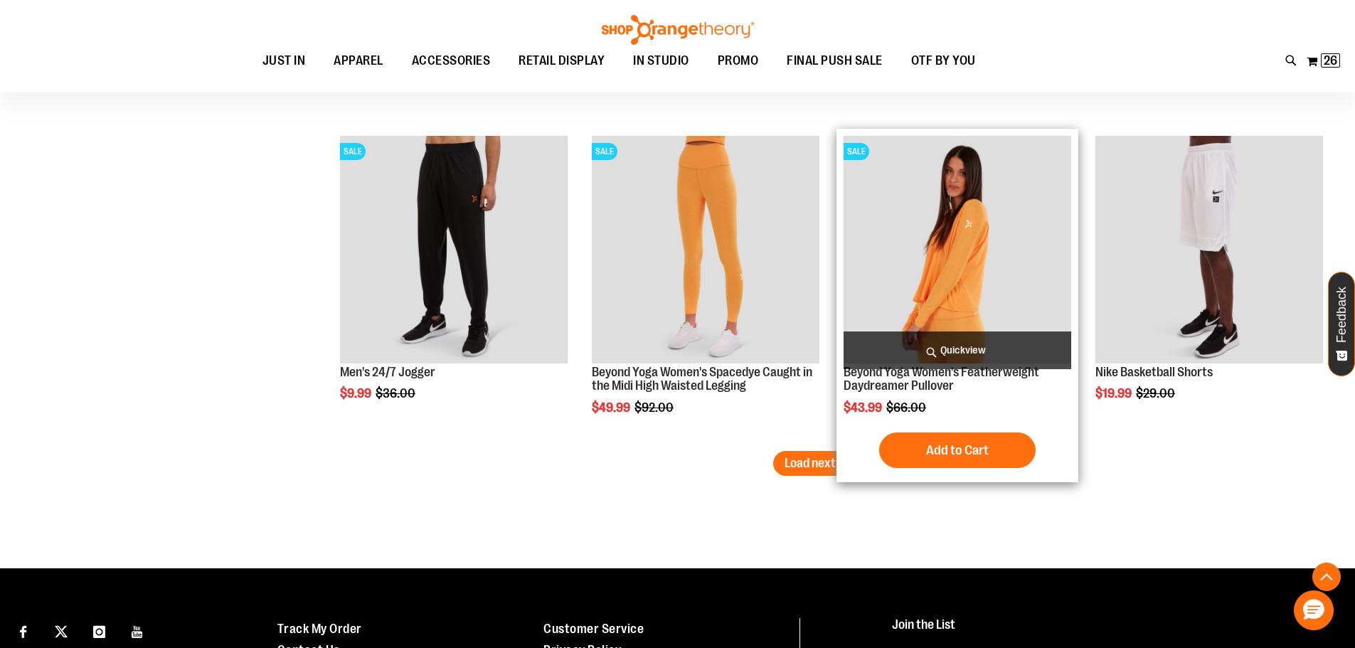
scroll to position [3697, 0]
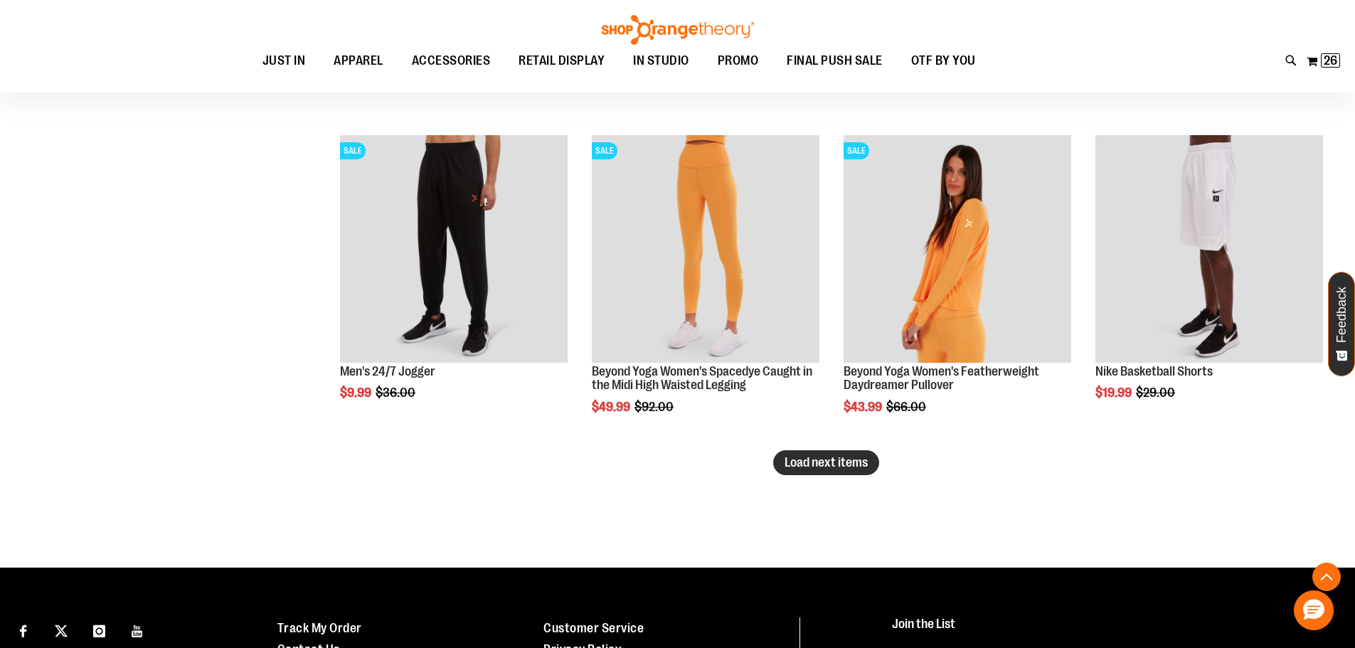
click at [833, 467] on span "Load next items" at bounding box center [825, 462] width 83 height 14
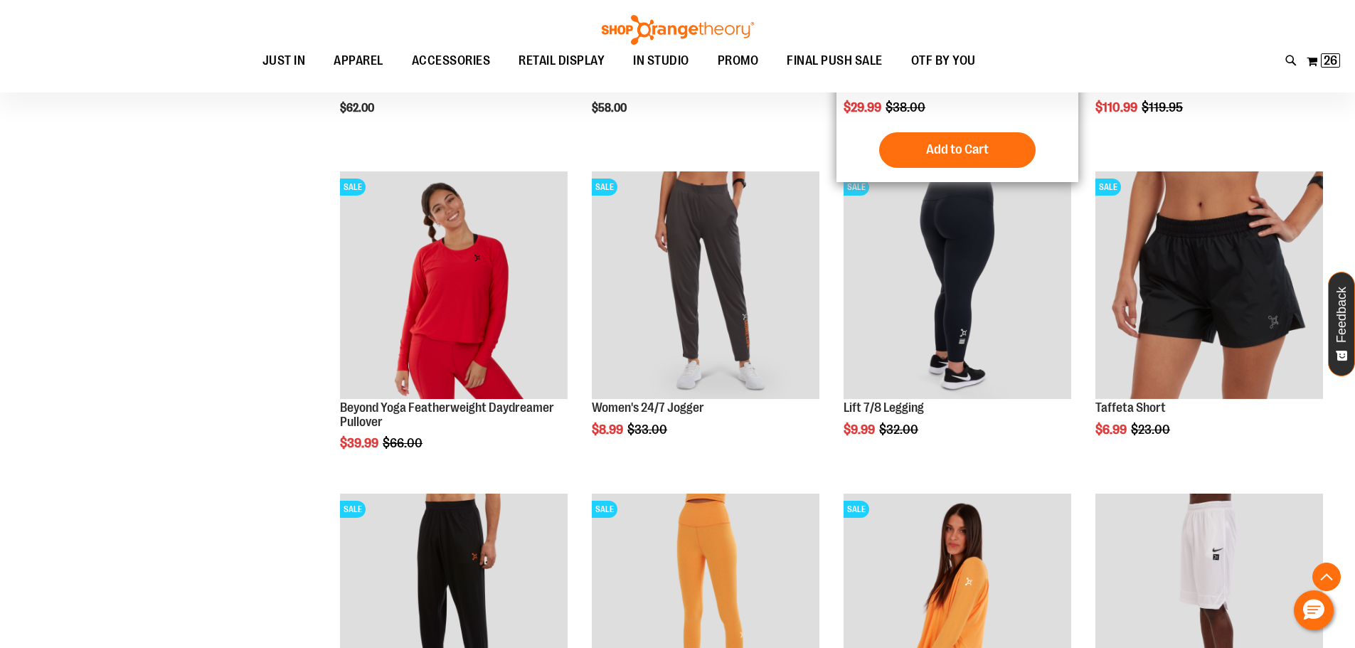
scroll to position [2986, 0]
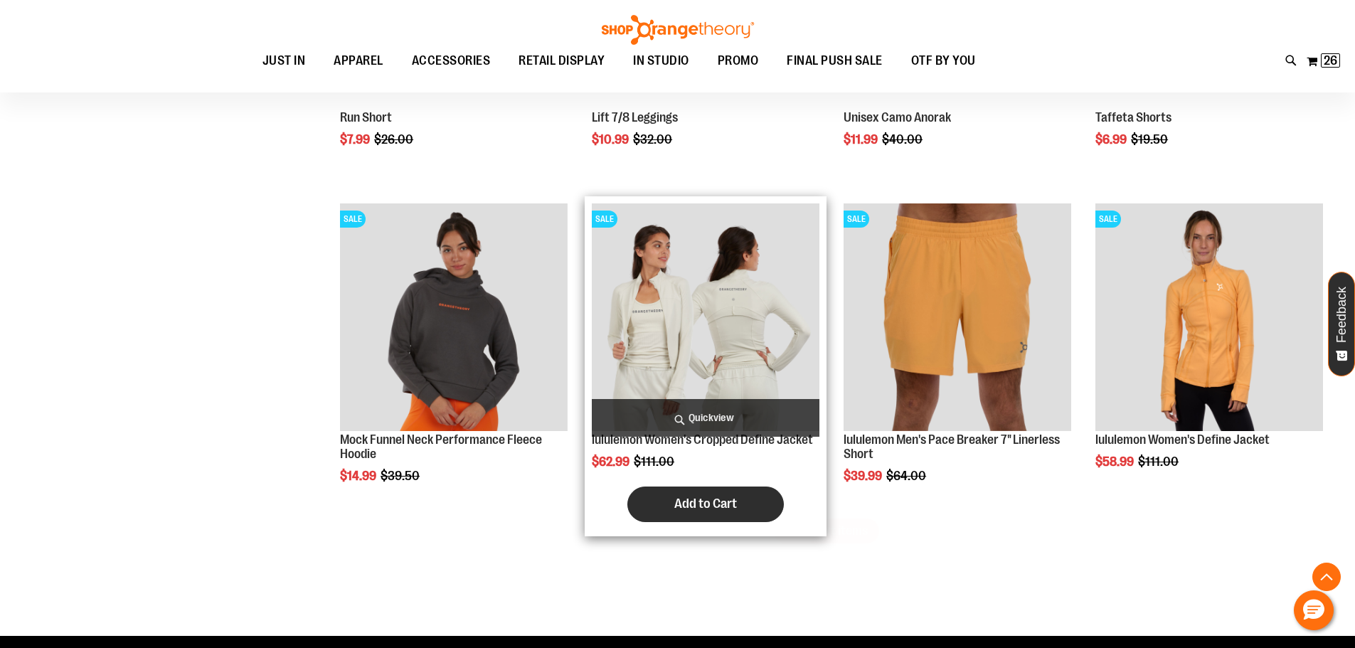
scroll to position [4621, 0]
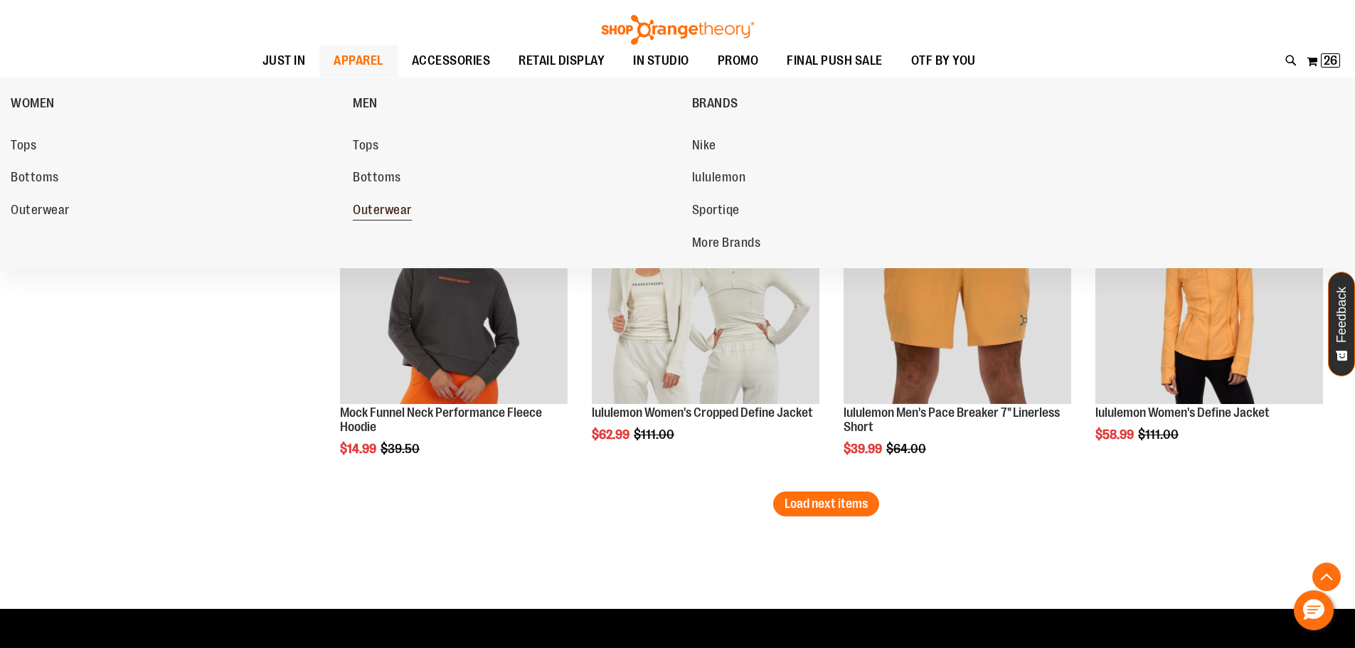
click at [387, 203] on span "Outerwear" at bounding box center [382, 212] width 59 height 18
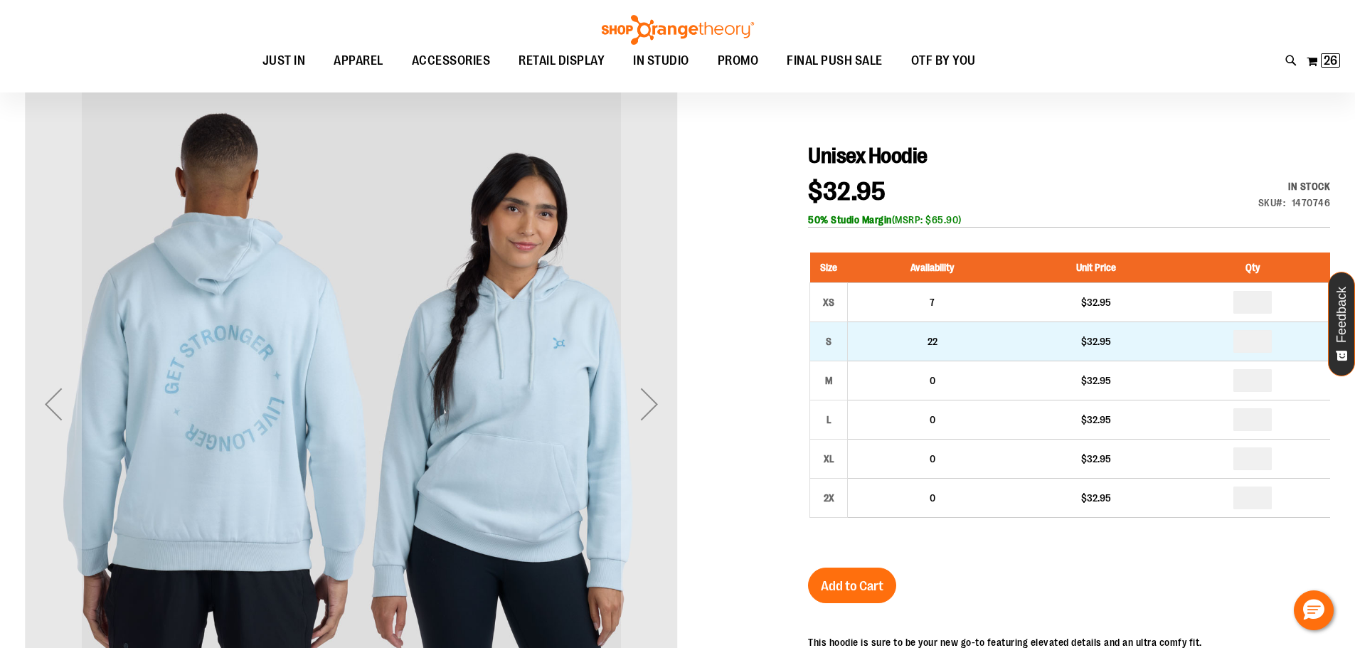
scroll to position [141, 0]
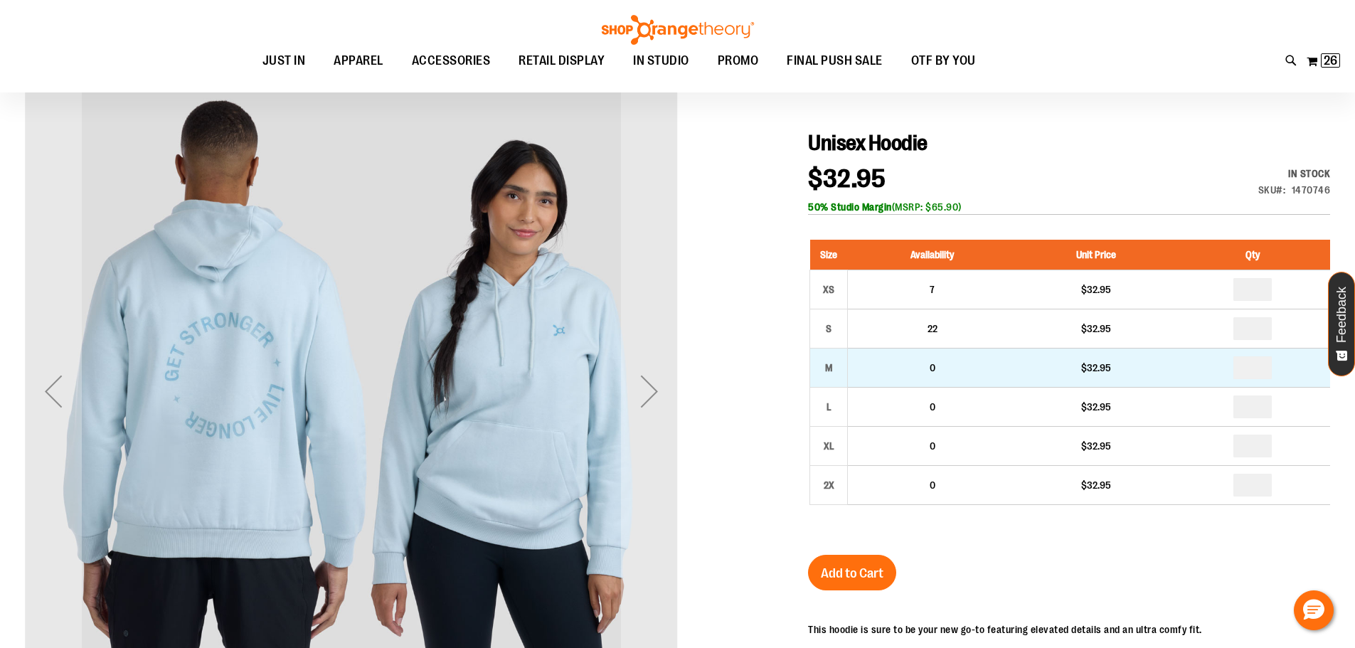
type input "**********"
drag, startPoint x: 924, startPoint y: 373, endPoint x: 1000, endPoint y: 374, distance: 76.1
click at [1000, 374] on td "0" at bounding box center [932, 367] width 169 height 39
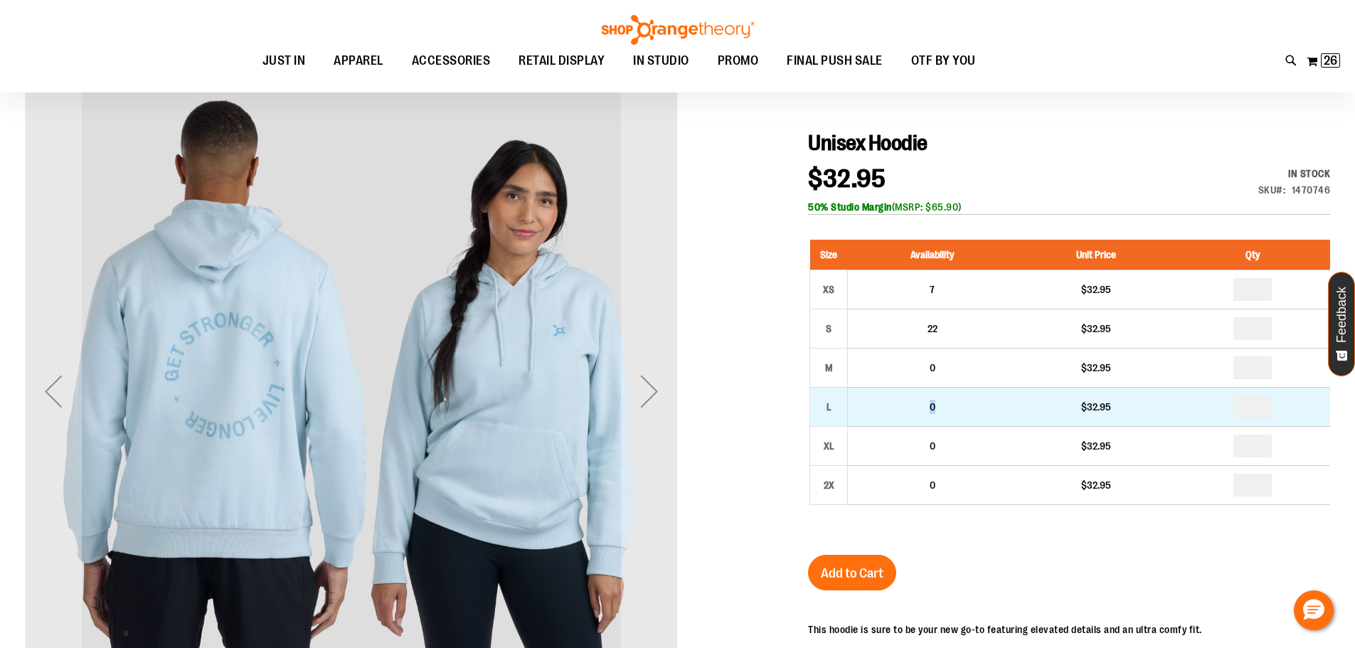
drag, startPoint x: 910, startPoint y: 412, endPoint x: 972, endPoint y: 413, distance: 61.9
click at [972, 413] on td "0" at bounding box center [932, 406] width 169 height 39
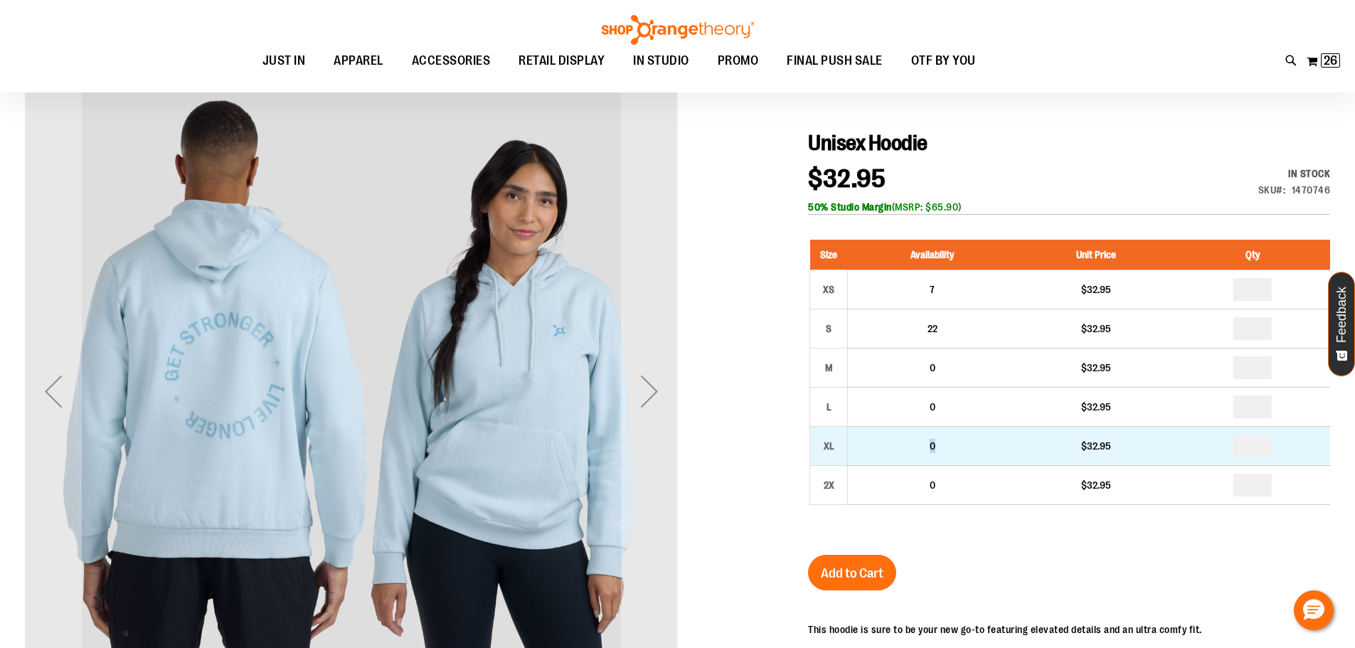
drag, startPoint x: 907, startPoint y: 434, endPoint x: 959, endPoint y: 434, distance: 52.6
click at [960, 434] on td "0" at bounding box center [932, 445] width 169 height 39
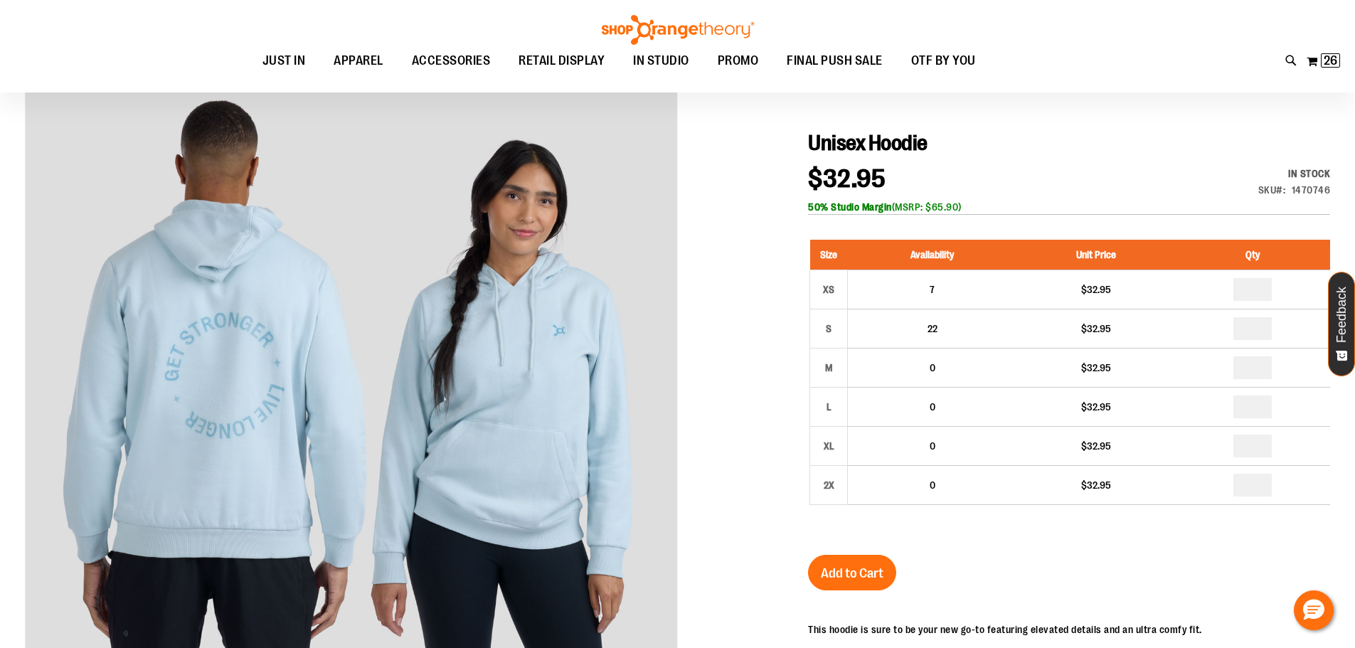
click at [1105, 523] on div "Size Availability Unit Price Qty XS 7 $32.95 * S 22" at bounding box center [1069, 382] width 522 height 315
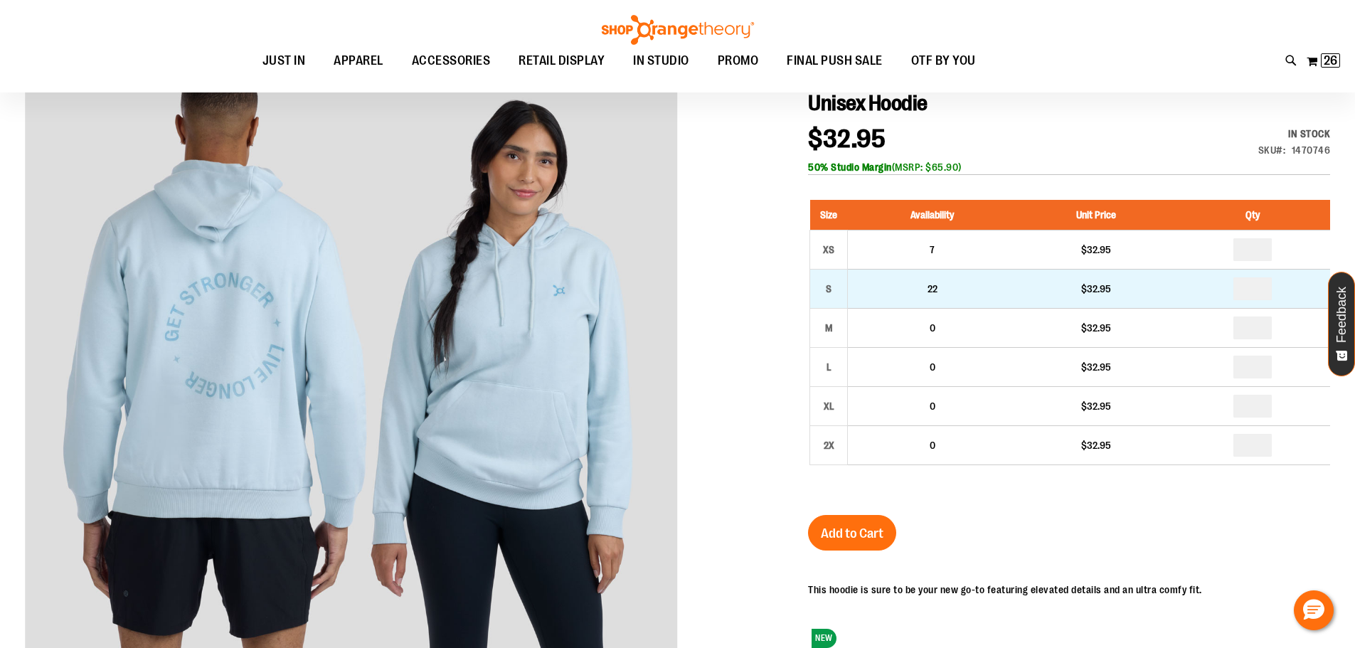
scroll to position [213, 0]
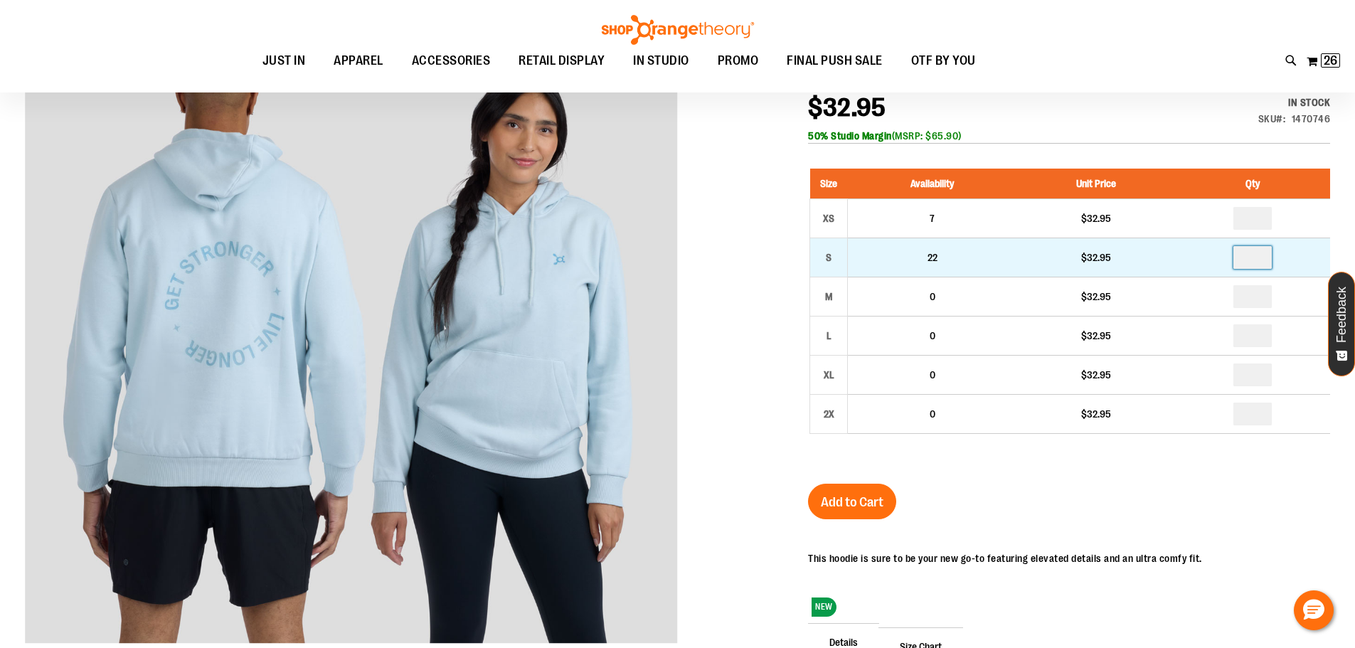
click at [1266, 254] on input "number" at bounding box center [1252, 257] width 38 height 23
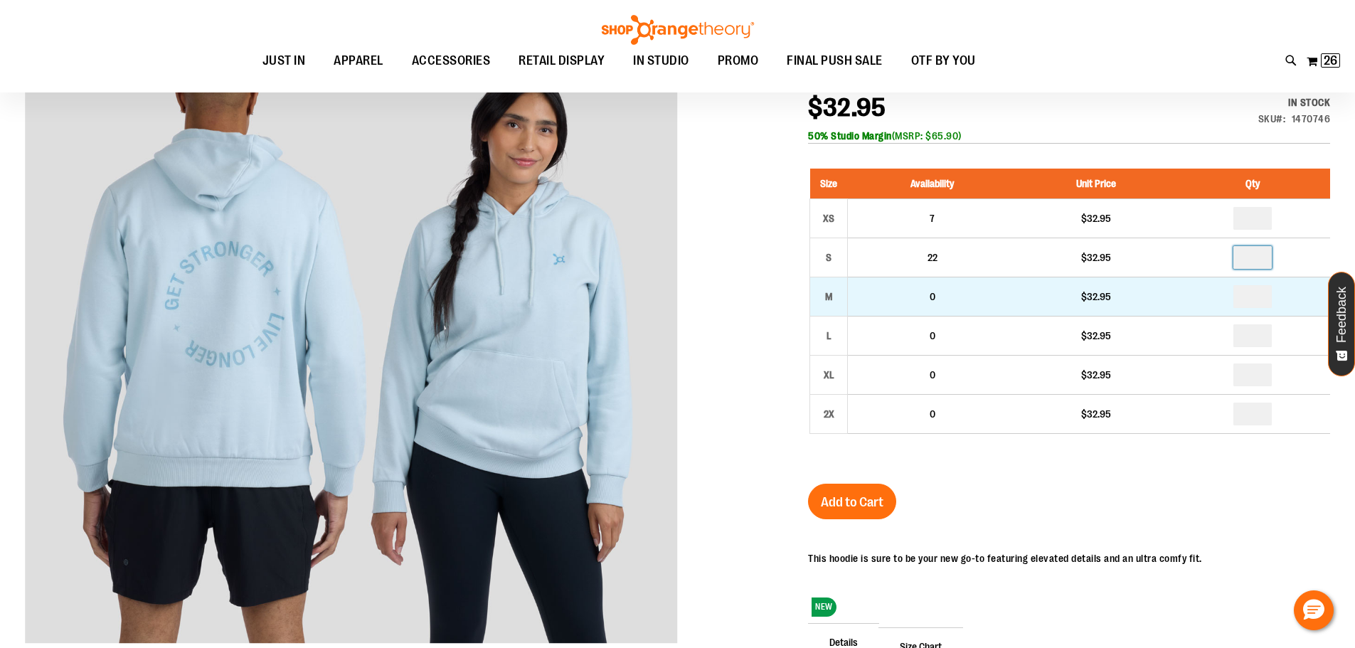
type input "*"
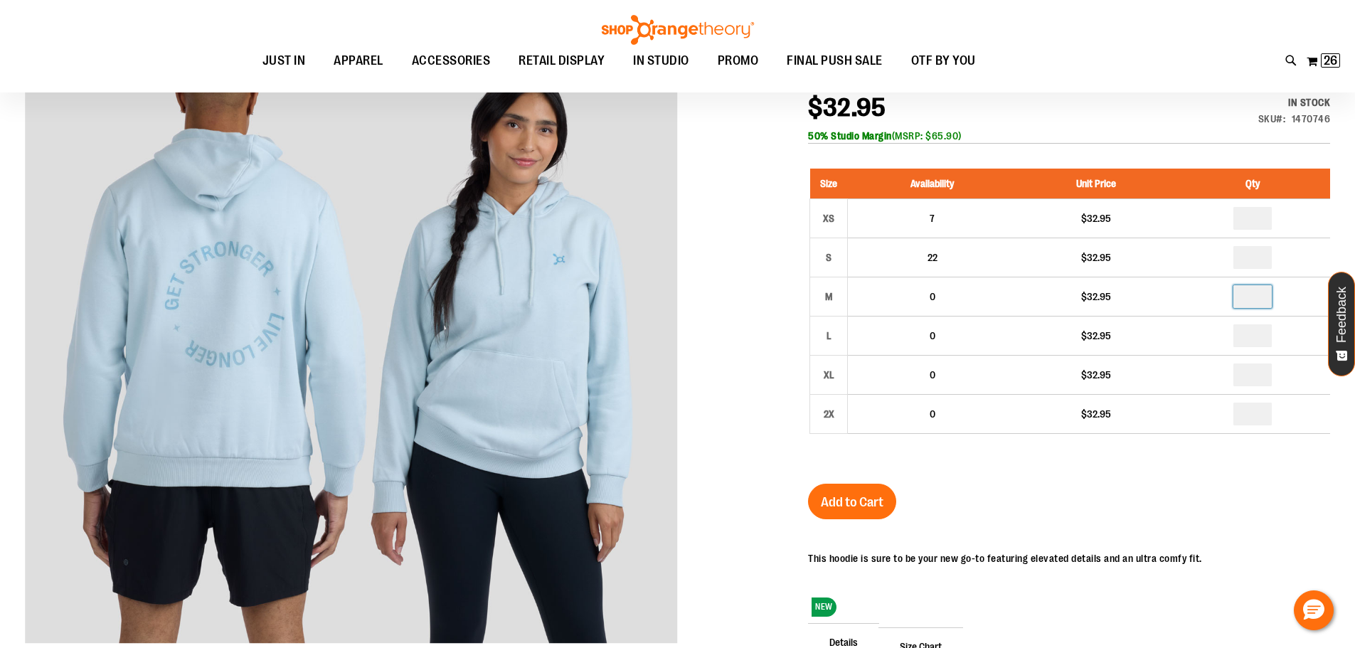
click at [1254, 294] on input "number" at bounding box center [1252, 296] width 38 height 23
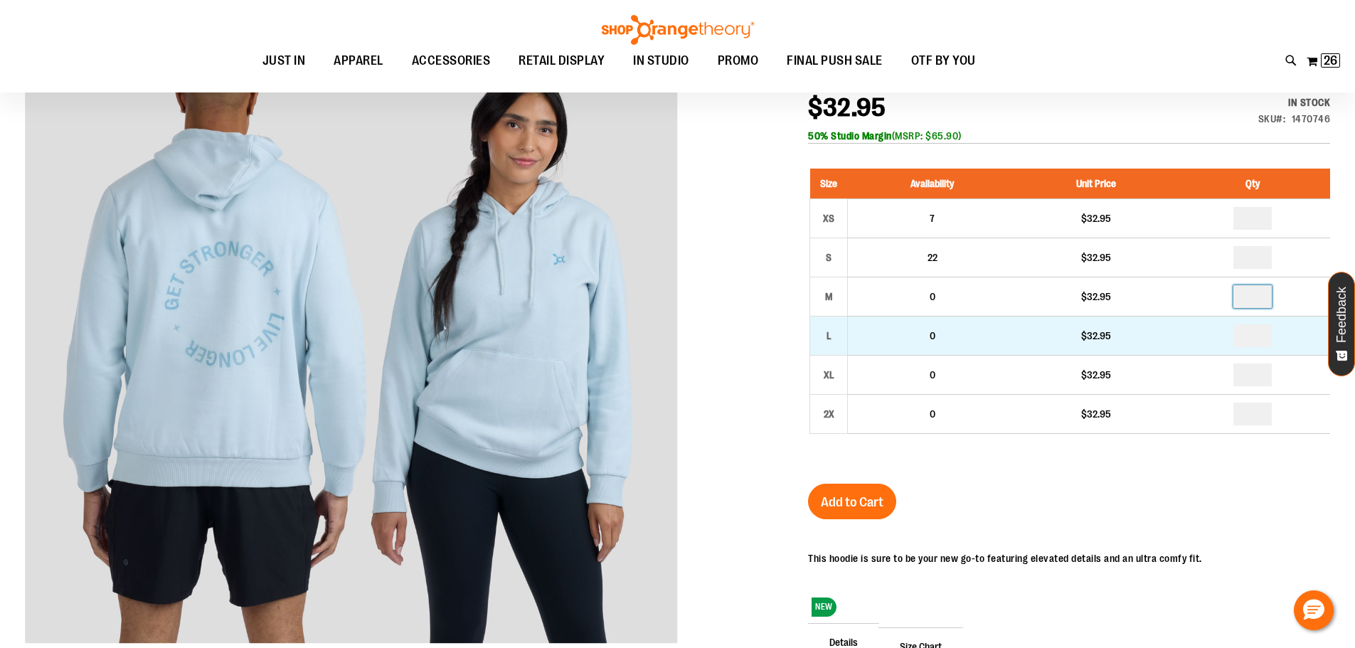
type input "*"
drag, startPoint x: 1256, startPoint y: 337, endPoint x: 1264, endPoint y: 343, distance: 10.7
click at [1254, 336] on input "number" at bounding box center [1252, 335] width 38 height 23
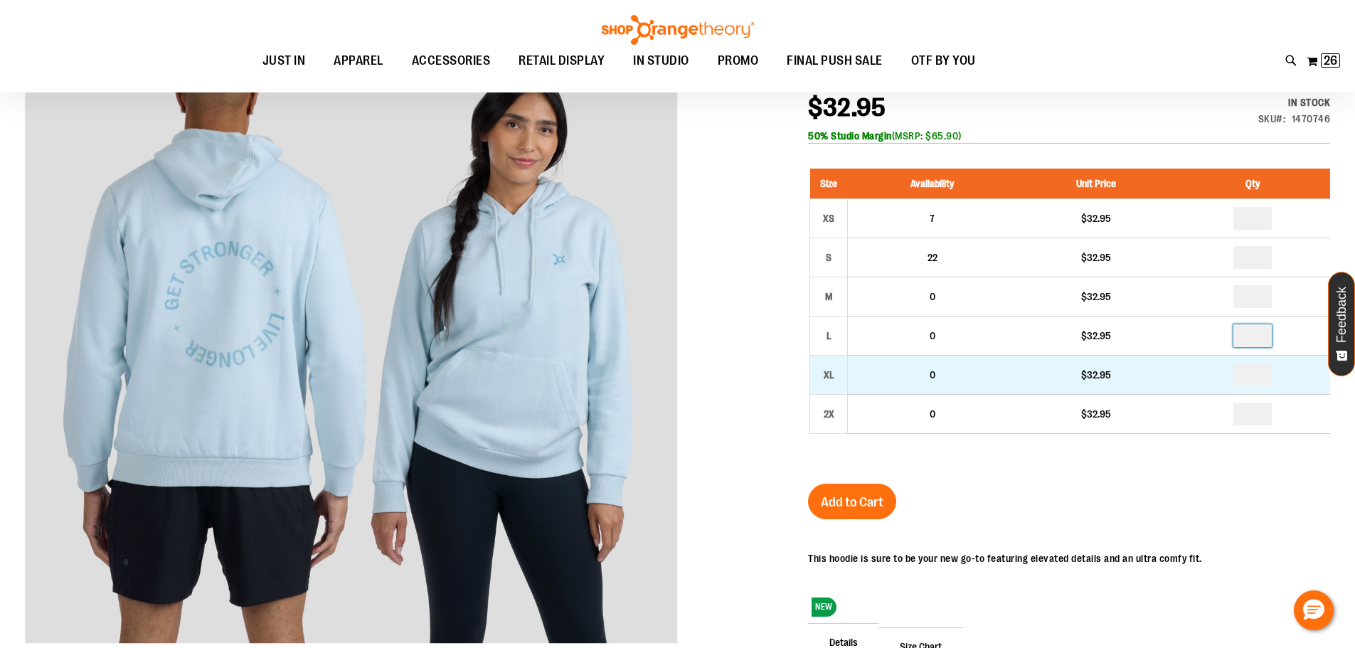
type input "*"
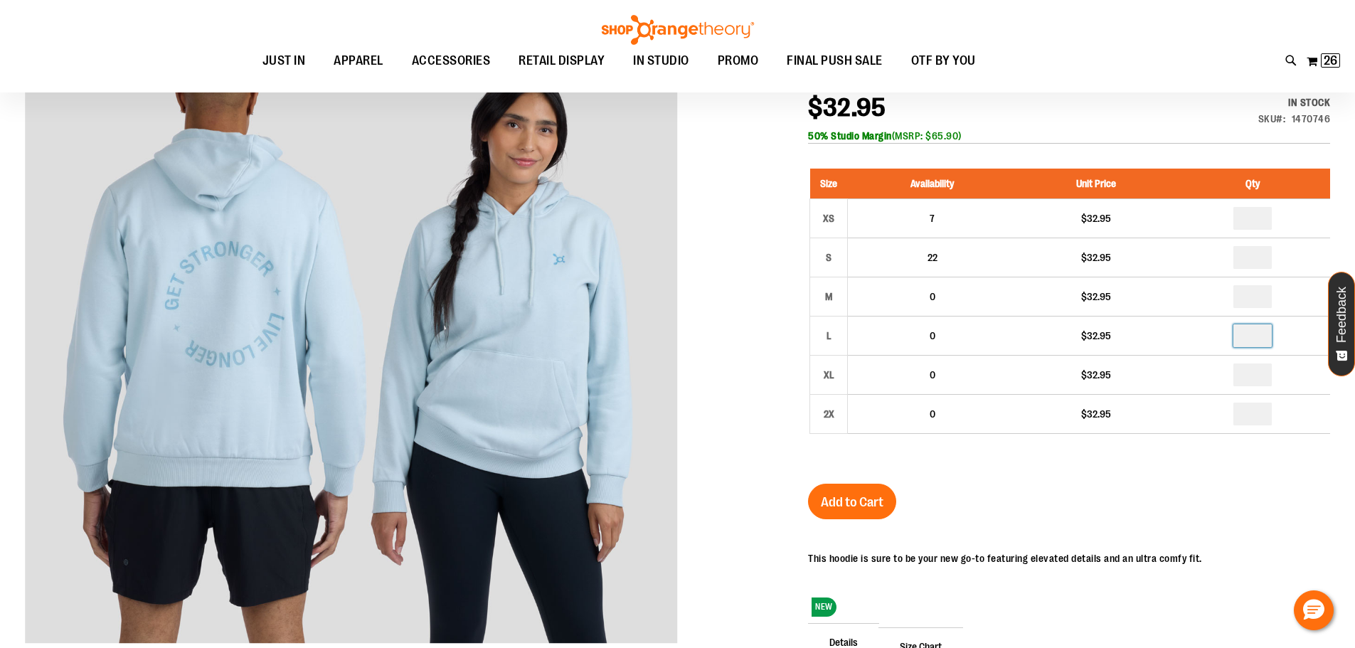
click at [1179, 493] on div "Unisex Hoodie $32.95 In stock Only %1 left SKU 1470746 50% Studio Margin (MSRP:…" at bounding box center [1069, 447] width 522 height 776
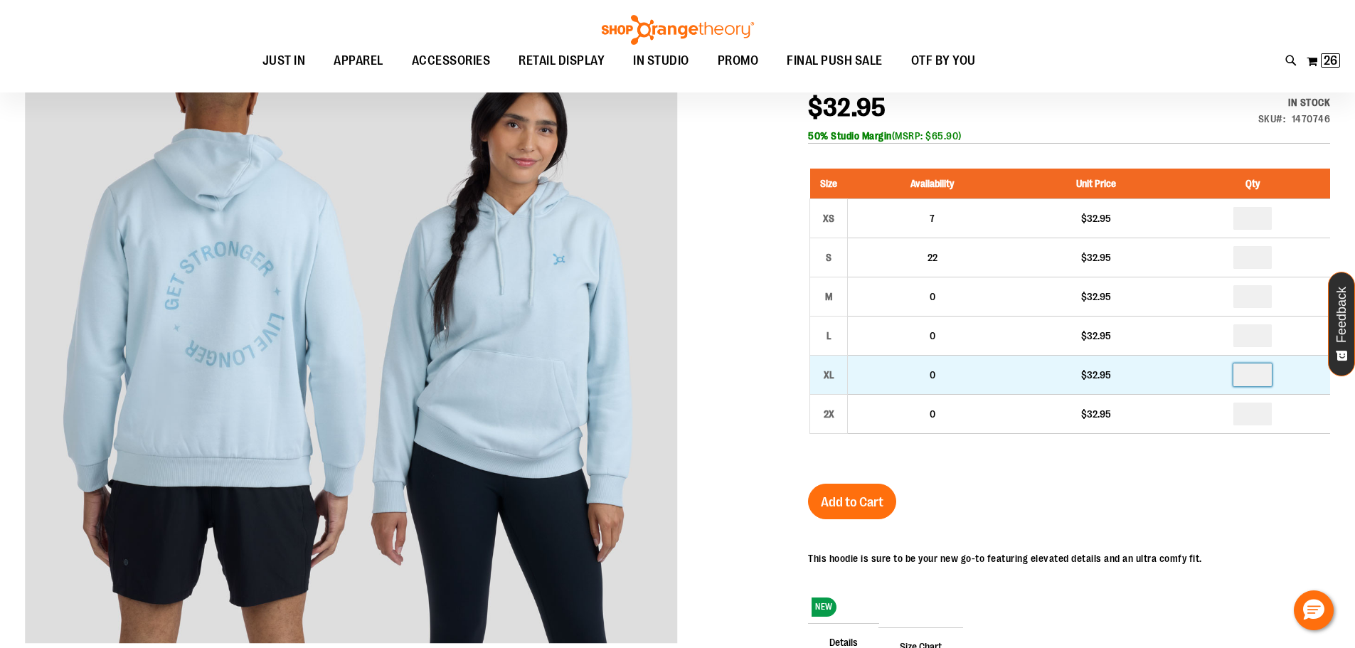
click at [1264, 372] on input "number" at bounding box center [1252, 374] width 38 height 23
click at [1260, 370] on input "number" at bounding box center [1252, 374] width 38 height 23
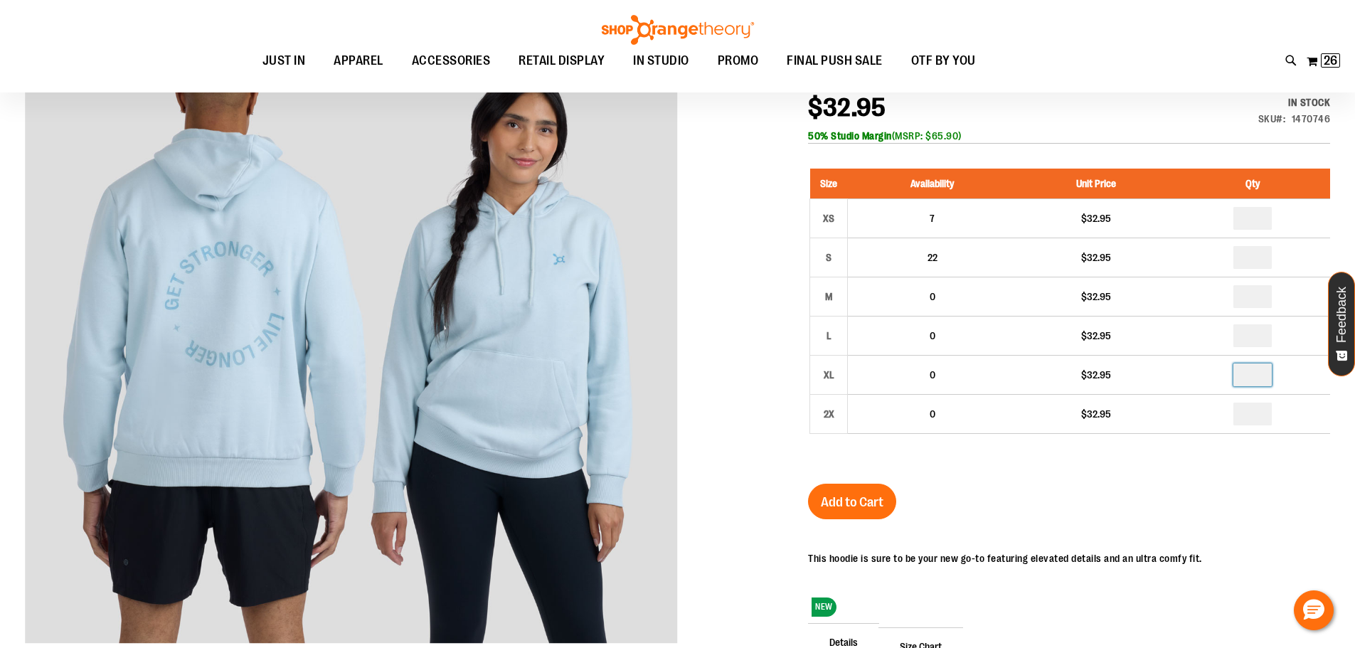
type input "*"
click at [1229, 502] on div "Unisex Hoodie $32.95 In stock Only %1 left SKU 1470746 50% Studio Margin (MSRP:…" at bounding box center [1069, 447] width 522 height 776
click at [879, 511] on button "Add to Cart" at bounding box center [852, 502] width 88 height 36
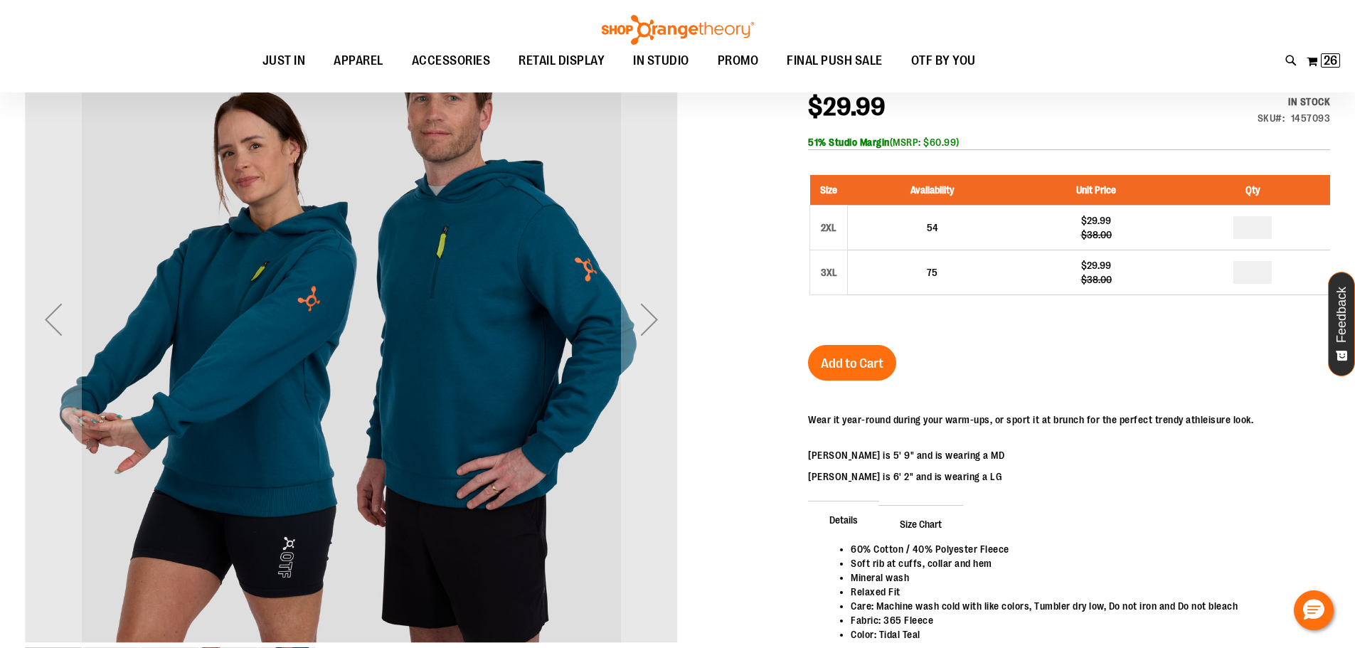
scroll to position [55, 0]
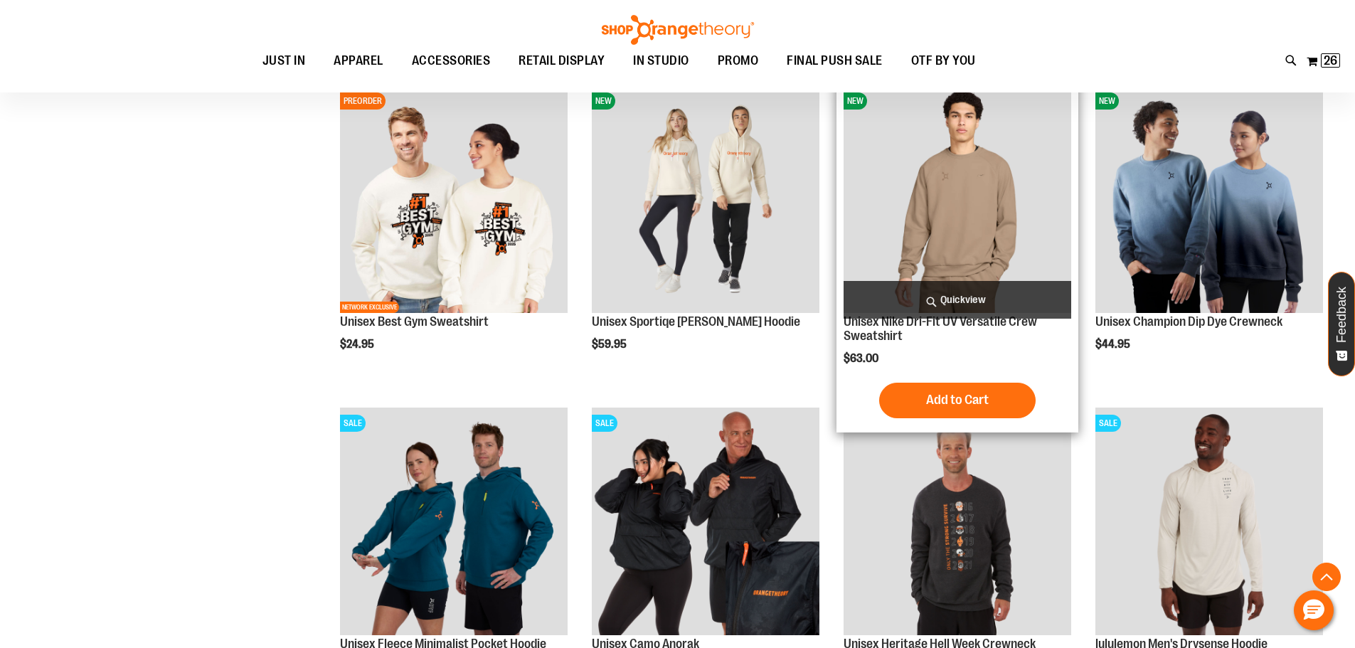
scroll to position [497, 0]
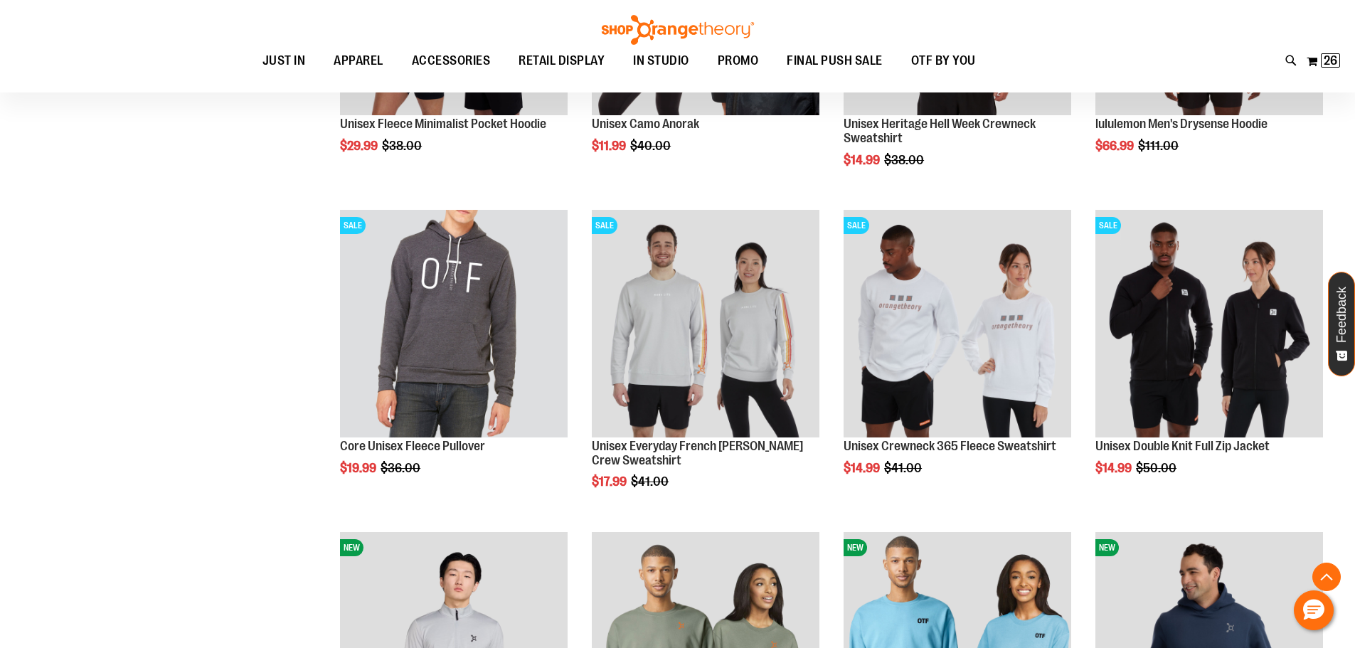
scroll to position [1066, 0]
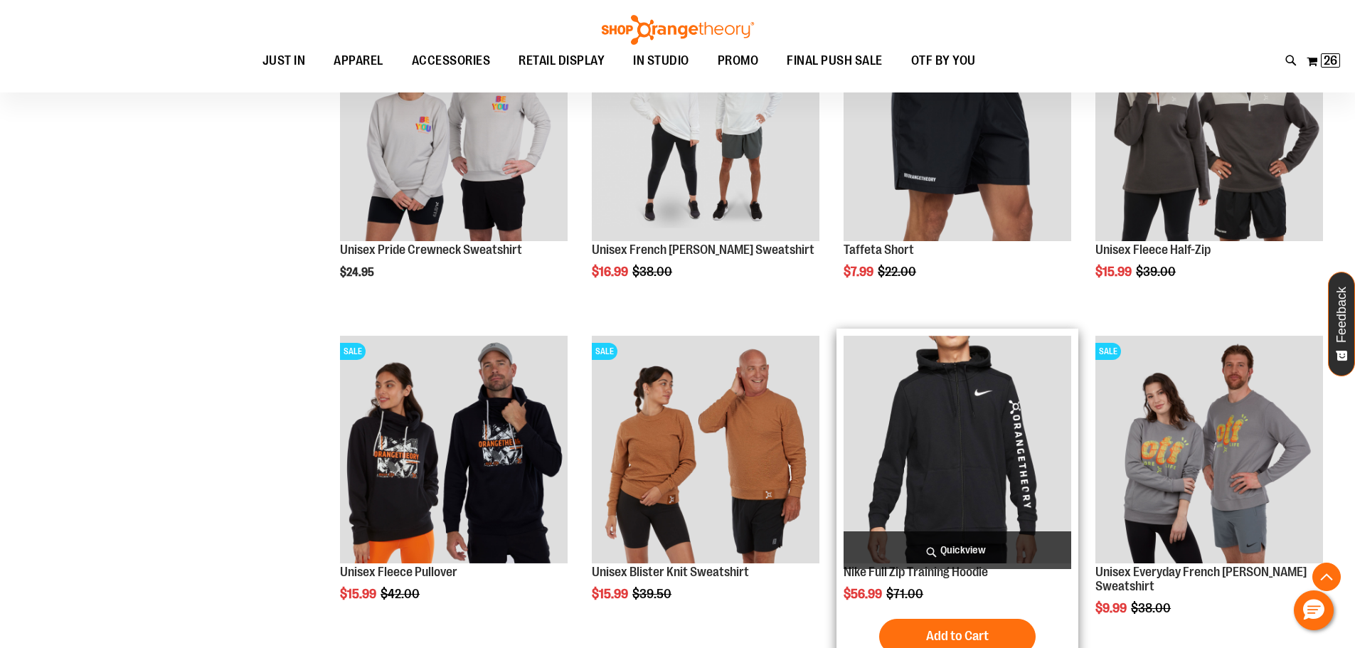
scroll to position [2630, 0]
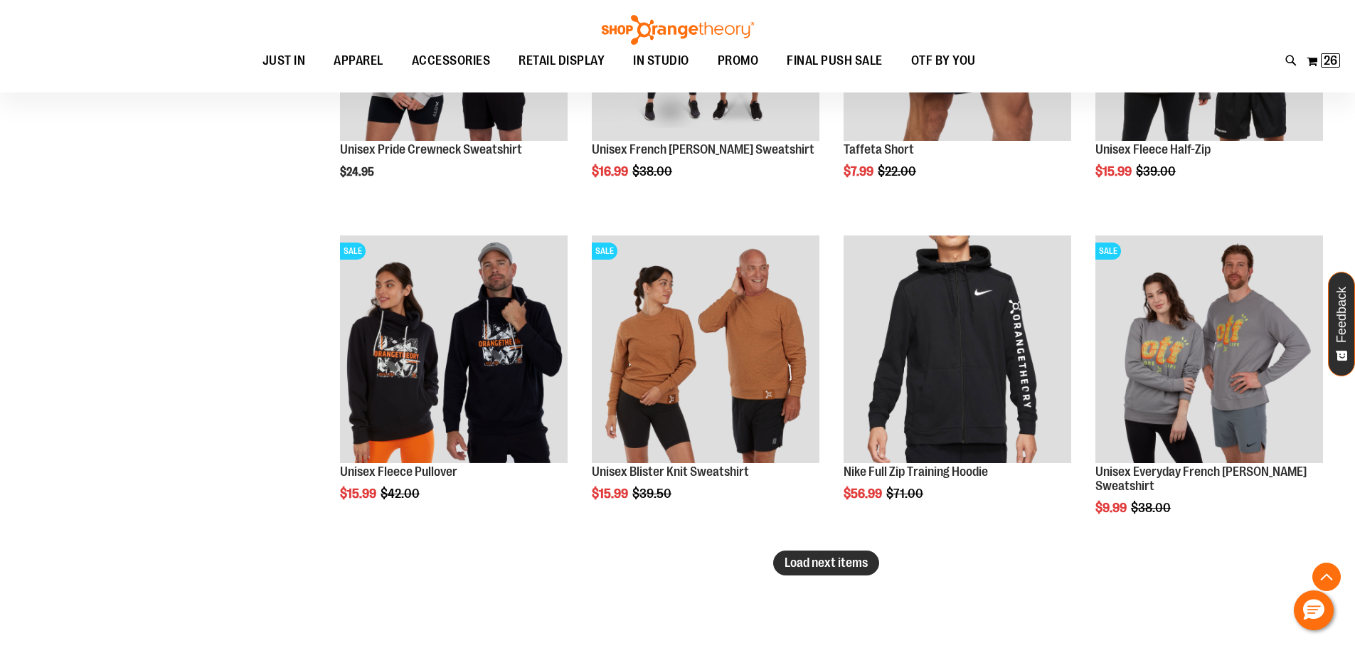
type input "**********"
click at [838, 562] on span "Load next items" at bounding box center [825, 562] width 83 height 14
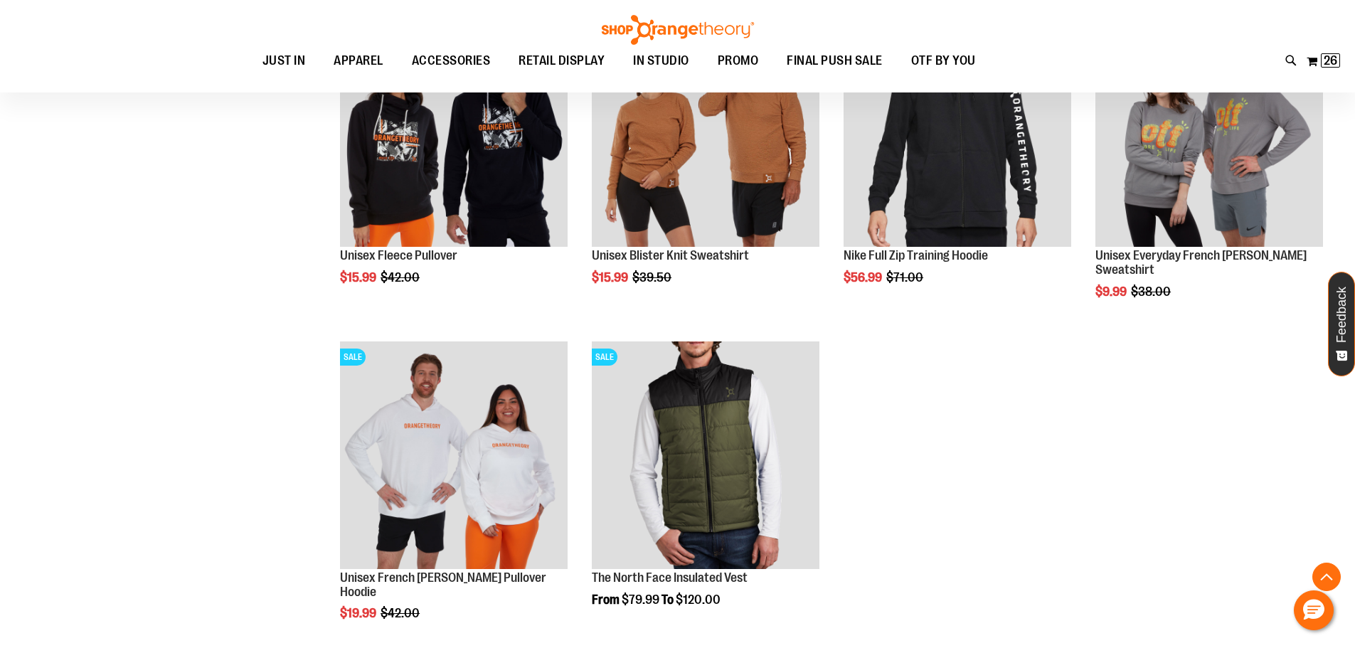
scroll to position [2986, 0]
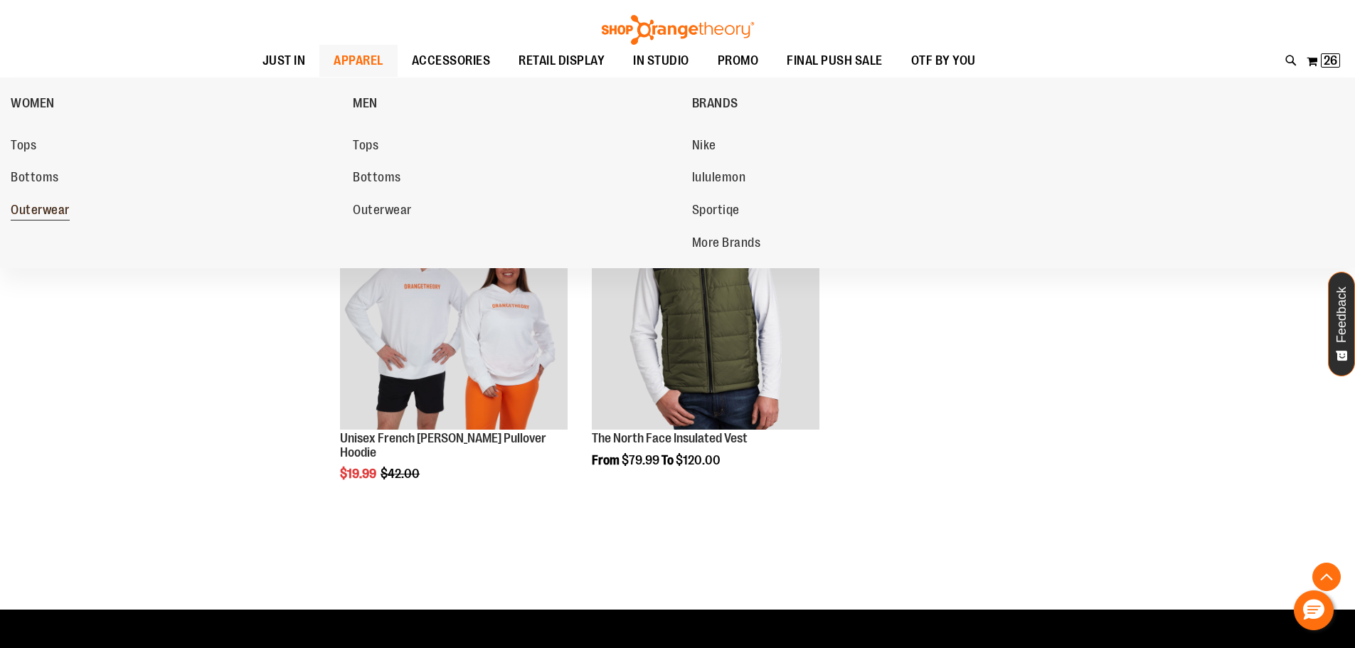
click at [37, 210] on span "Outerwear" at bounding box center [40, 212] width 59 height 18
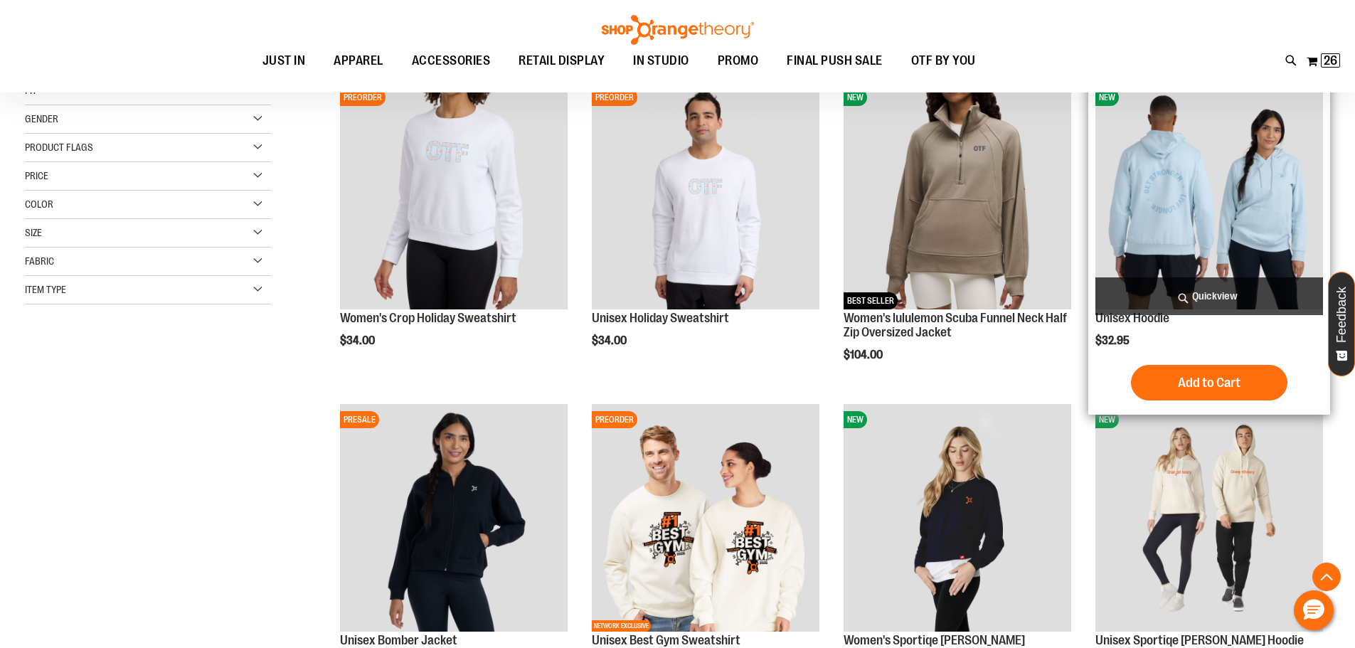
scroll to position [284, 0]
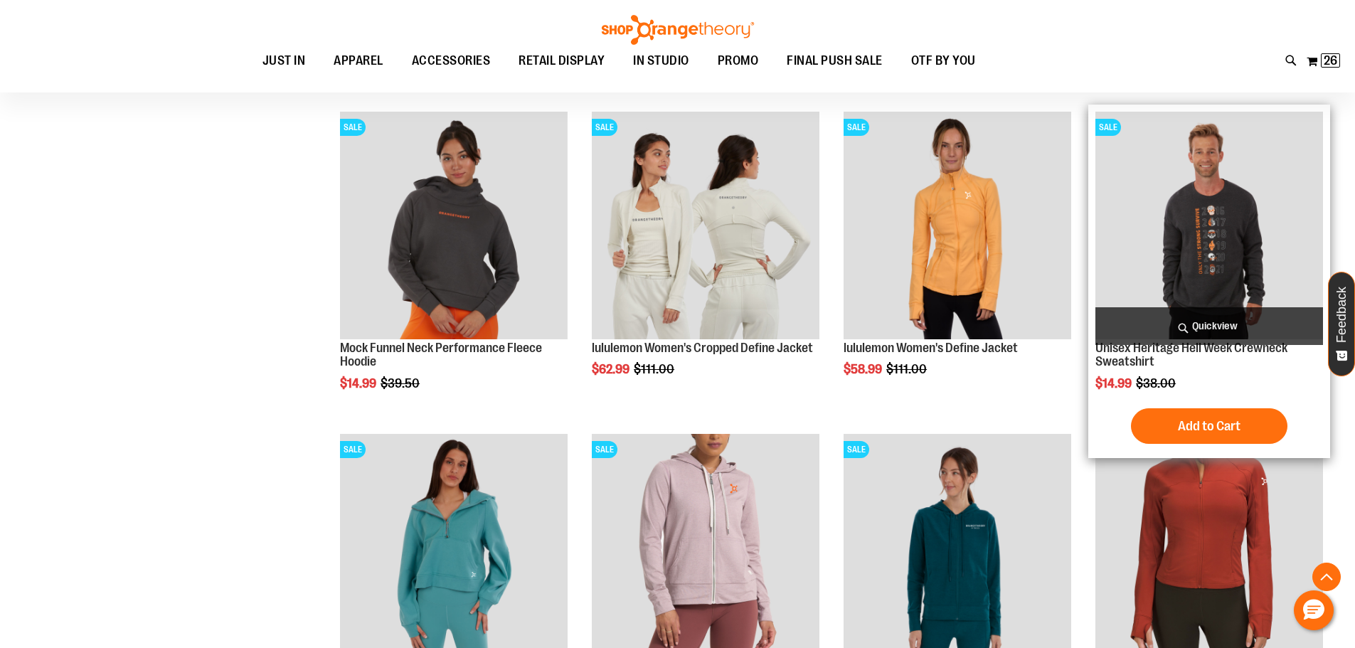
scroll to position [1421, 0]
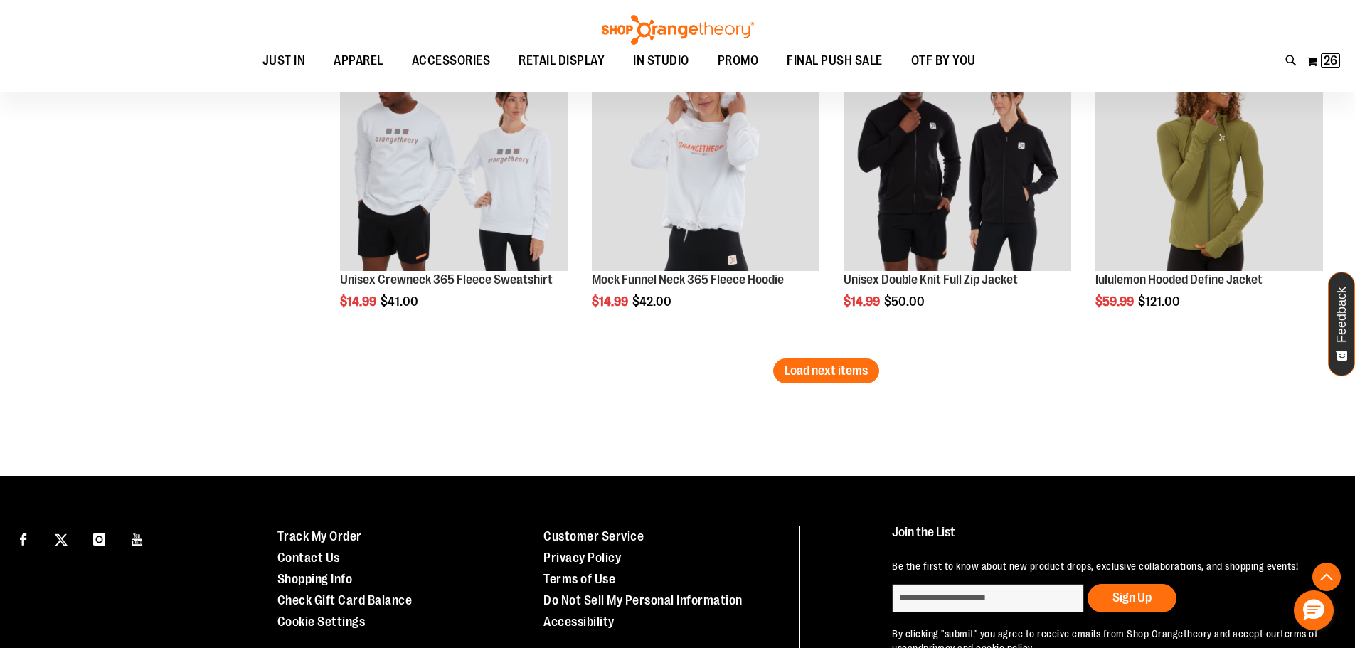
scroll to position [2701, 0]
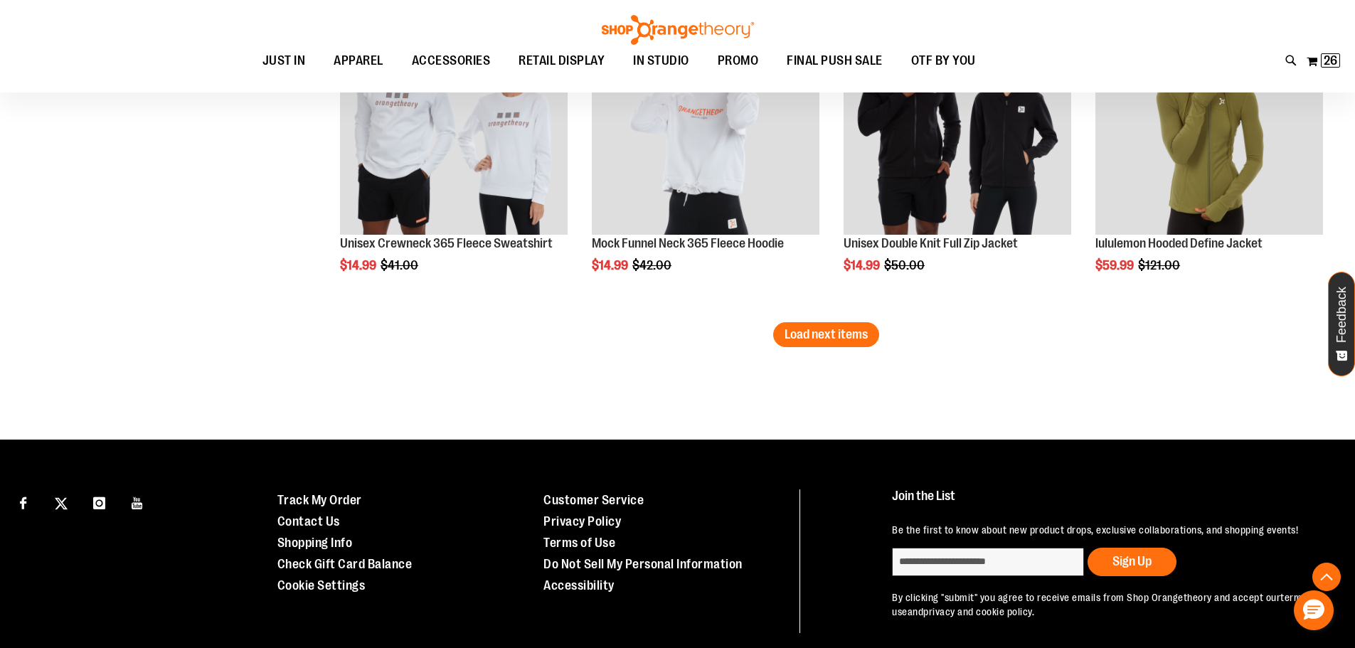
type input "**********"
click at [823, 377] on div "Page You're currently reading page 1 Page 2 Page 3 Page 4 Page 5" at bounding box center [826, 375] width 1007 height 14
click at [829, 334] on span "Load next items" at bounding box center [825, 334] width 83 height 14
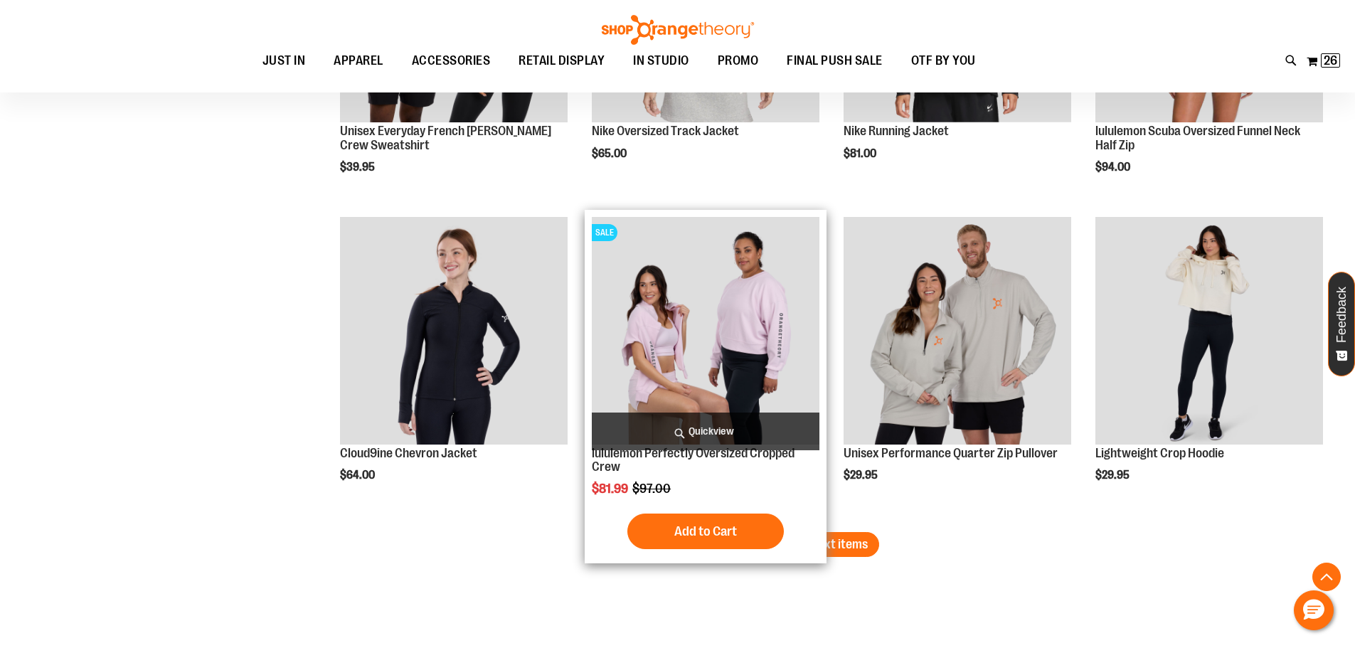
scroll to position [3473, 0]
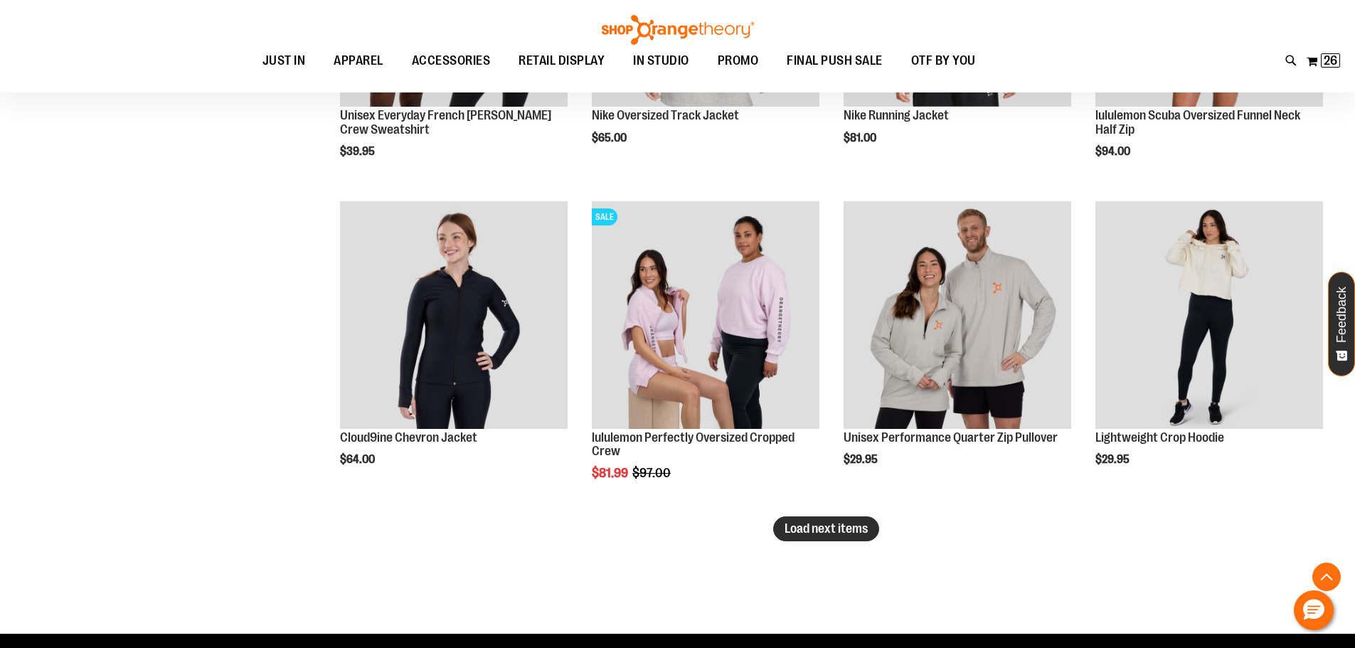
click at [834, 531] on span "Load next items" at bounding box center [825, 528] width 83 height 14
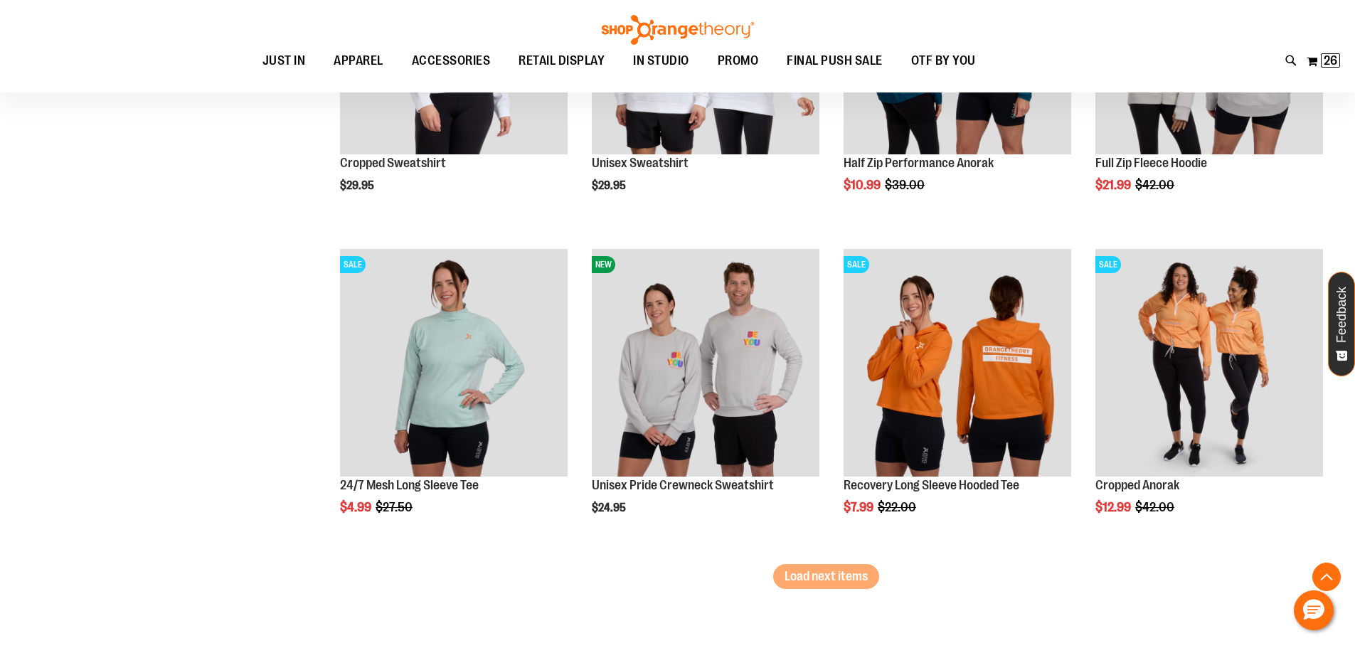
scroll to position [4398, 0]
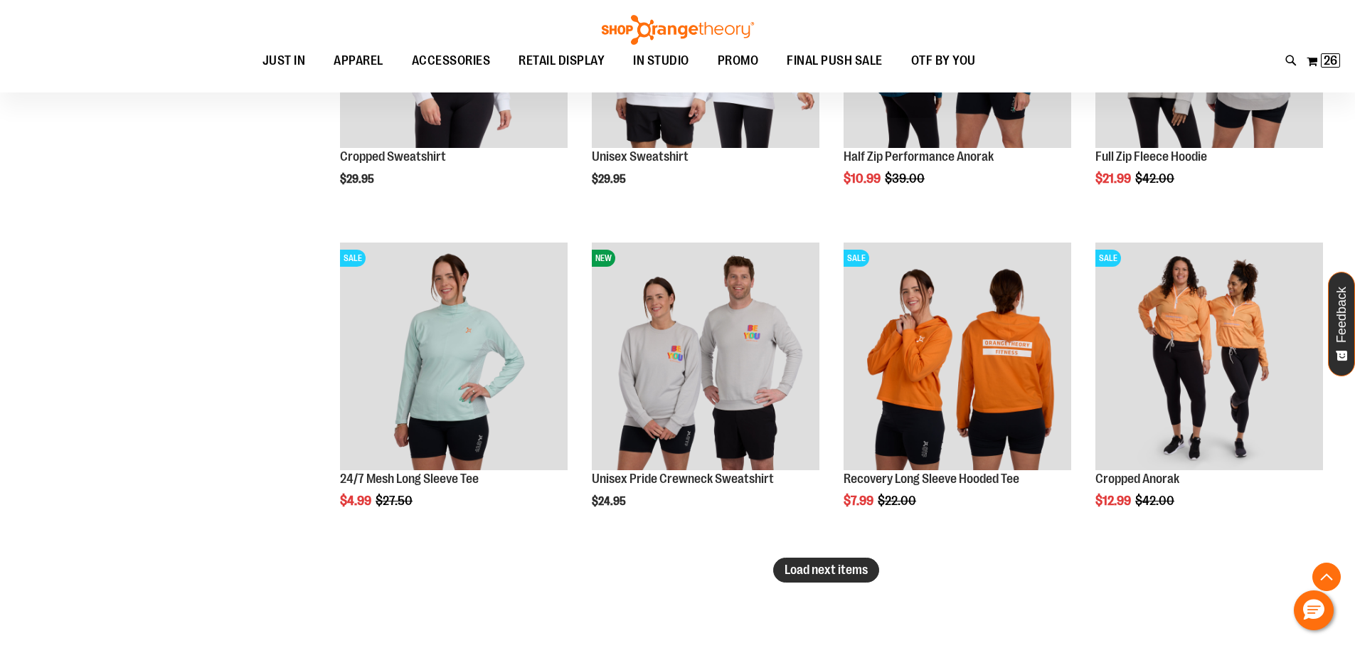
click at [833, 572] on span "Load next items" at bounding box center [825, 569] width 83 height 14
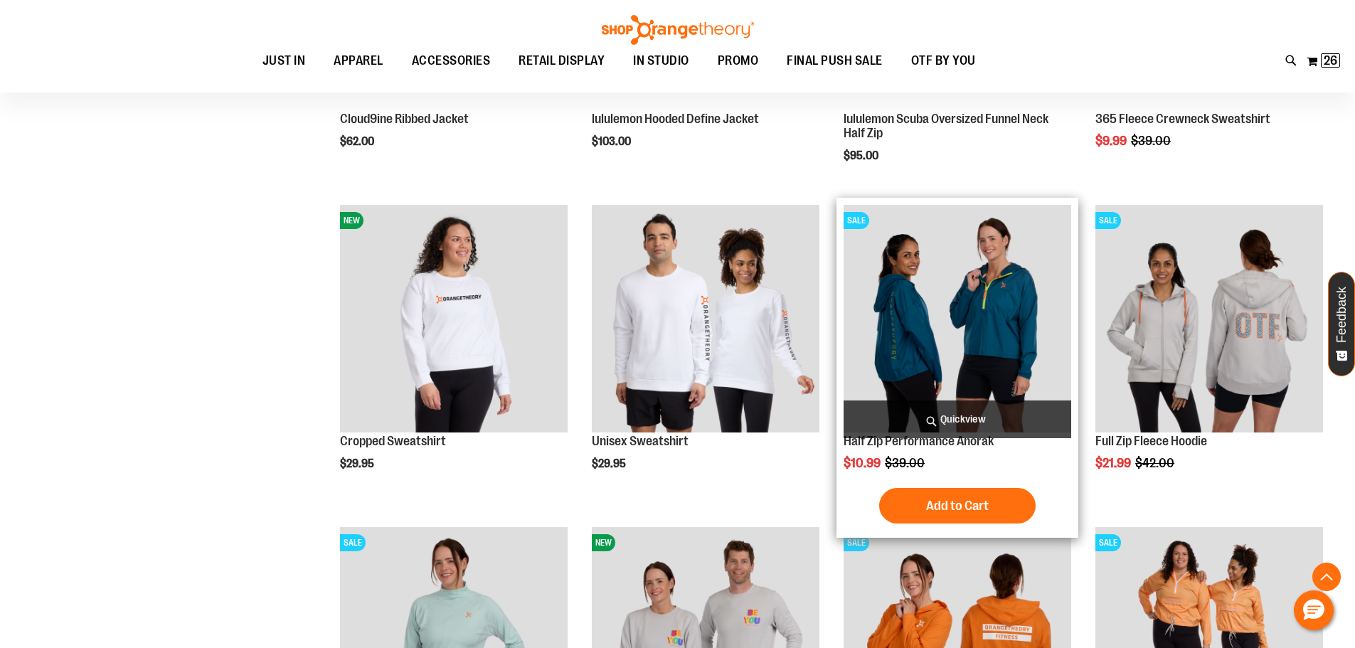
scroll to position [3758, 0]
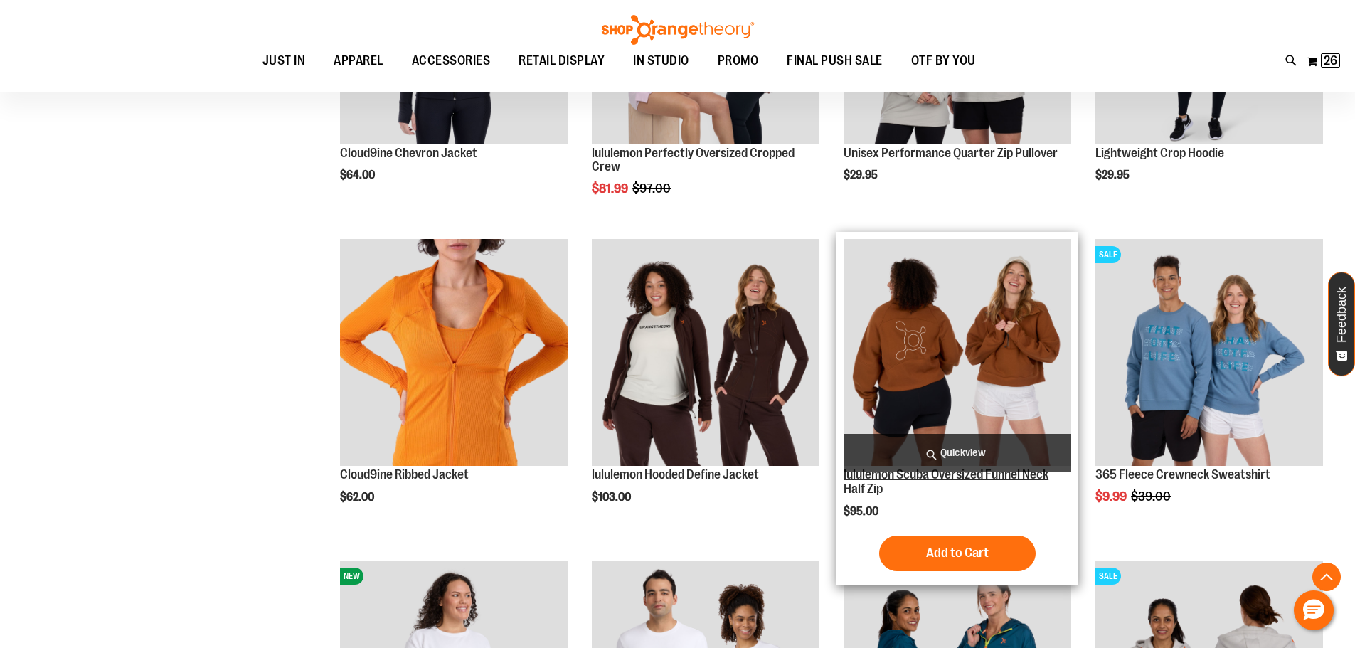
click at [931, 479] on link "lululemon Scuba Oversized Funnel Neck Half Zip" at bounding box center [945, 481] width 205 height 28
click at [872, 489] on link "lululemon Scuba Oversized Funnel Neck Half Zip" at bounding box center [945, 481] width 205 height 28
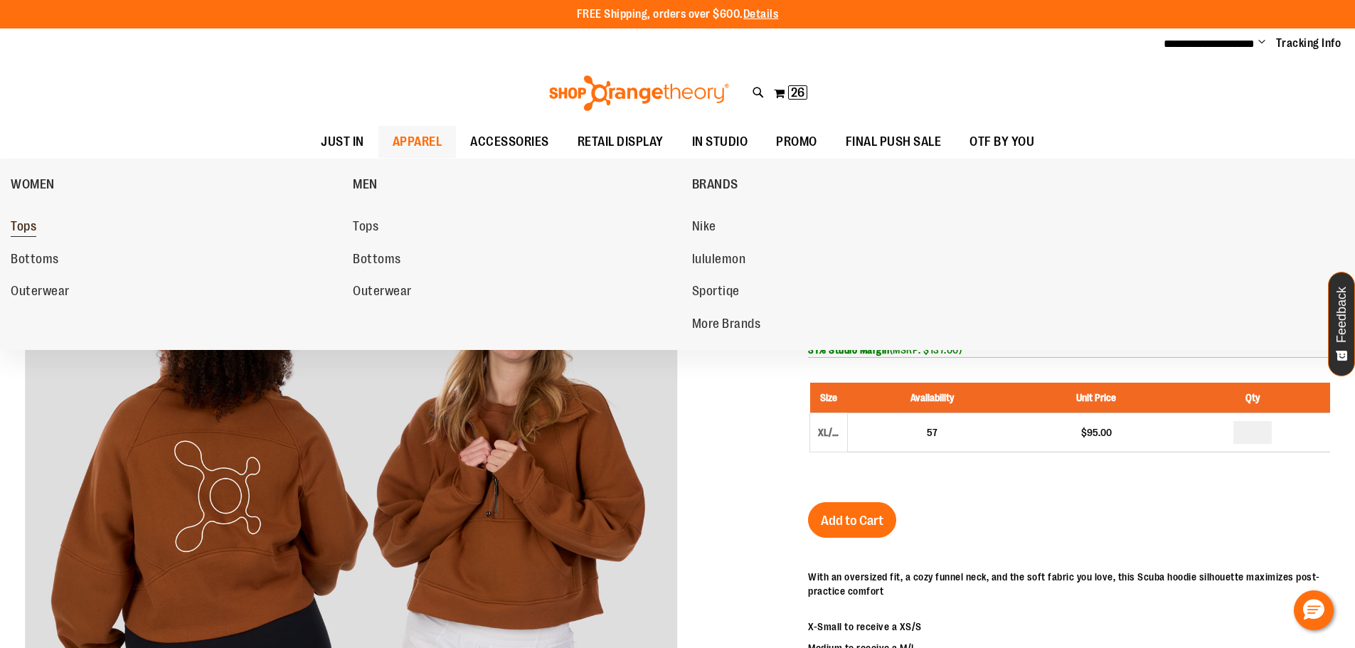
type input "**********"
click at [15, 226] on span "Tops" at bounding box center [24, 228] width 26 height 18
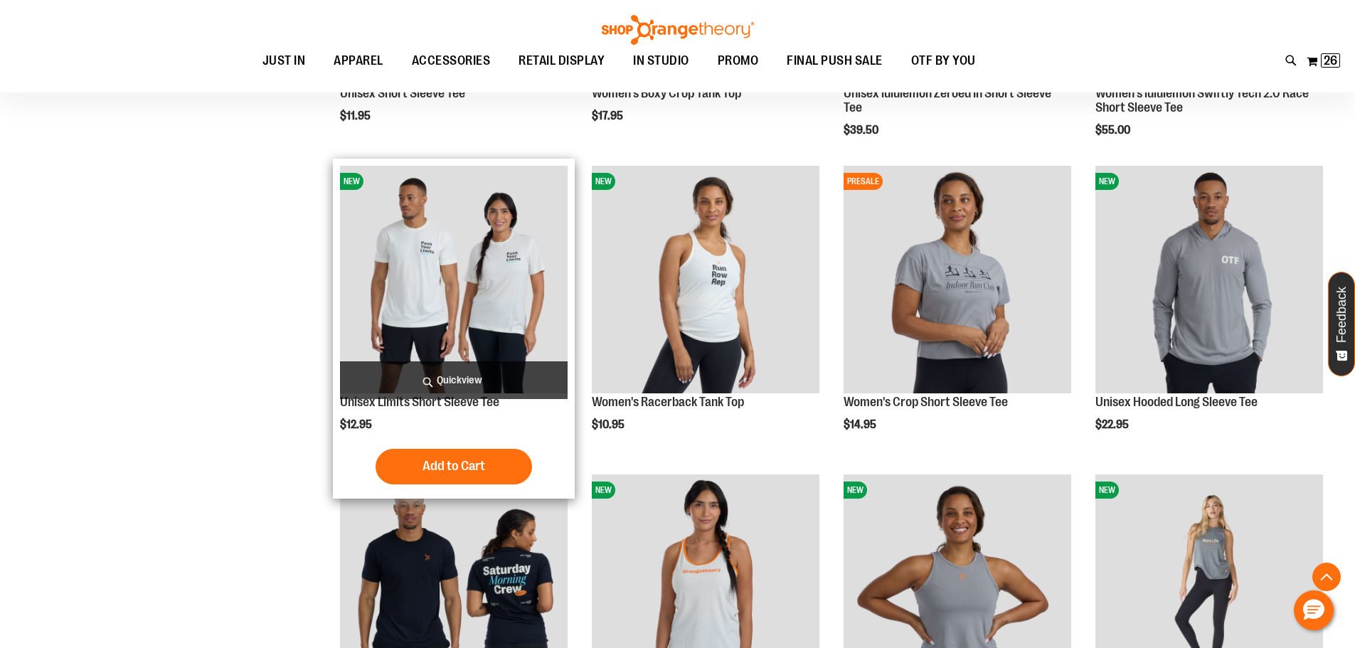
scroll to position [426, 0]
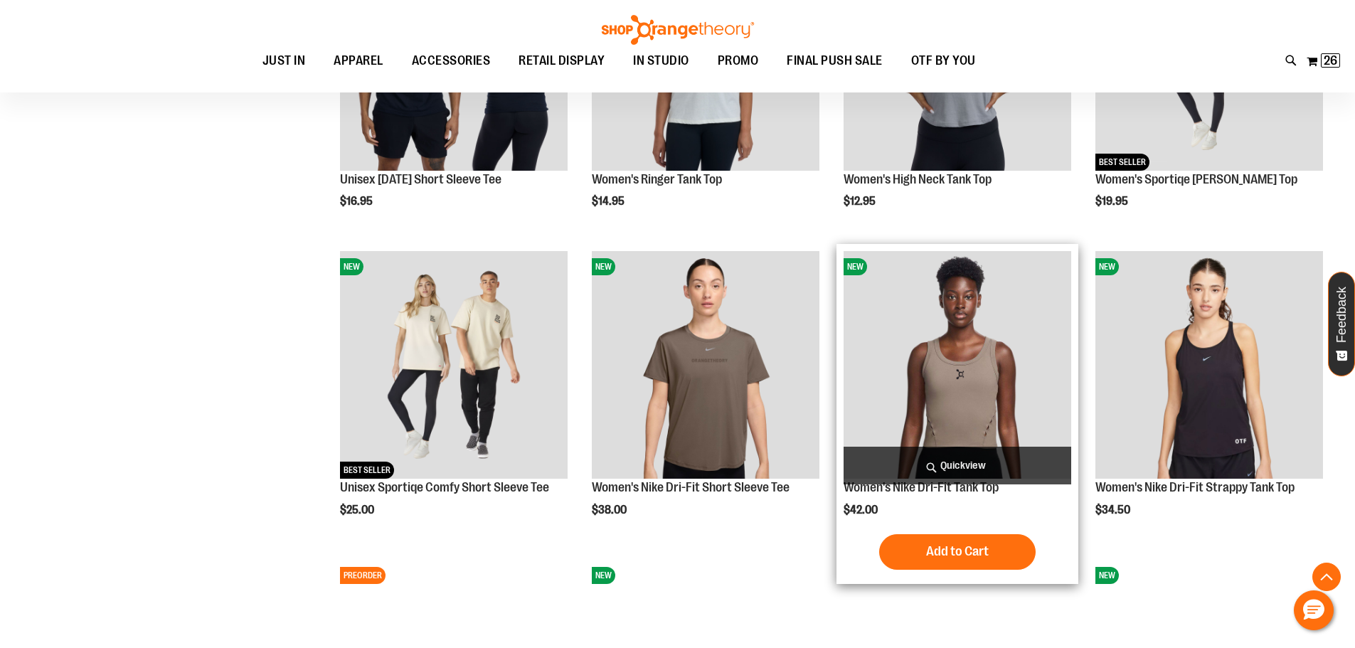
scroll to position [995, 0]
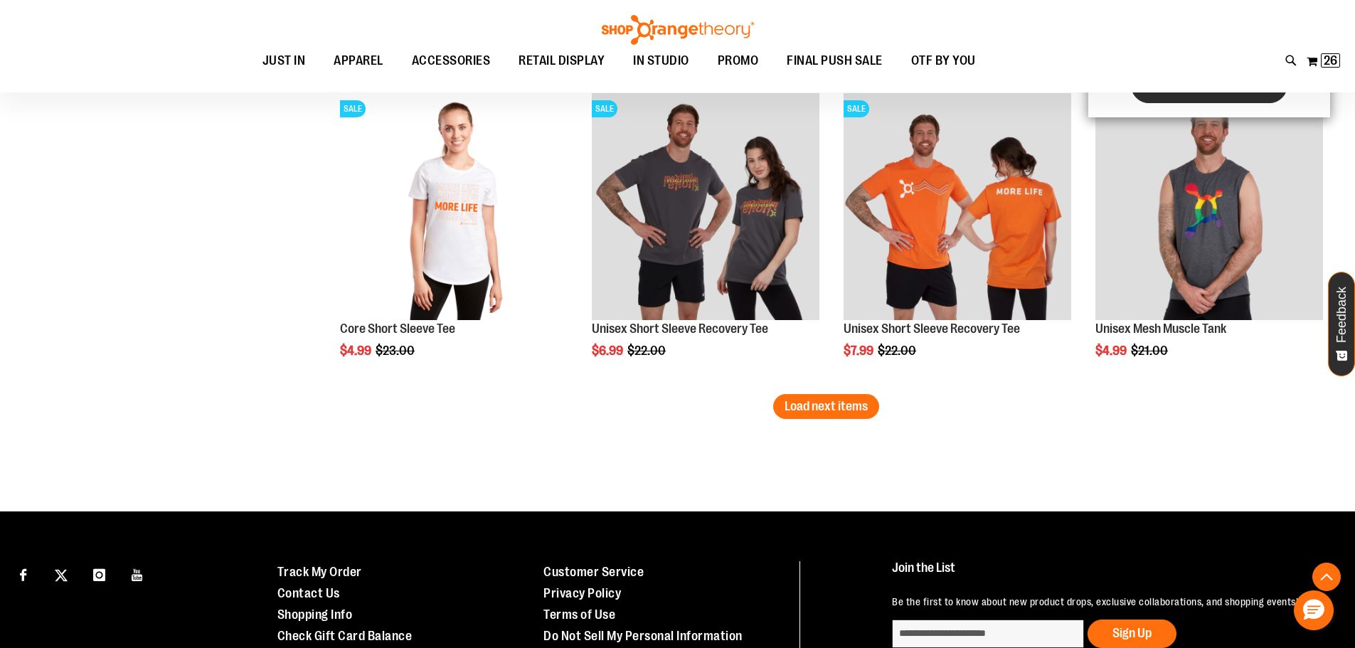
scroll to position [2701, 0]
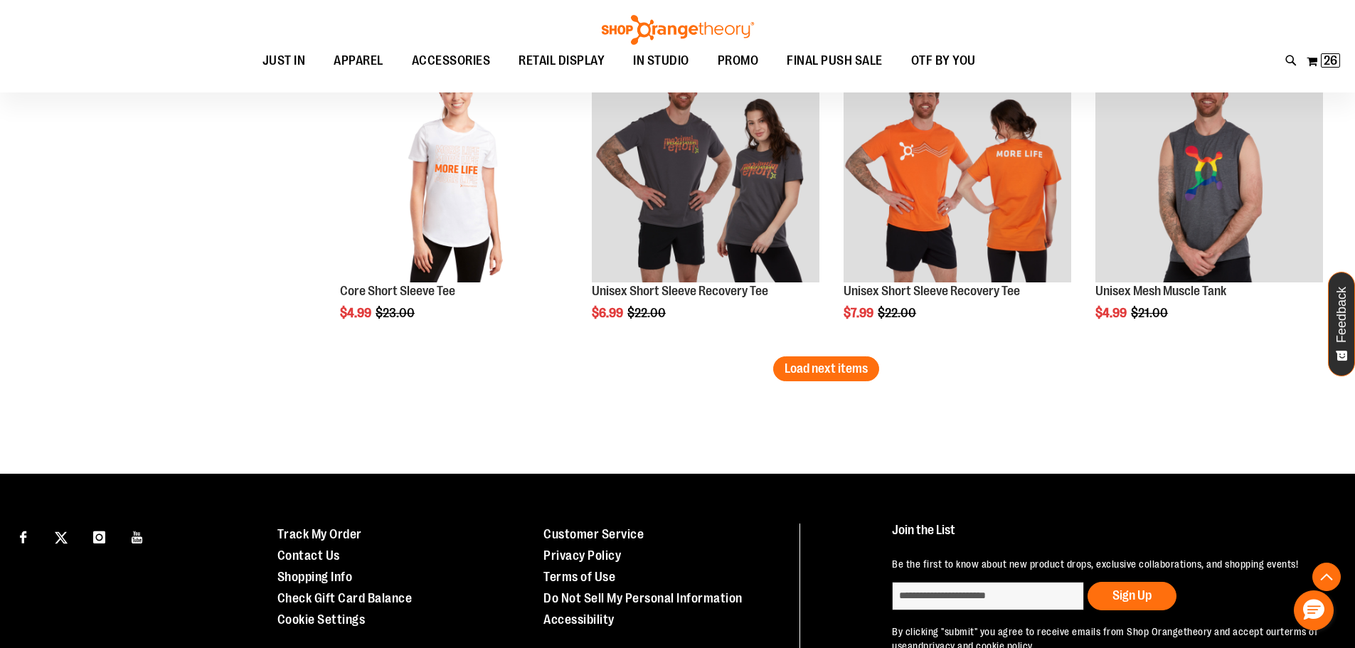
type input "**********"
click at [872, 377] on button "Load next items" at bounding box center [826, 368] width 106 height 25
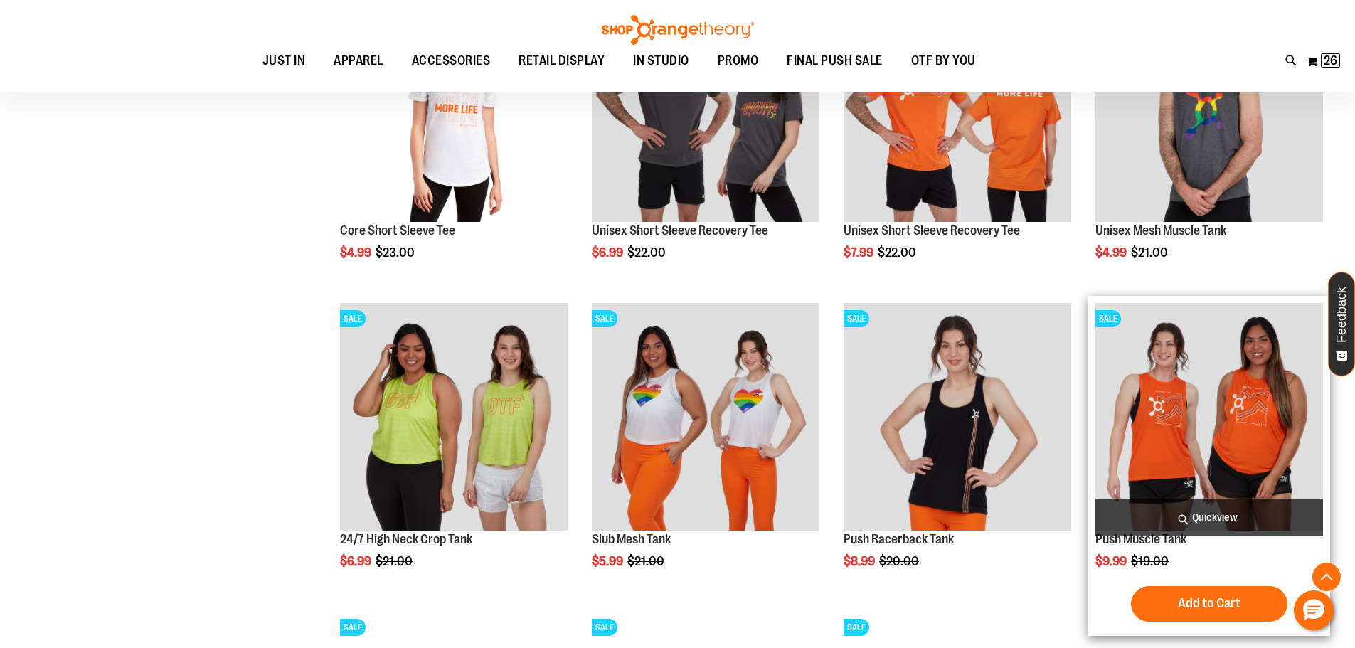
scroll to position [2986, 0]
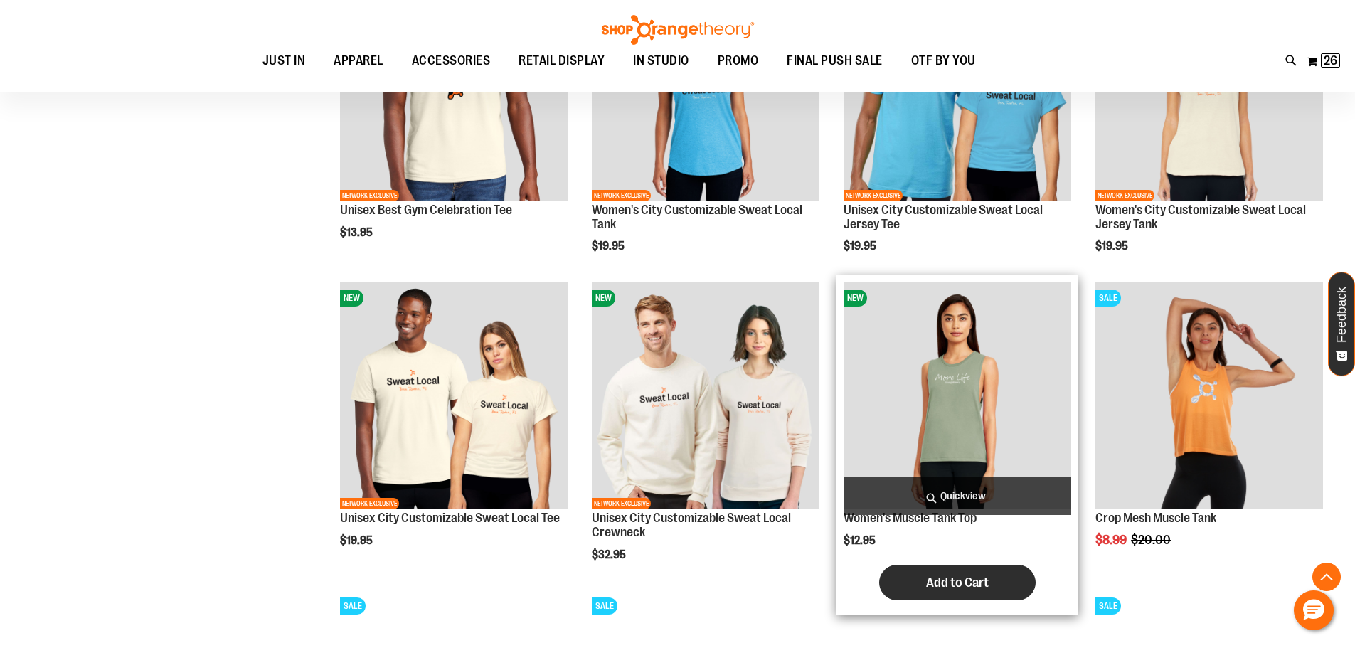
scroll to position [1564, 0]
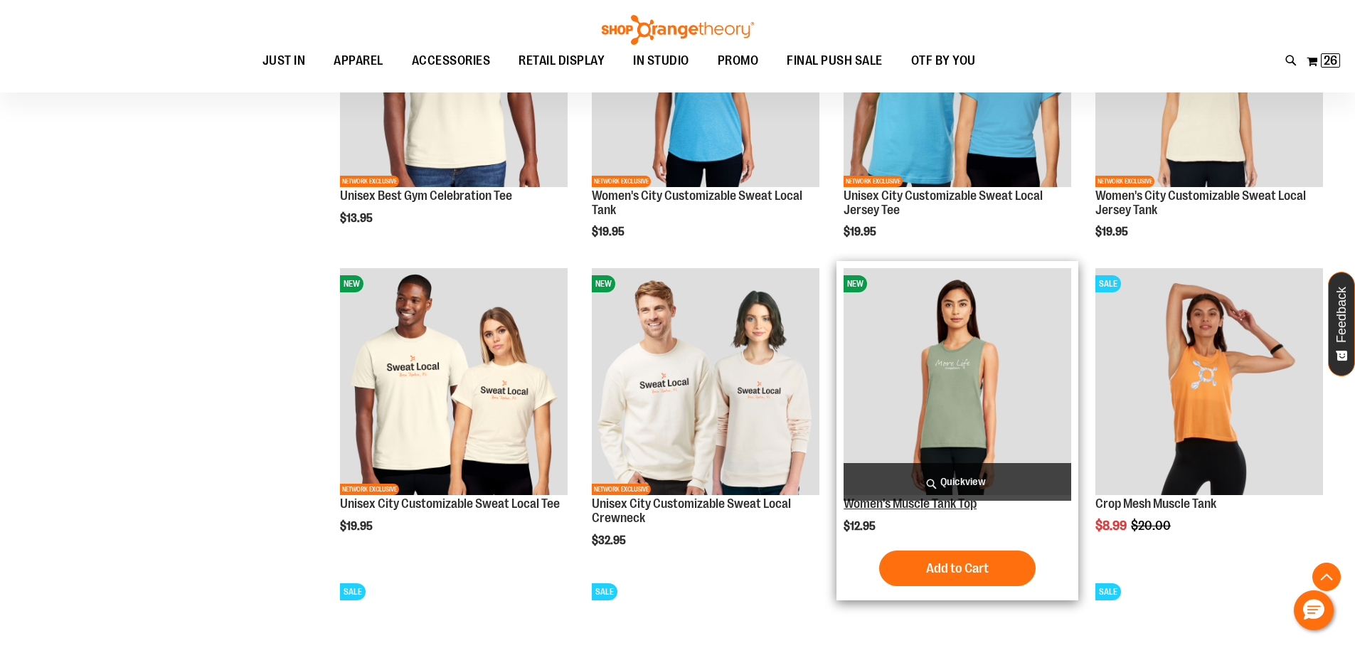
click at [917, 504] on link "Women's Muscle Tank Top" at bounding box center [909, 503] width 133 height 14
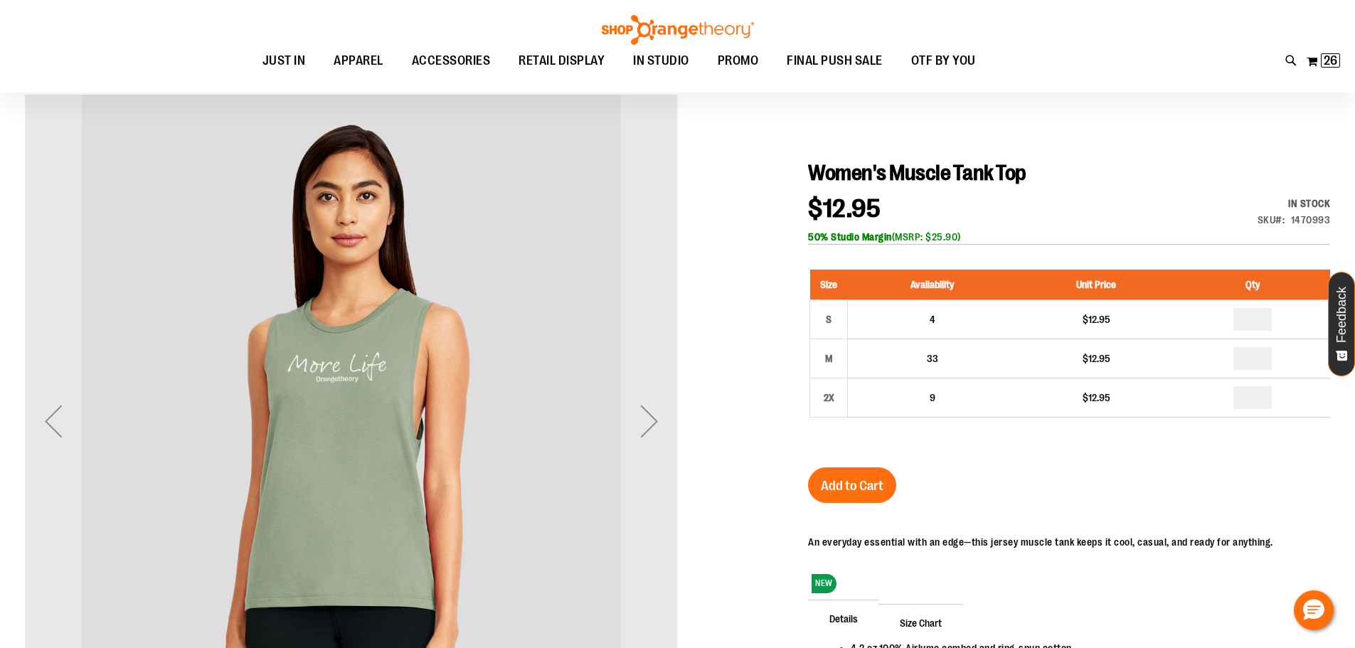
scroll to position [141, 0]
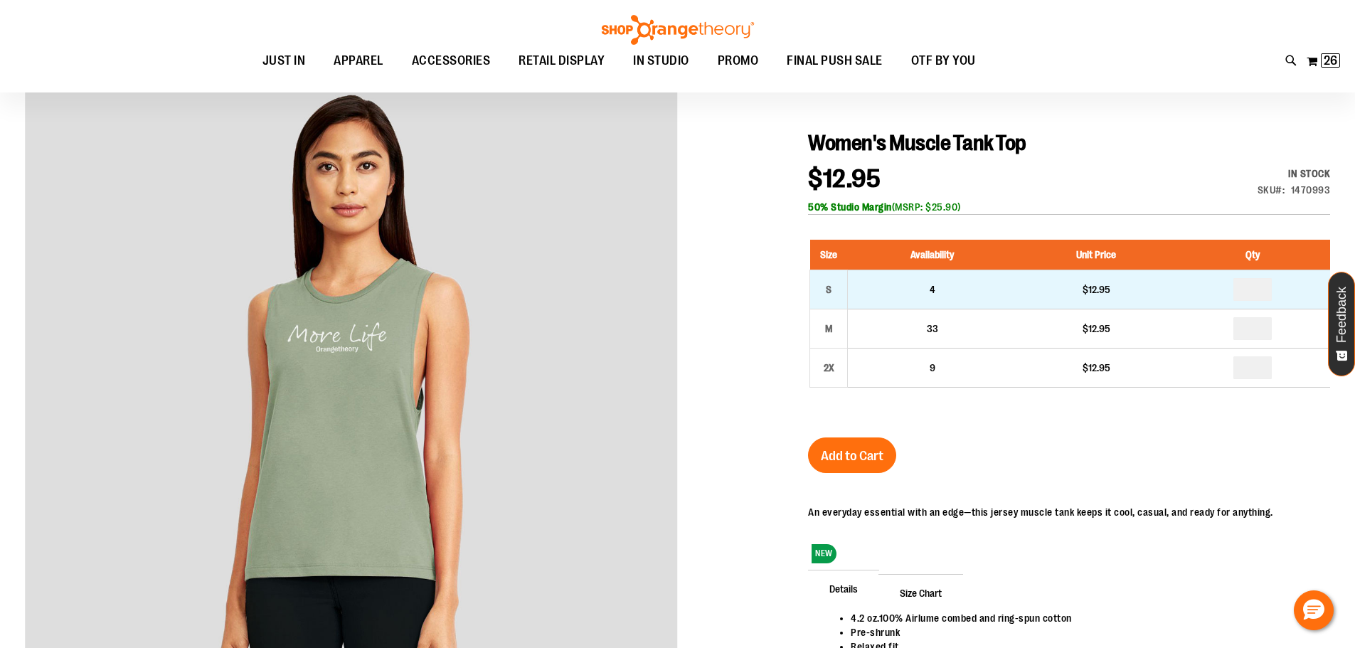
type input "**********"
click at [1251, 290] on input "number" at bounding box center [1252, 289] width 38 height 23
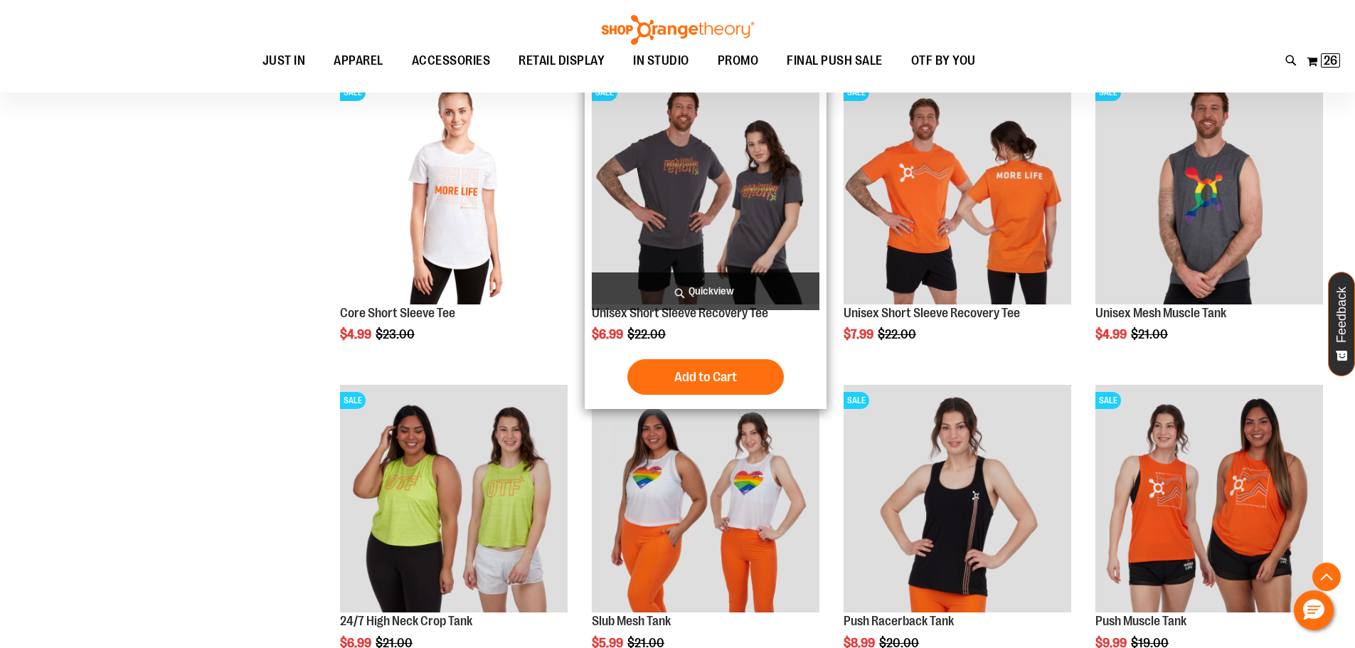
scroll to position [710, 0]
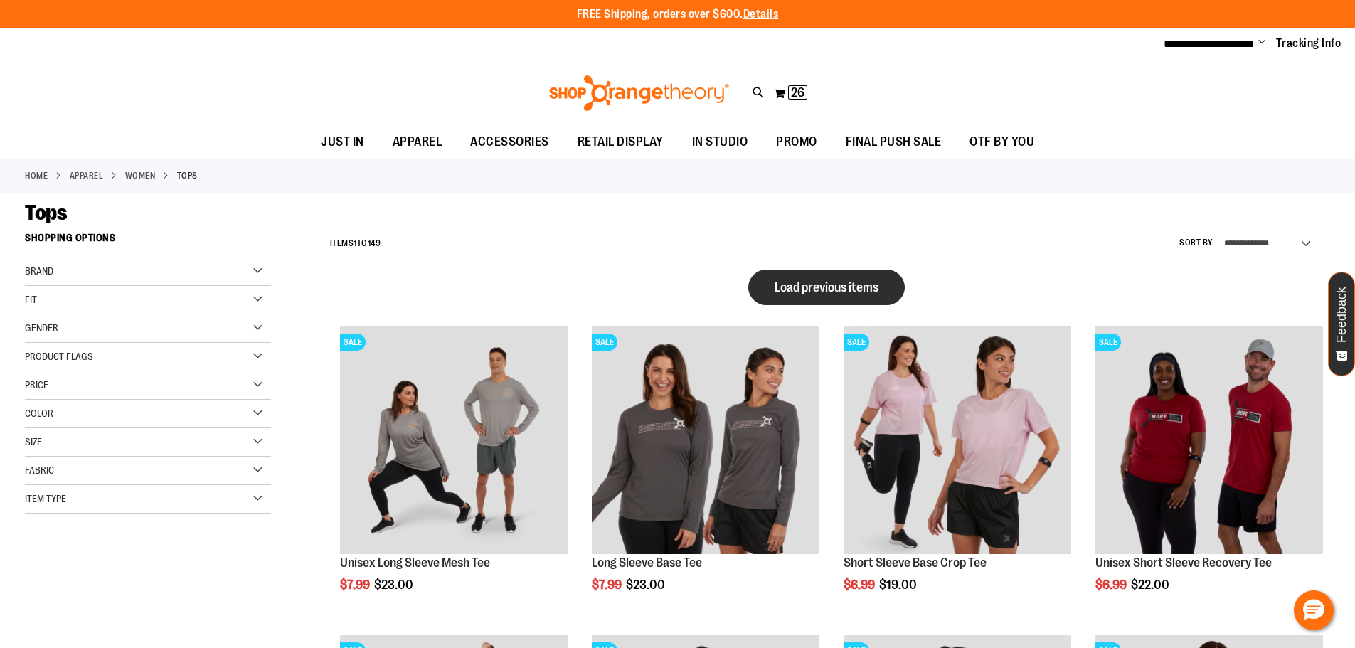
type input "**********"
click at [887, 292] on button "Load previous items" at bounding box center [826, 287] width 156 height 36
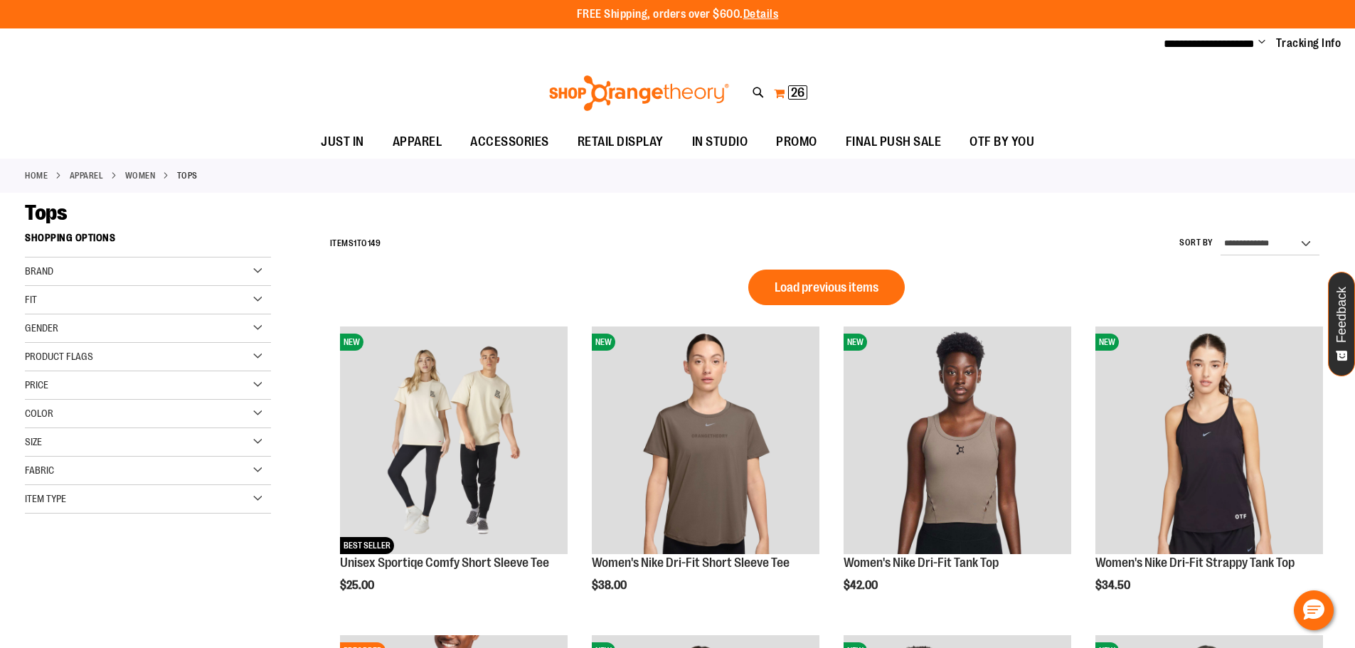
click at [801, 94] on span "26" at bounding box center [798, 92] width 14 height 14
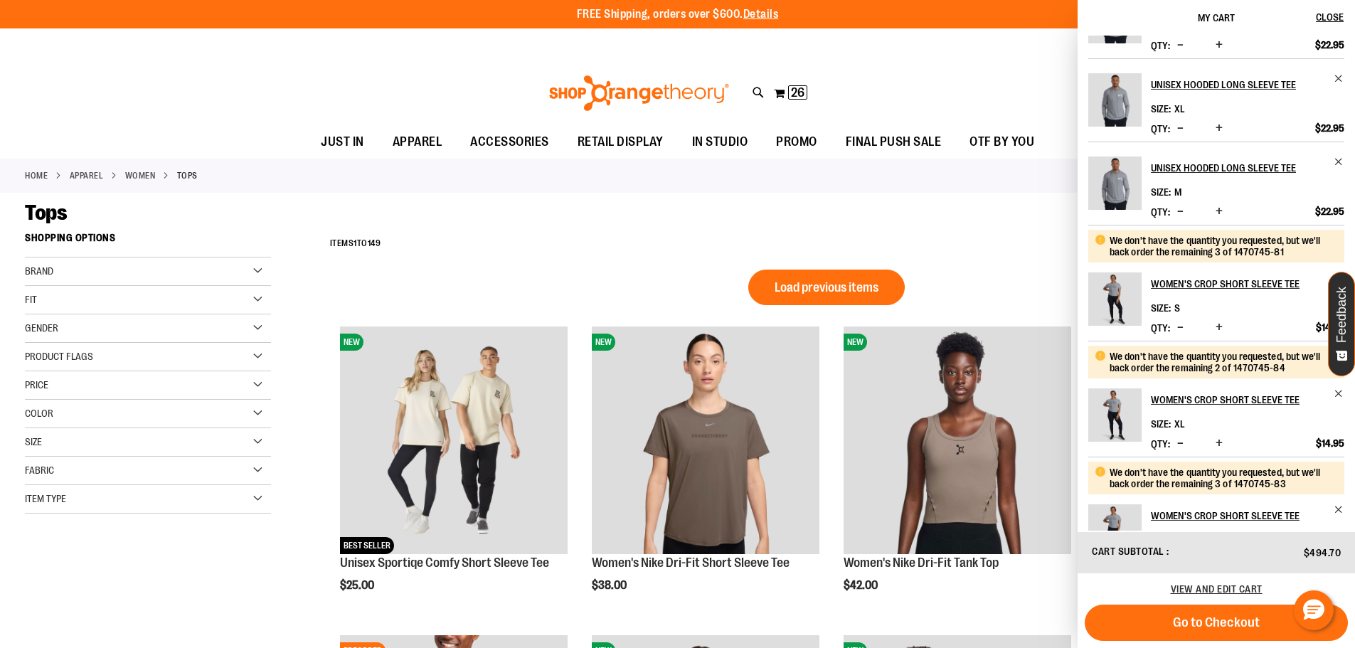
scroll to position [142, 0]
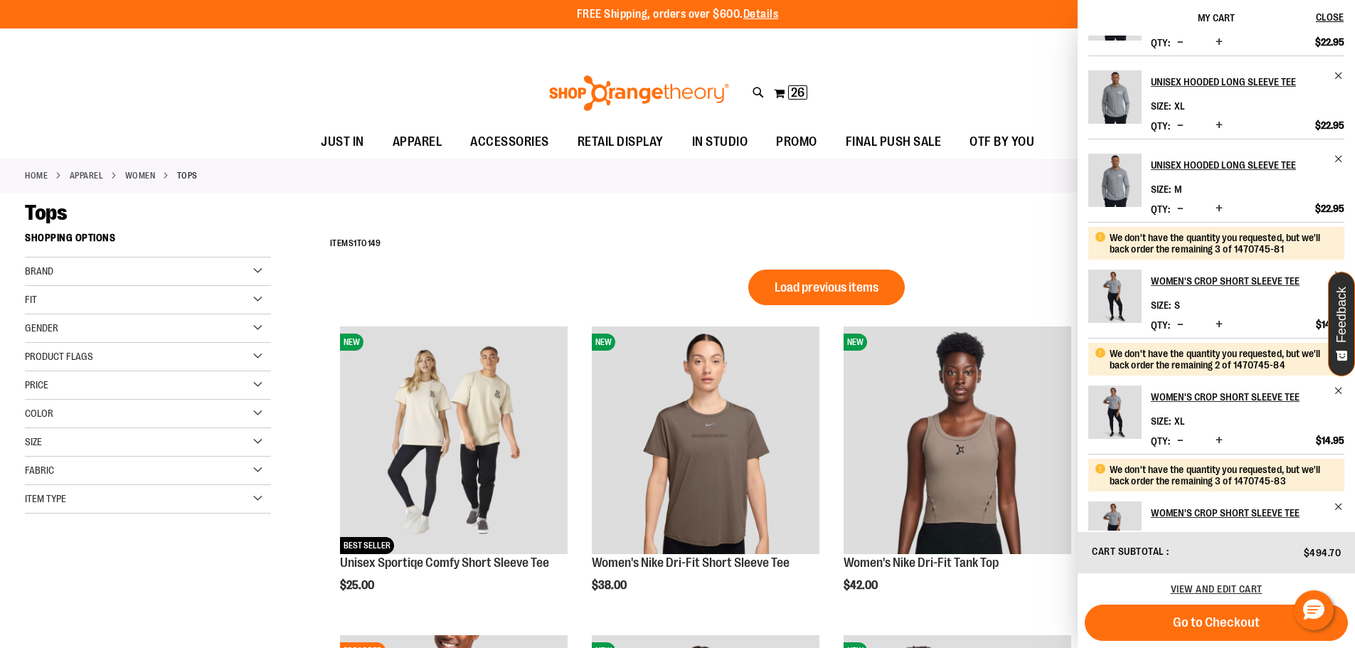
click at [1216, 319] on span "Increase product quantity" at bounding box center [1218, 324] width 7 height 14
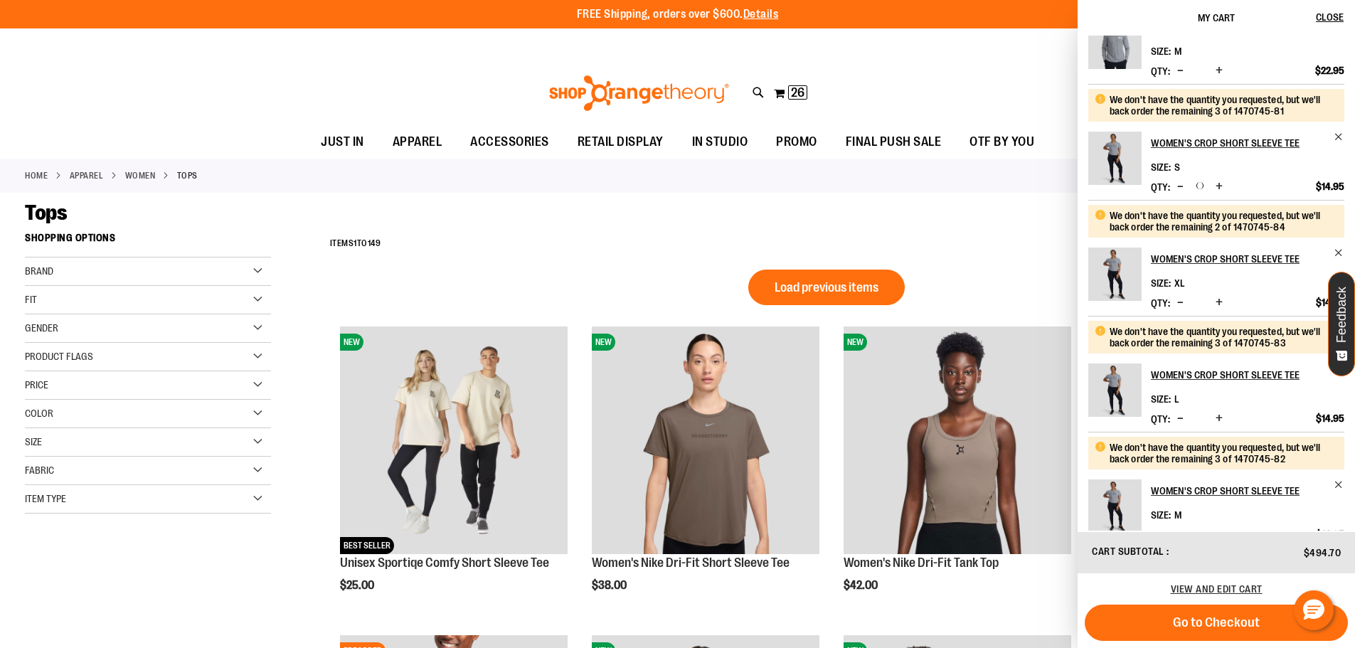
scroll to position [284, 0]
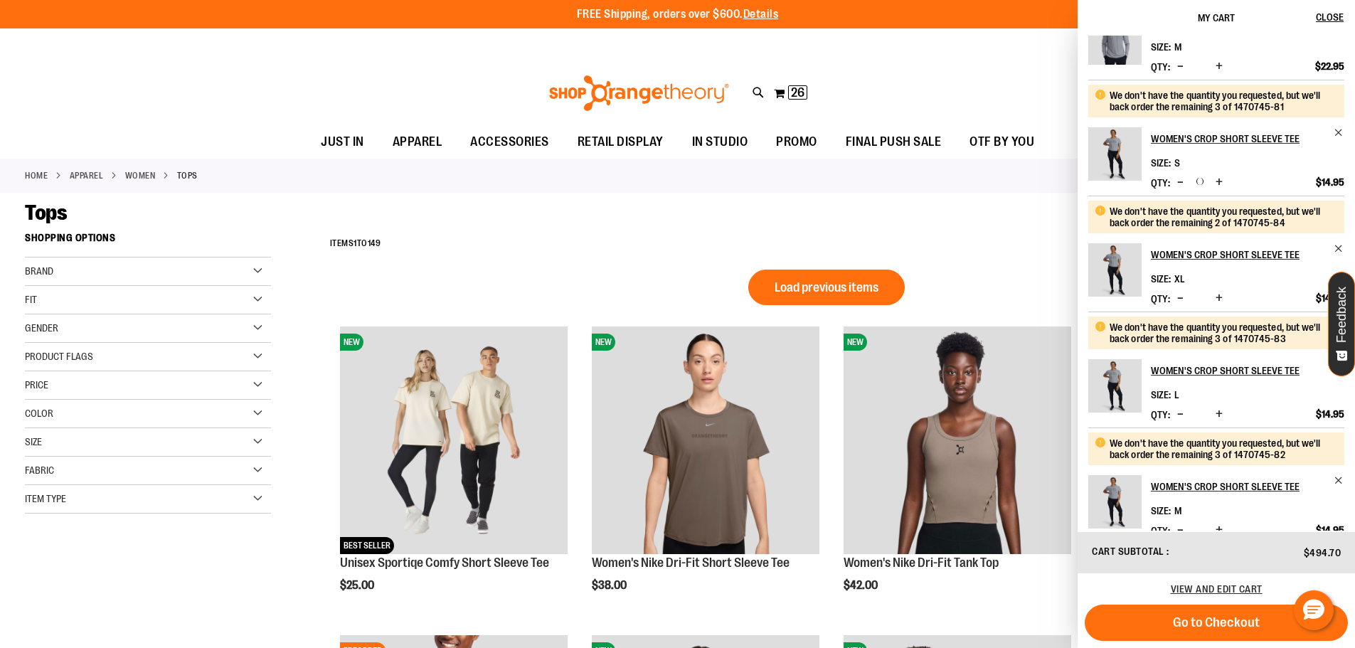
click at [1210, 341] on div "We don't have the quantity you requested, but we'll back order the remaining 3 …" at bounding box center [1221, 332] width 224 height 23
click at [1170, 137] on h2 "Women's Crop Short Sleeve Tee" at bounding box center [1237, 138] width 174 height 23
click at [1183, 139] on h2 "Women's Crop Short Sleeve Tee" at bounding box center [1237, 138] width 174 height 23
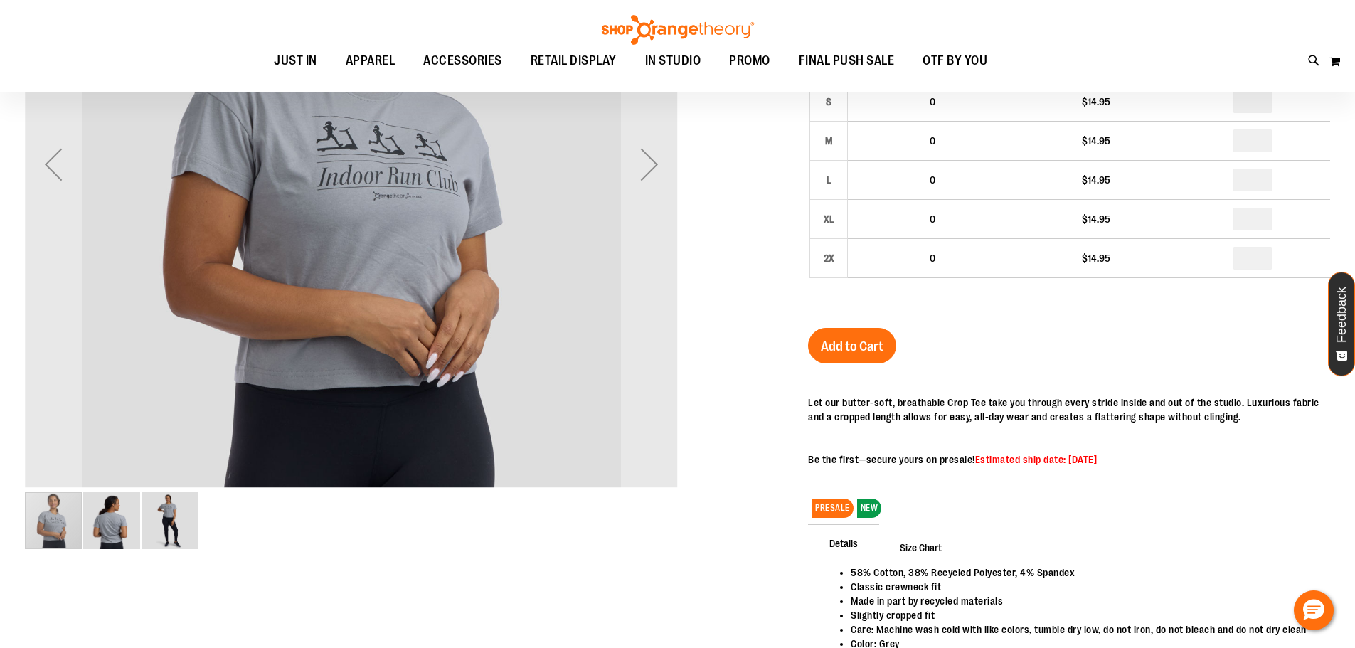
scroll to position [212, 0]
type input "**********"
drag, startPoint x: 1157, startPoint y: 459, endPoint x: 1003, endPoint y: 467, distance: 153.8
click at [1003, 467] on div "Let our butter-soft, breathable Crop Tee take you through every stride inside a…" at bounding box center [1069, 434] width 522 height 78
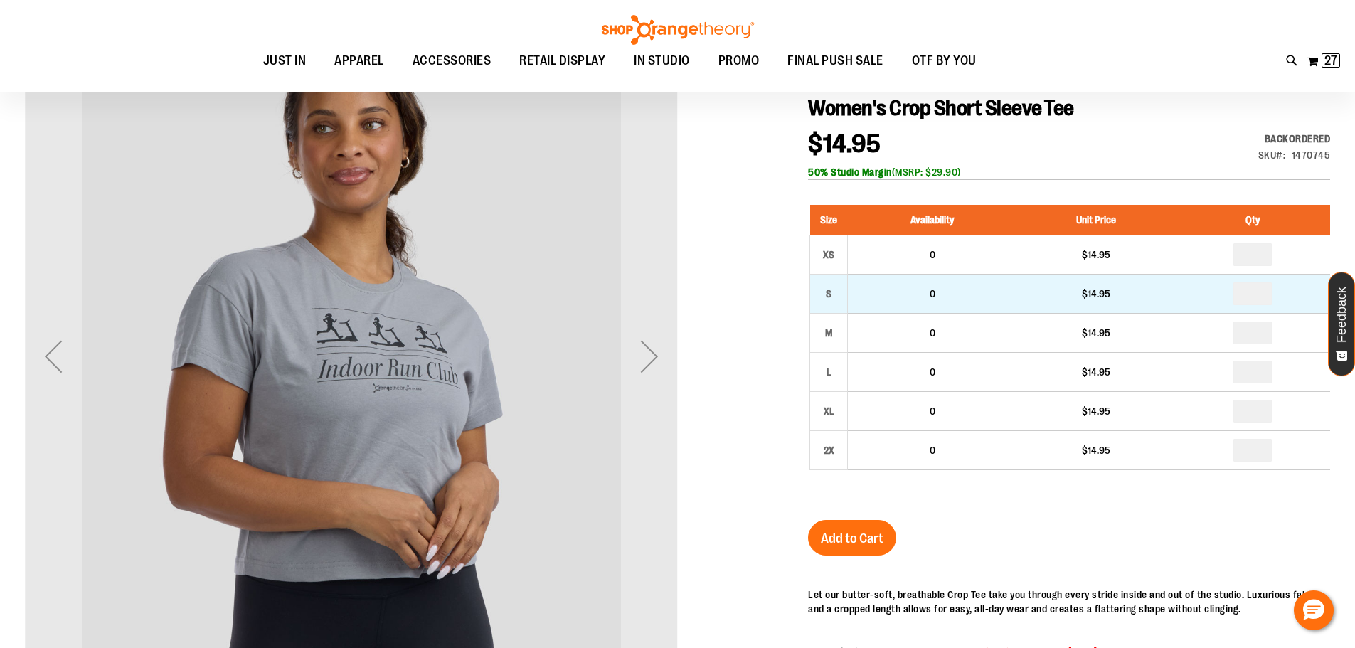
scroll to position [0, 0]
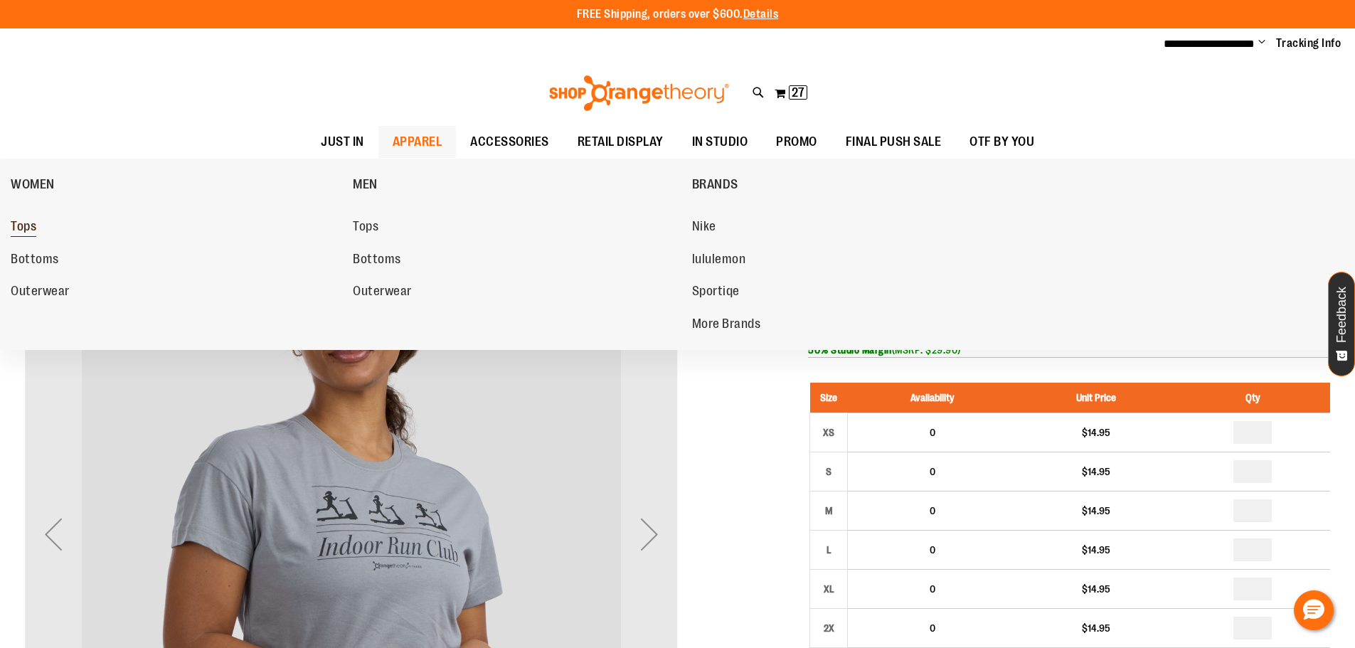
click at [15, 221] on span "Tops" at bounding box center [24, 228] width 26 height 18
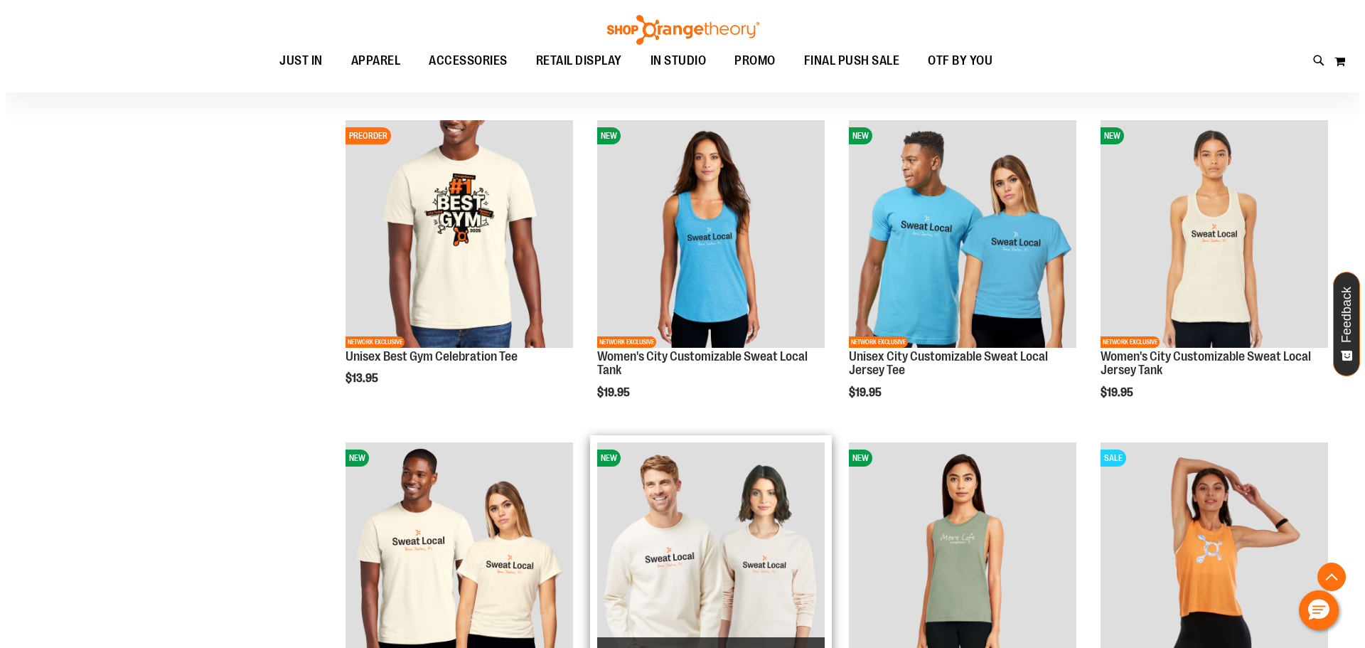
scroll to position [1770, 0]
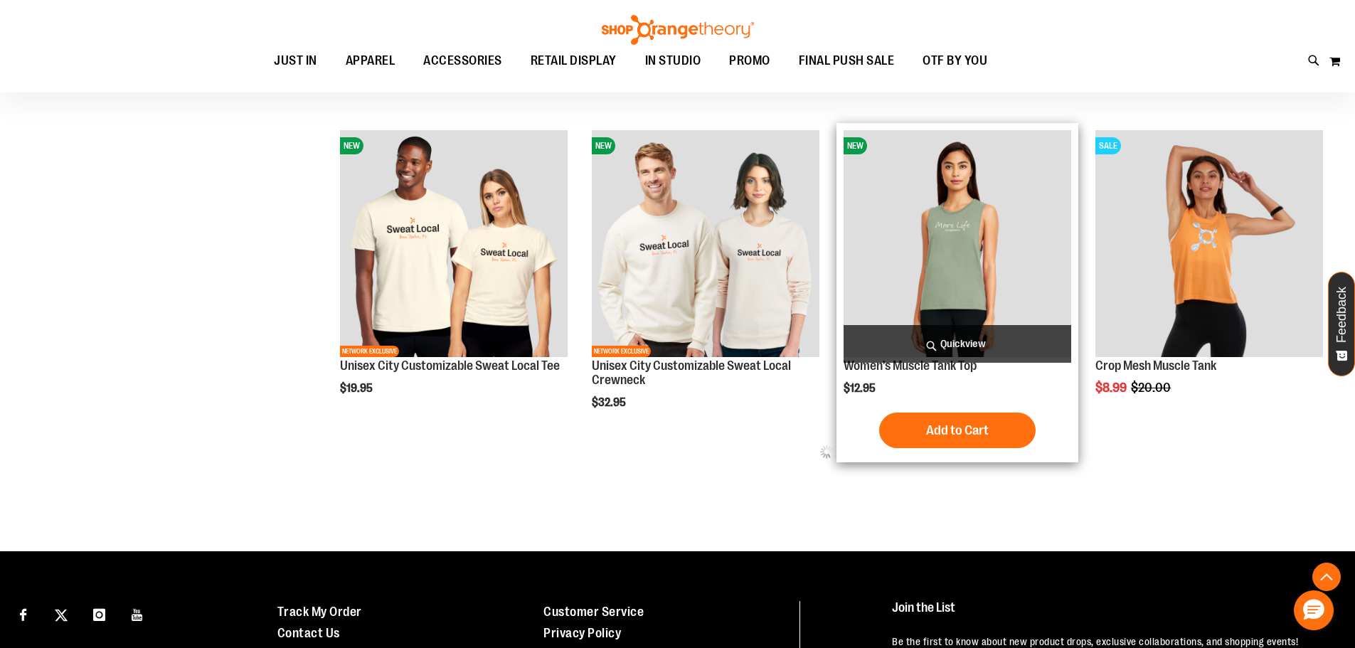
type input "**********"
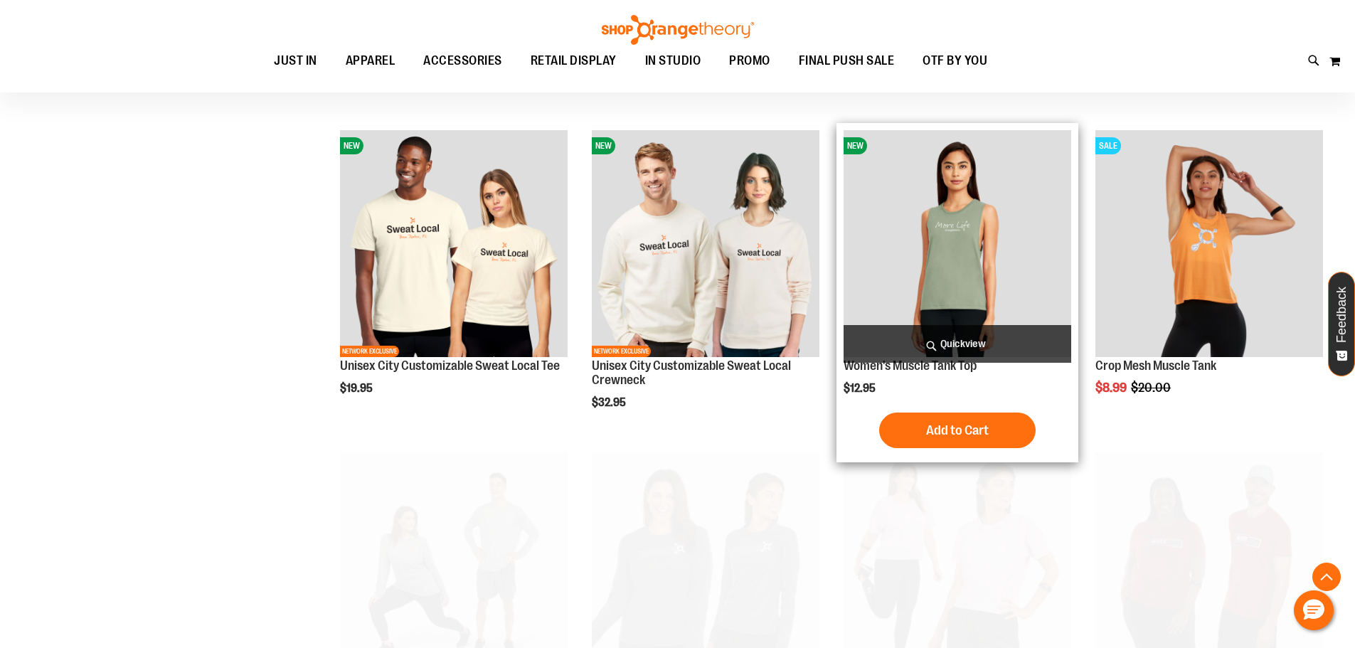
click at [924, 336] on span "Quickview" at bounding box center [957, 344] width 228 height 38
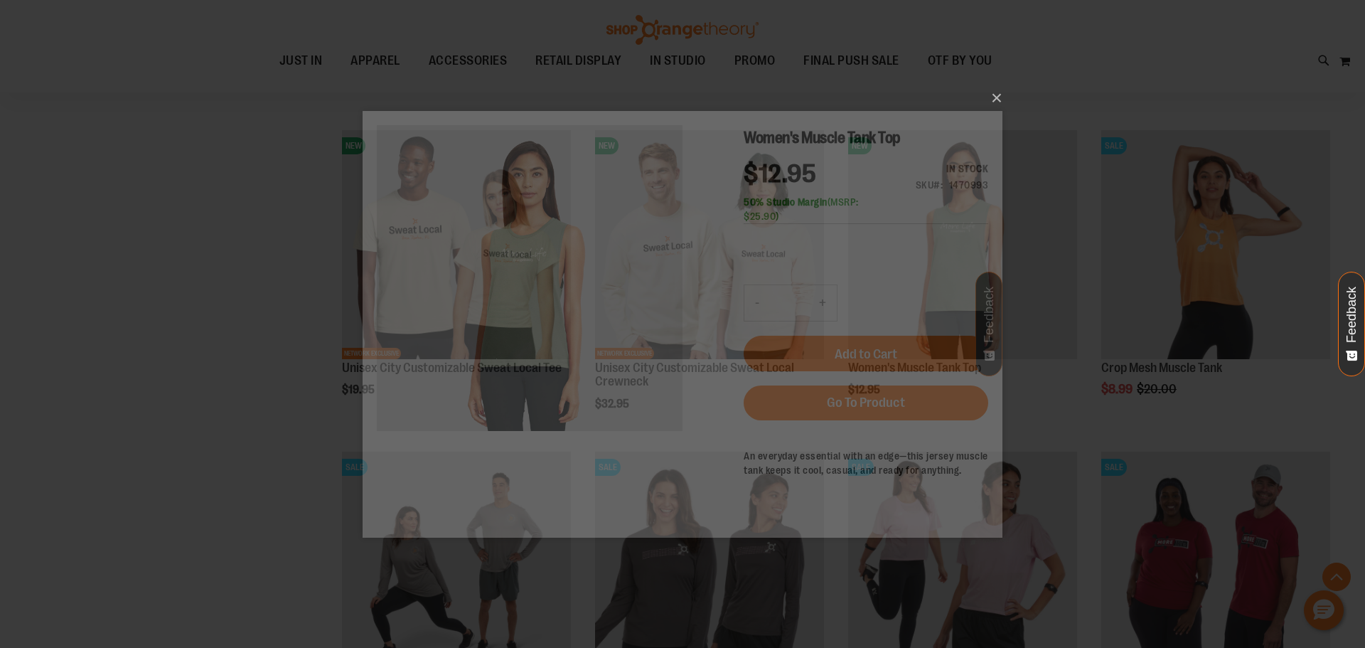
scroll to position [0, 0]
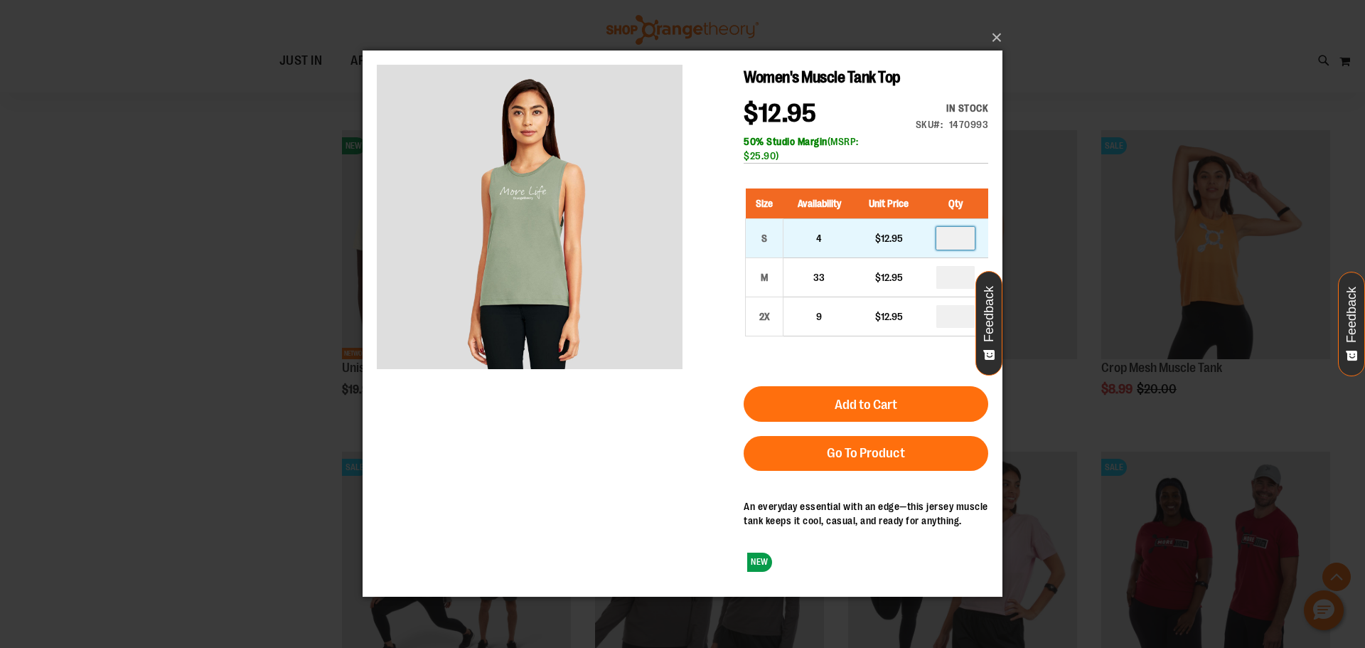
click at [945, 237] on input "number" at bounding box center [955, 238] width 38 height 23
type input "*"
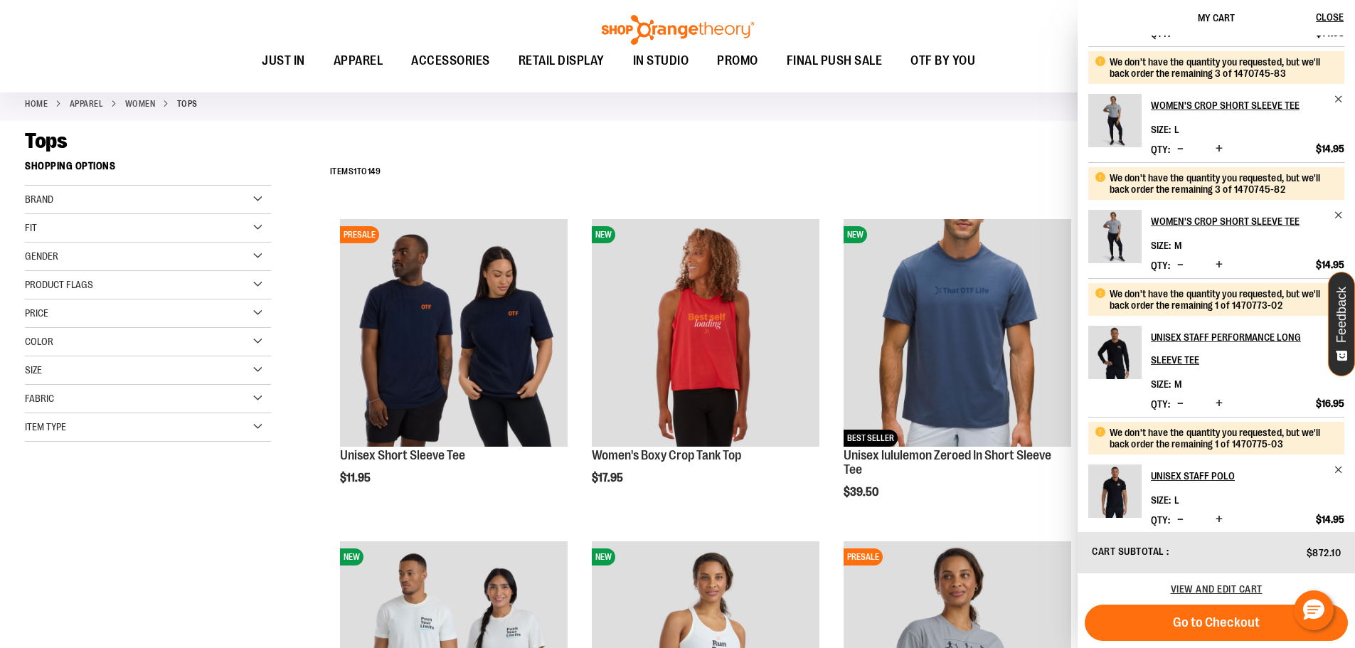
scroll to position [563, 0]
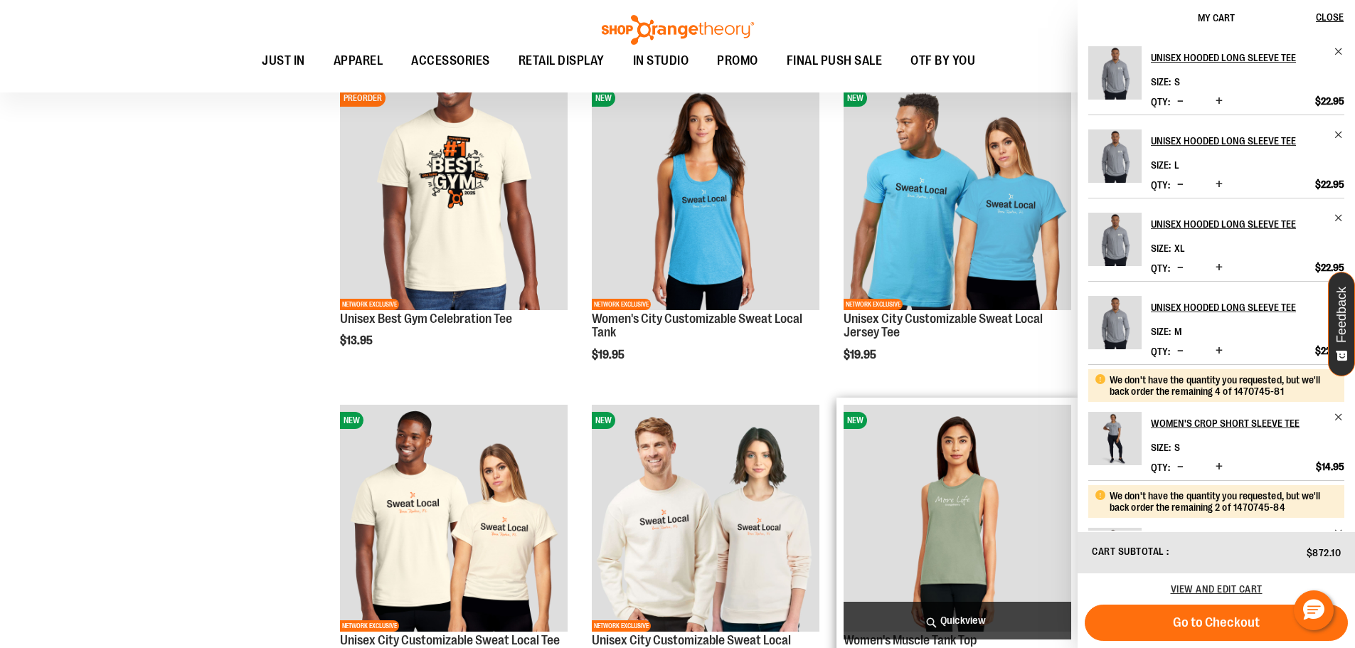
scroll to position [1706, 0]
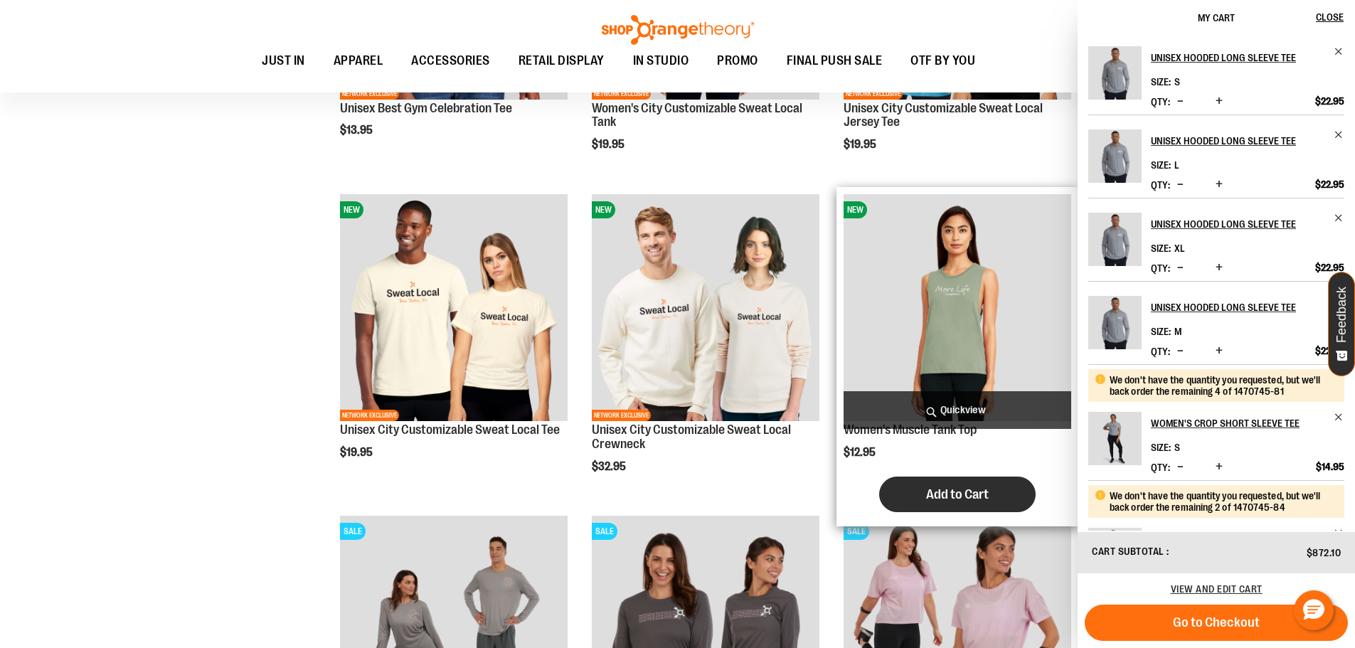
click at [936, 488] on span "Add to Cart" at bounding box center [957, 494] width 63 height 16
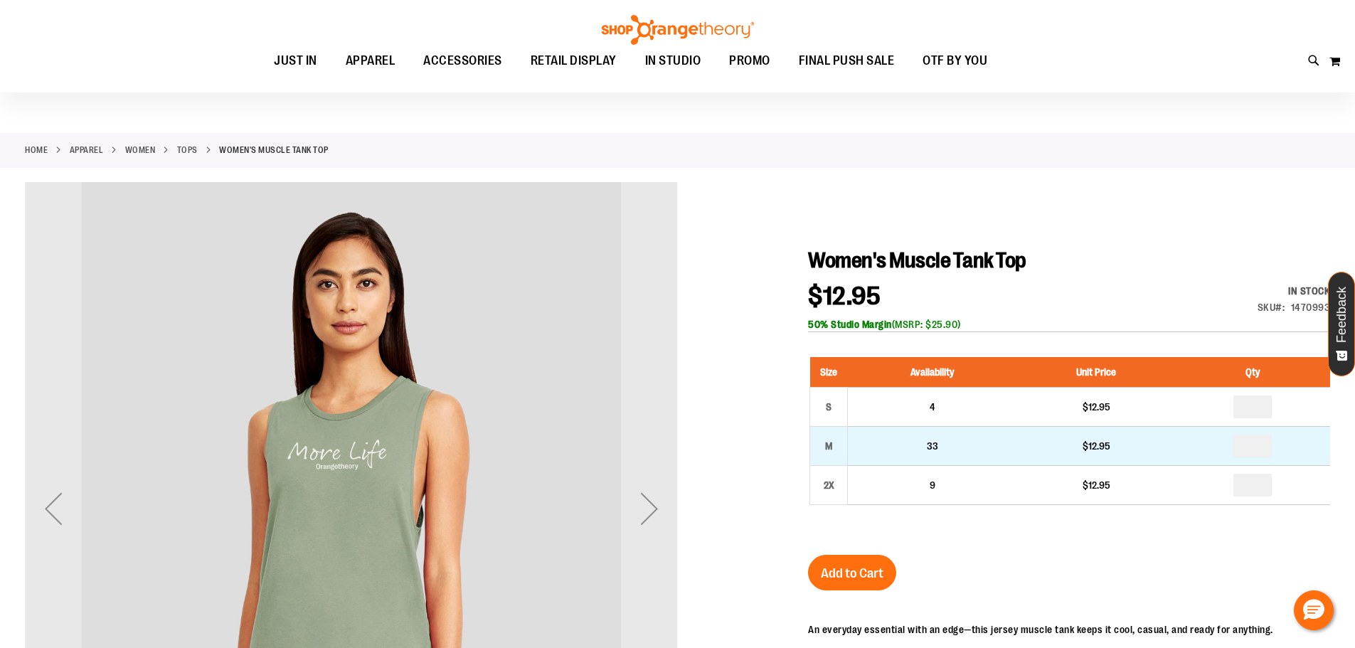
scroll to position [70, 0]
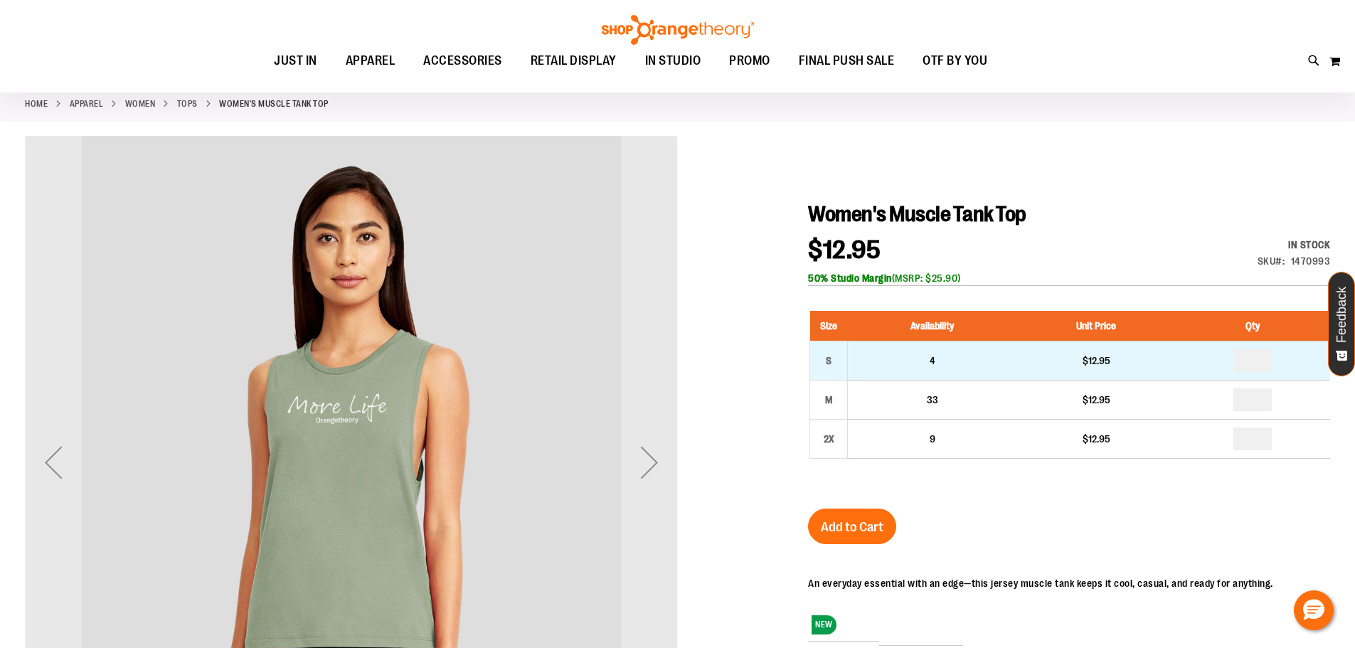
type input "**********"
click at [1249, 356] on input "number" at bounding box center [1252, 360] width 38 height 23
type input "*"
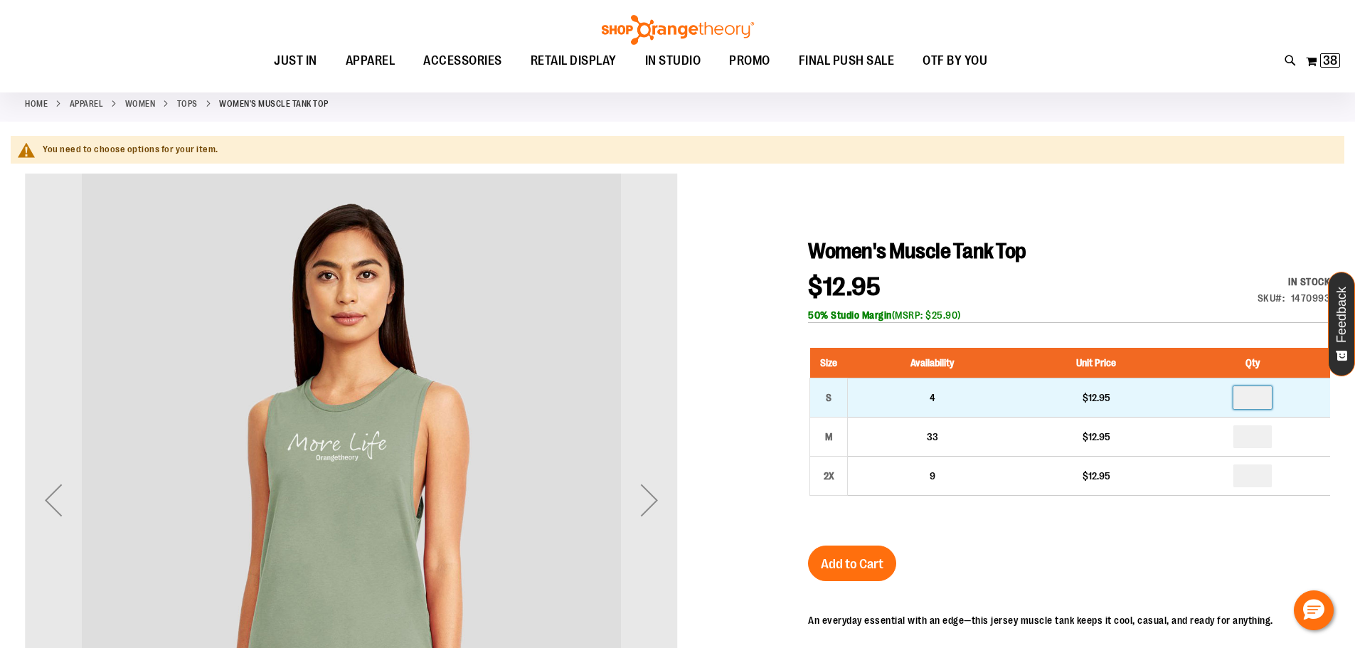
click at [1261, 390] on input "*" at bounding box center [1252, 397] width 38 height 23
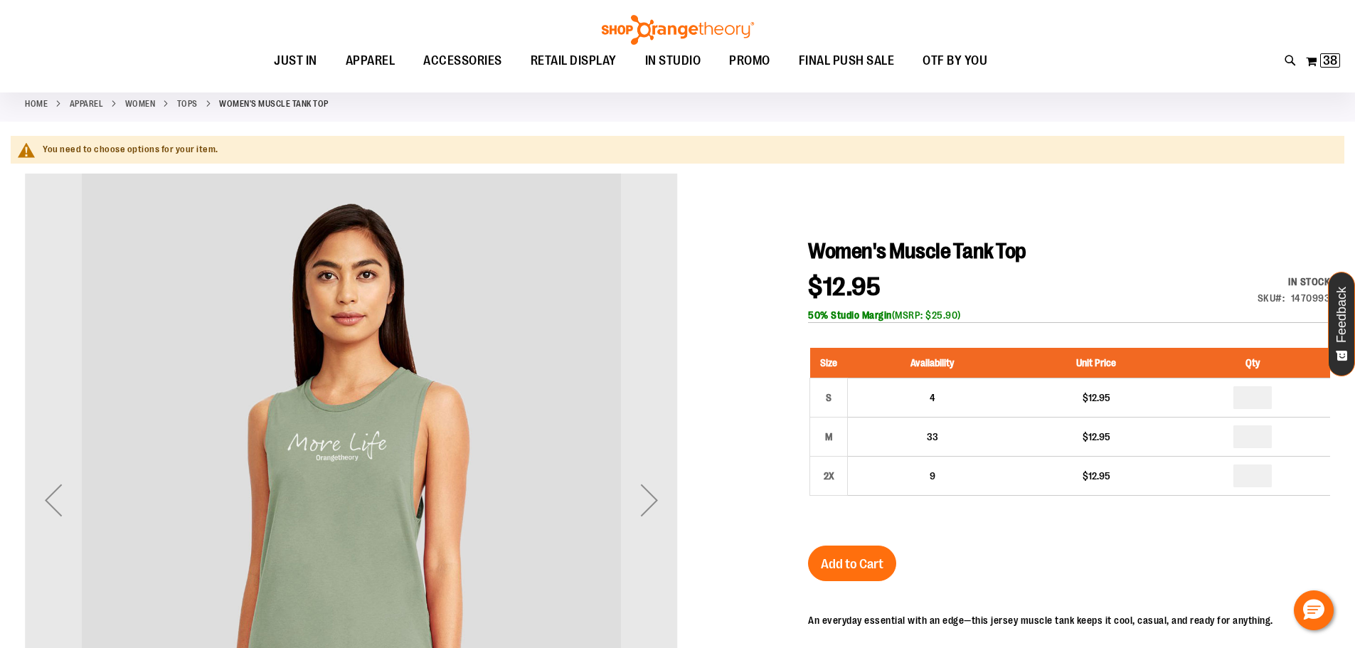
click at [1261, 431] on input "number" at bounding box center [1252, 436] width 38 height 23
type input "*"
click at [877, 564] on span "Add to Cart" at bounding box center [852, 564] width 63 height 16
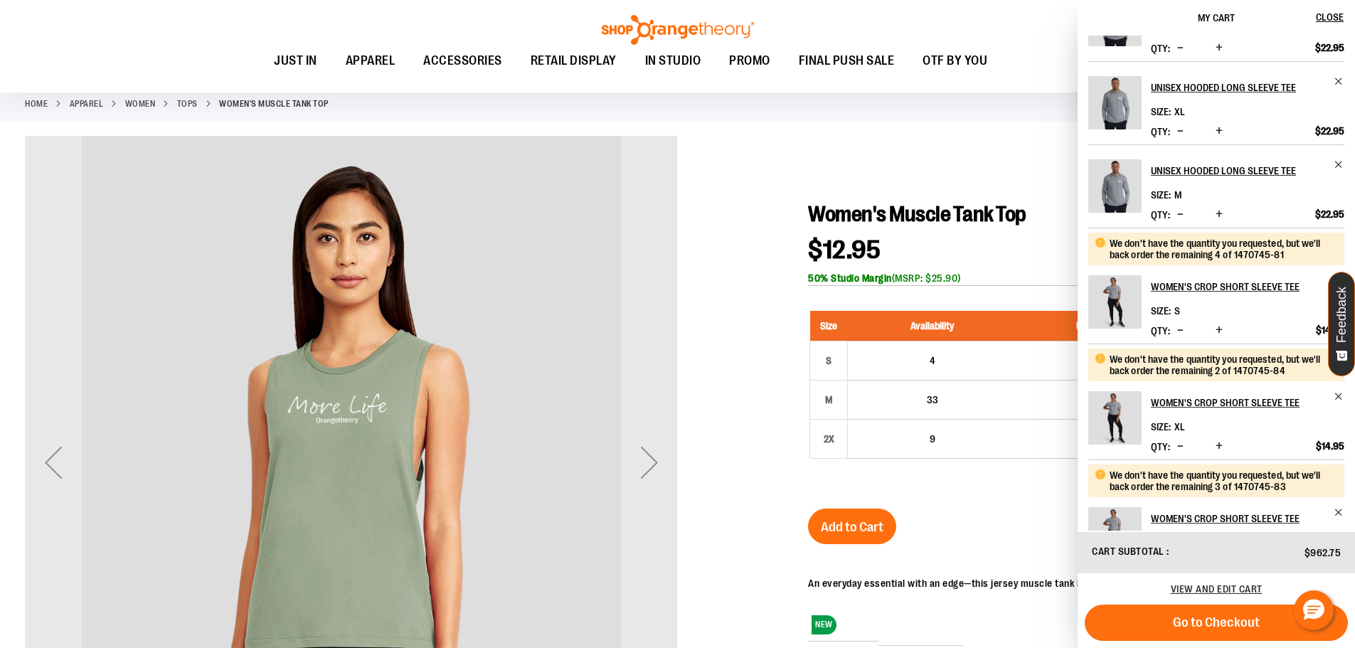
scroll to position [0, 0]
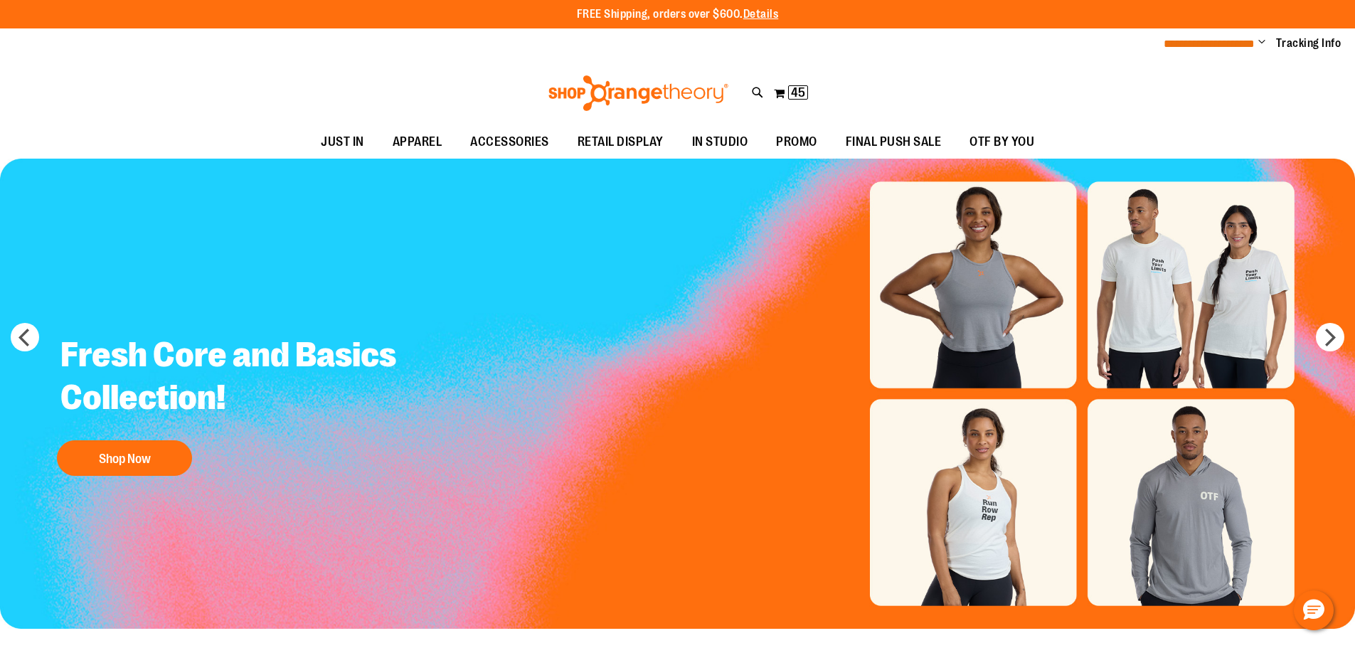
type input "**********"
click at [1163, 41] on span "**********" at bounding box center [1208, 43] width 91 height 11
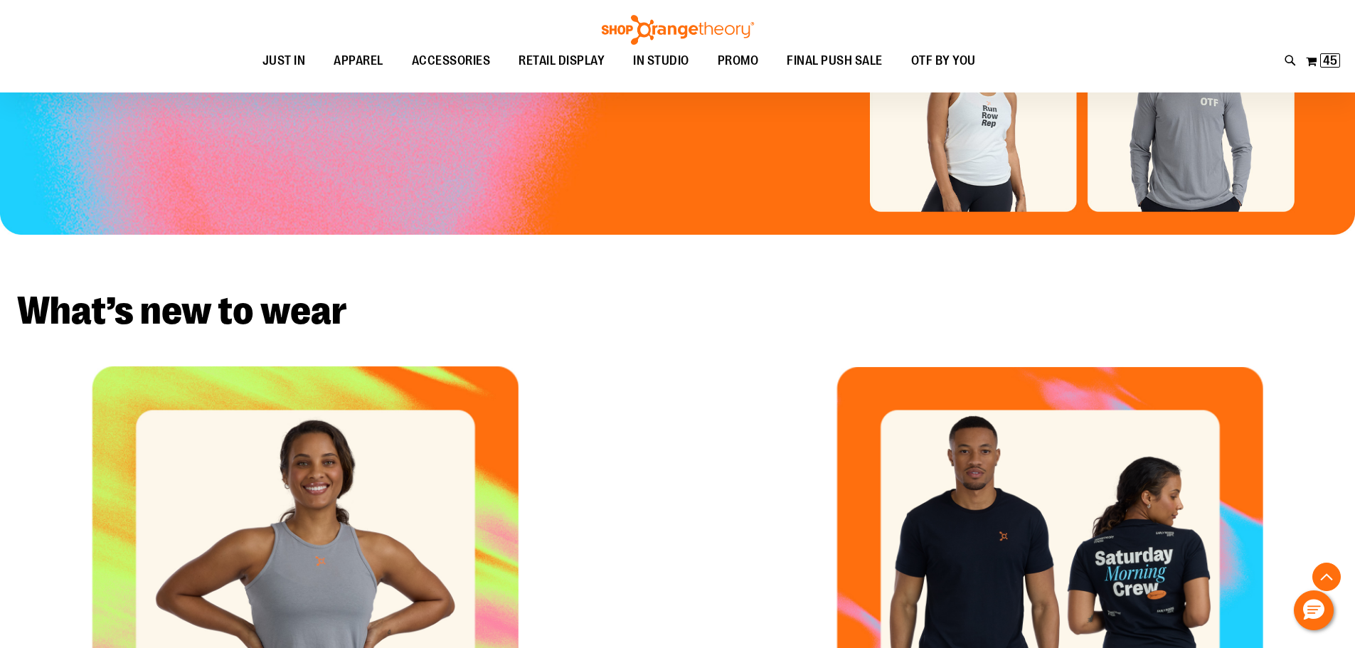
scroll to position [426, 0]
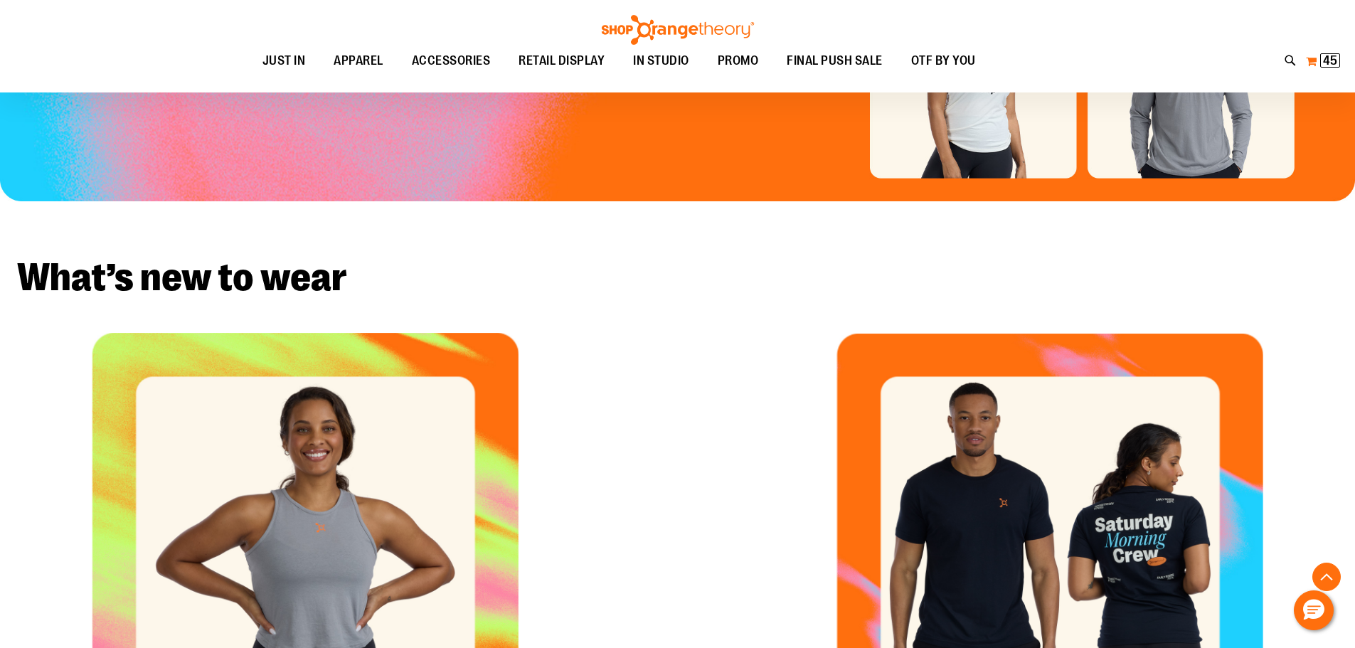
click at [1327, 61] on span "45" at bounding box center [1330, 60] width 14 height 14
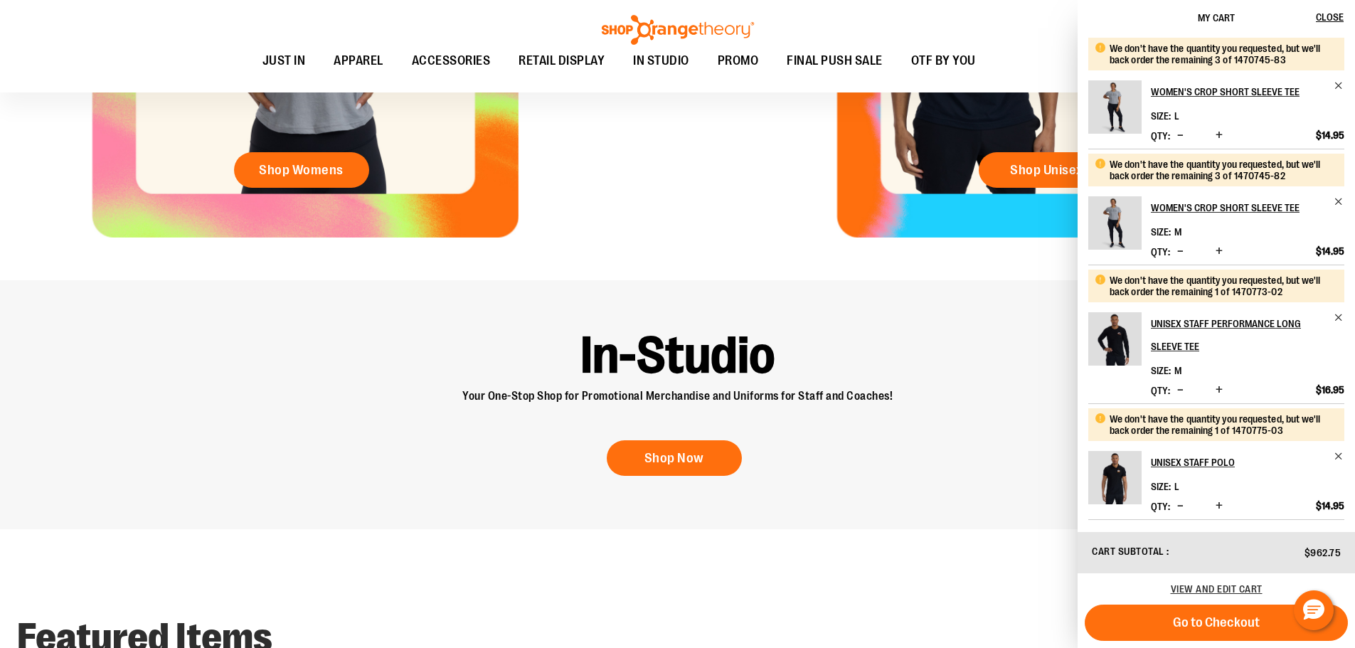
scroll to position [1279, 0]
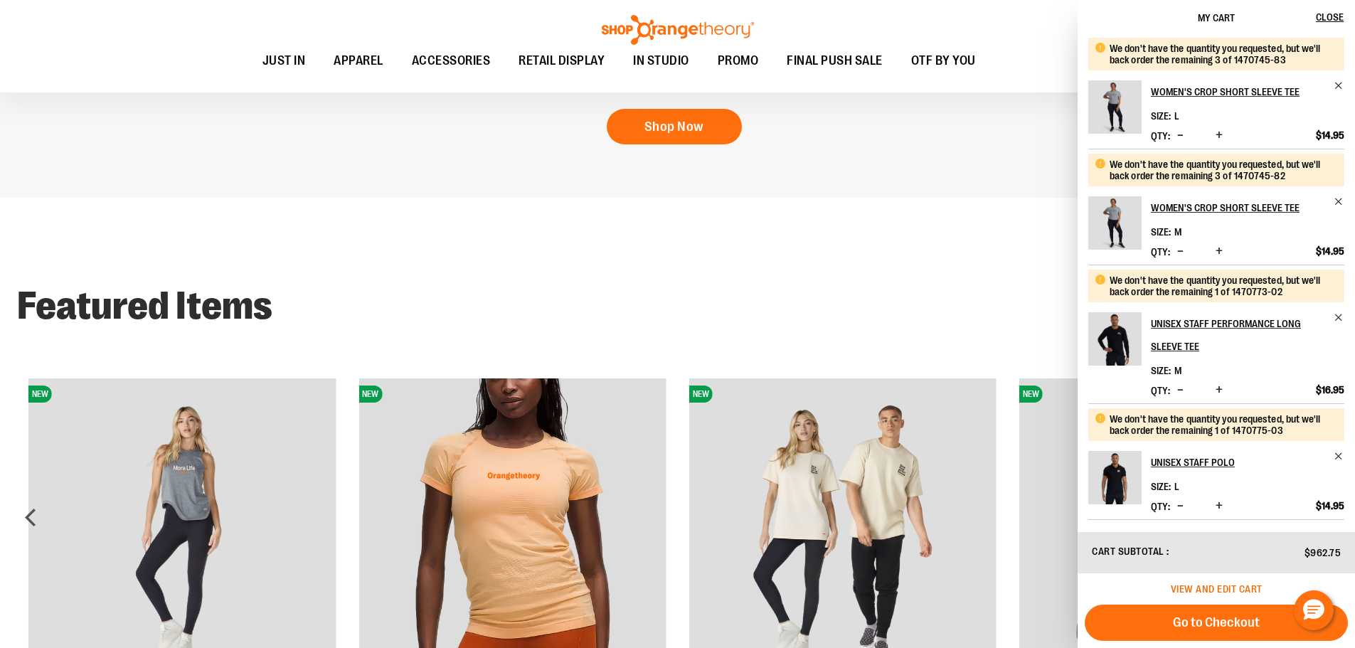
click at [1199, 584] on span "View and edit cart" at bounding box center [1216, 588] width 92 height 11
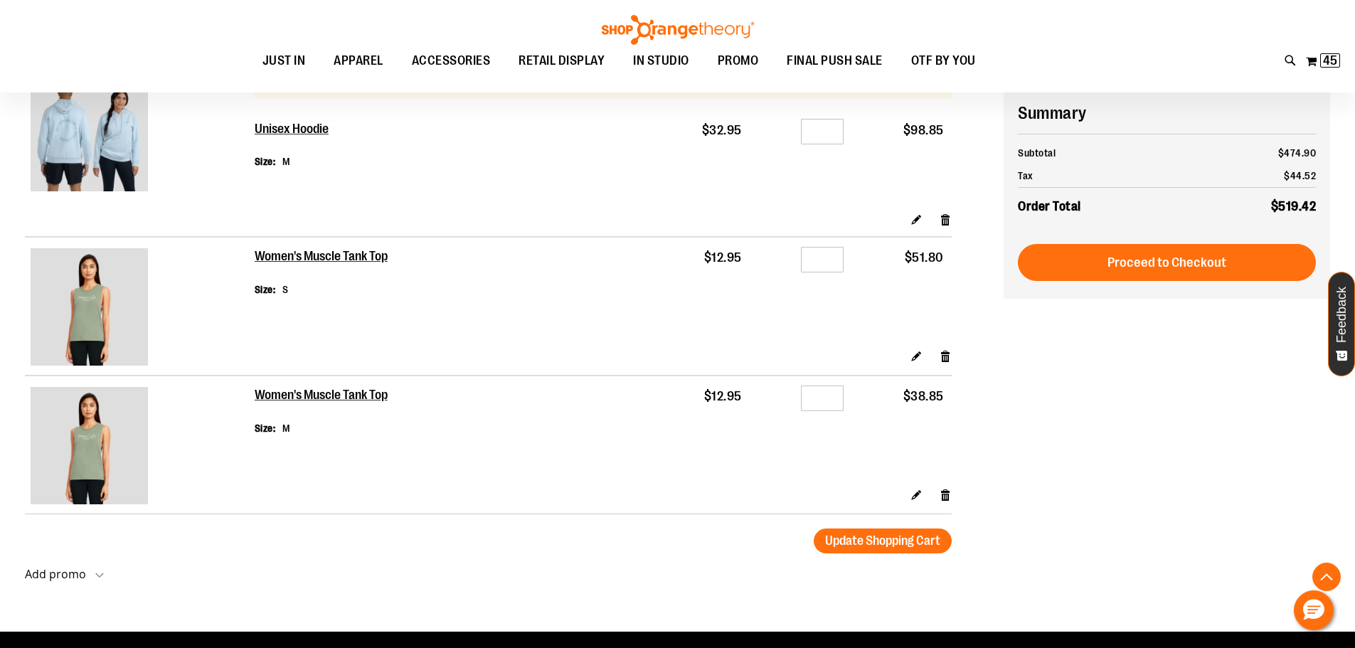
scroll to position [2346, 0]
